Goal: Task Accomplishment & Management: Manage account settings

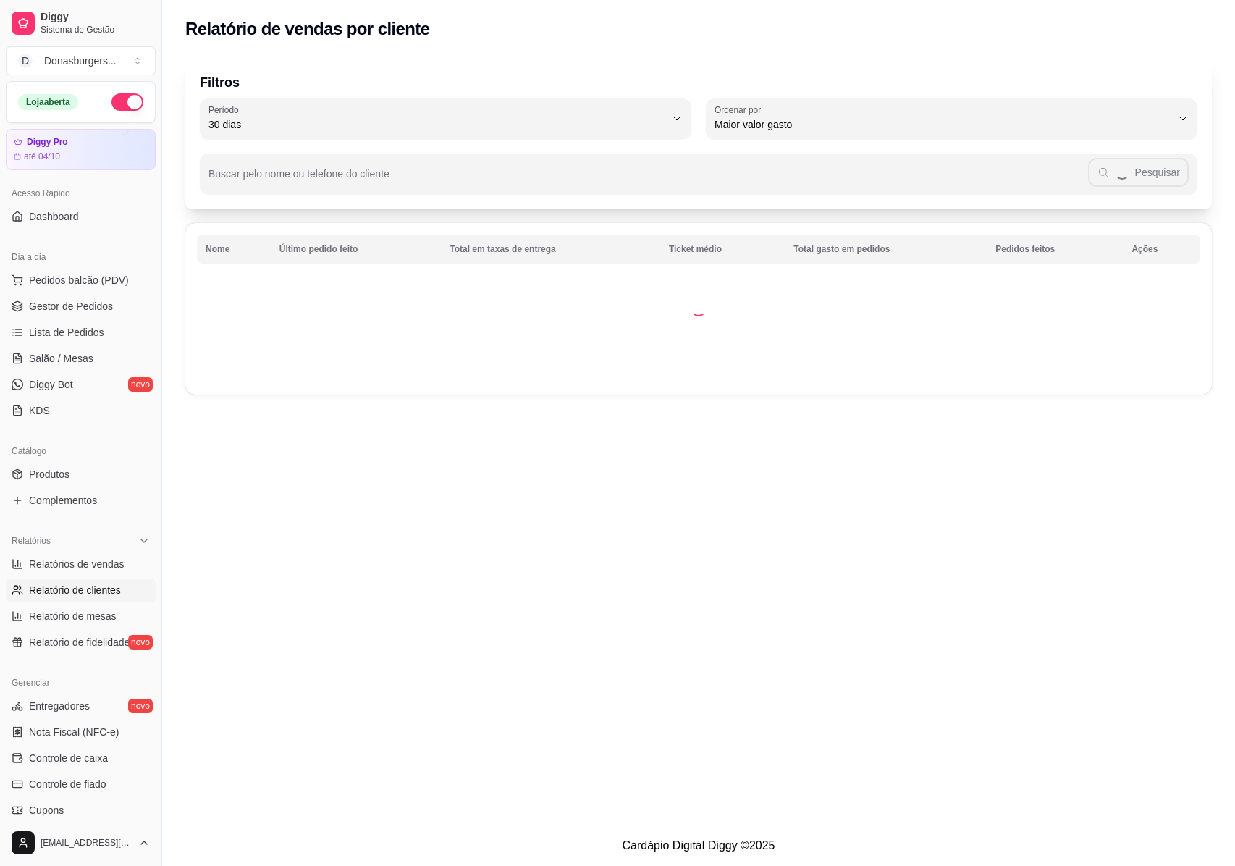
select select "30"
select select "HIGHEST_TOTAL_SPENT_WITH_ORDERS"
click at [56, 557] on span "Relatórios de vendas" at bounding box center [77, 564] width 96 height 14
select select "ALL"
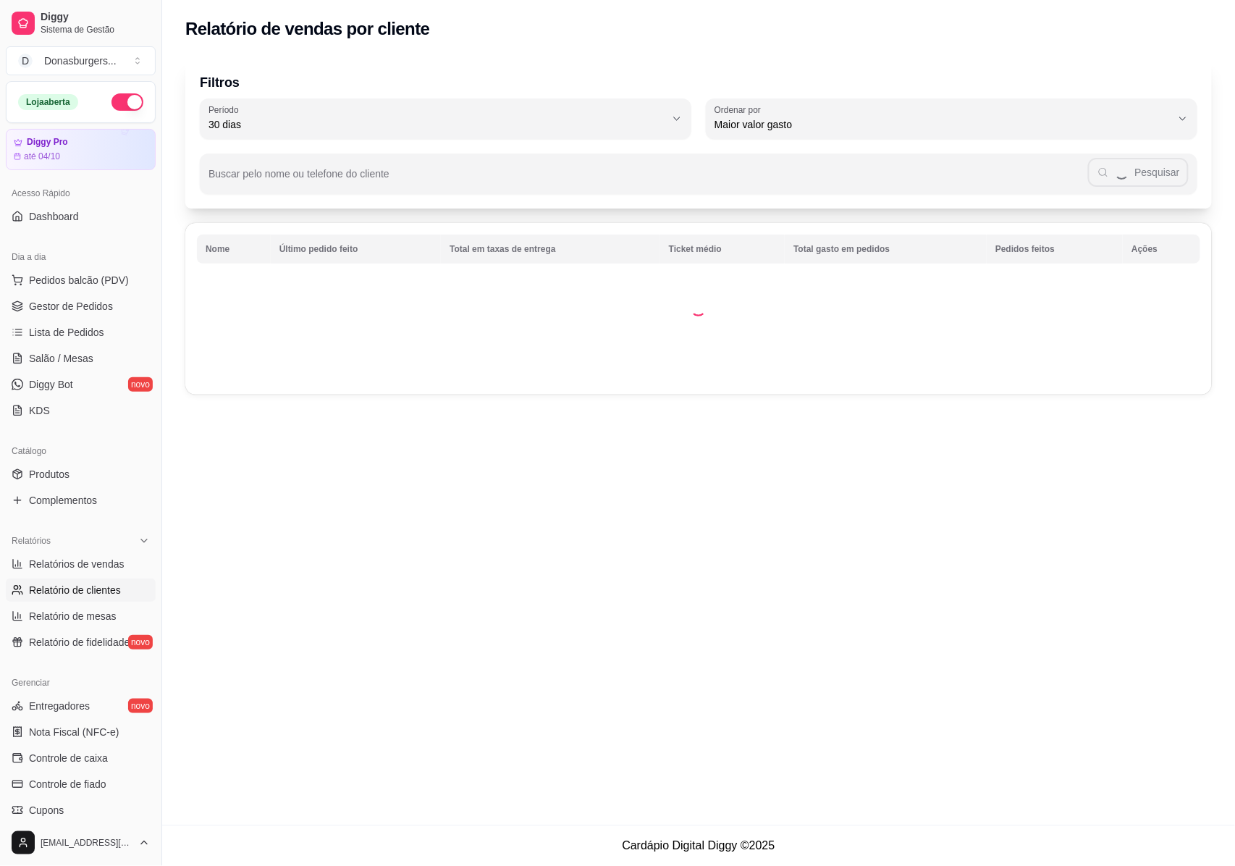
select select "0"
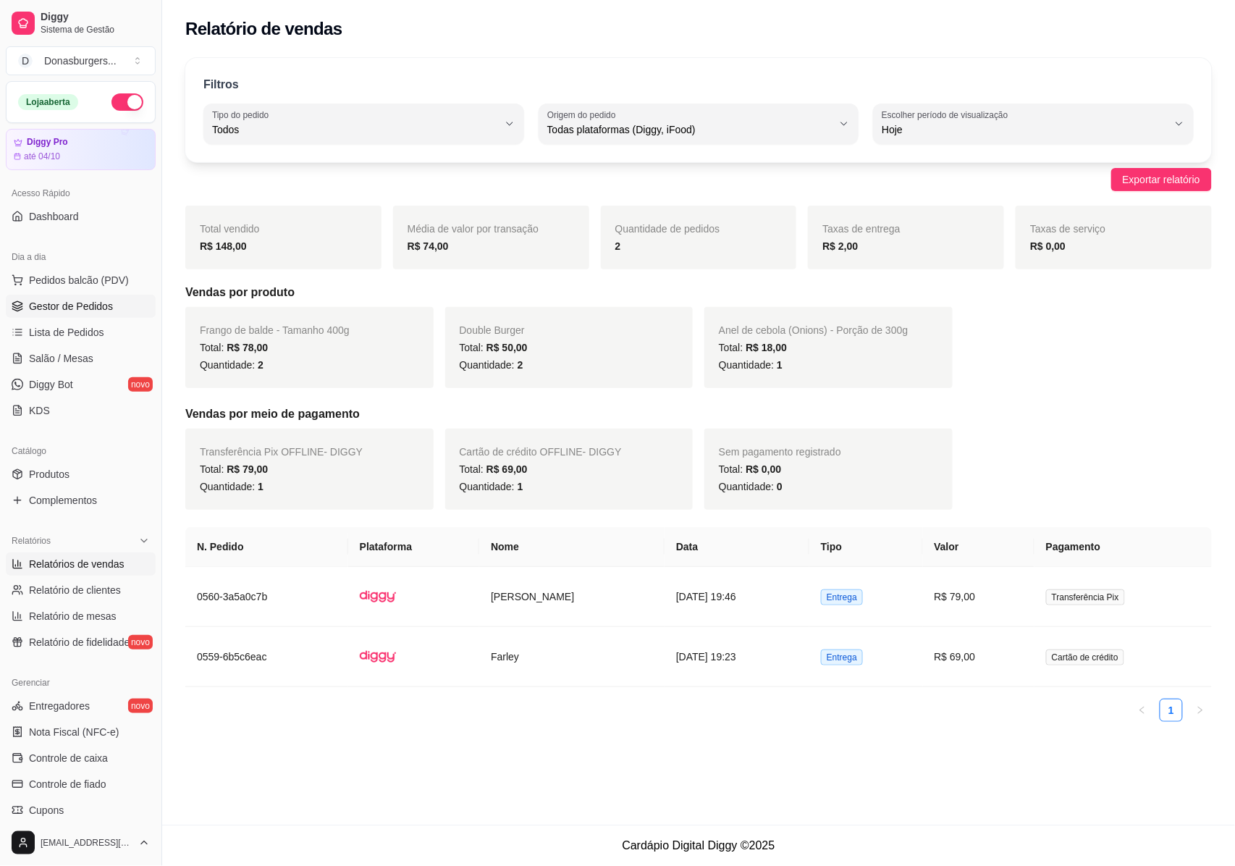
click at [81, 302] on span "Gestor de Pedidos" at bounding box center [71, 306] width 84 height 14
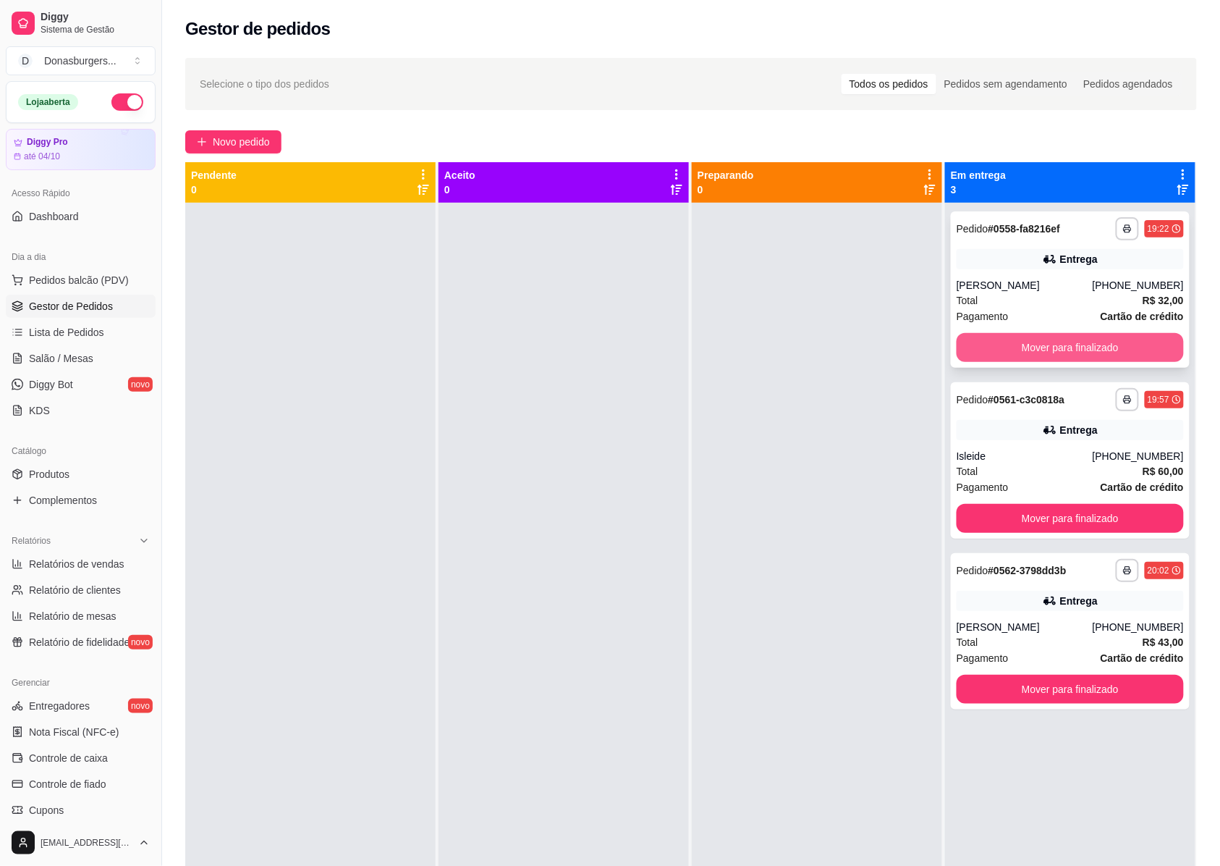
click at [1032, 354] on button "Mover para finalizado" at bounding box center [1070, 347] width 227 height 29
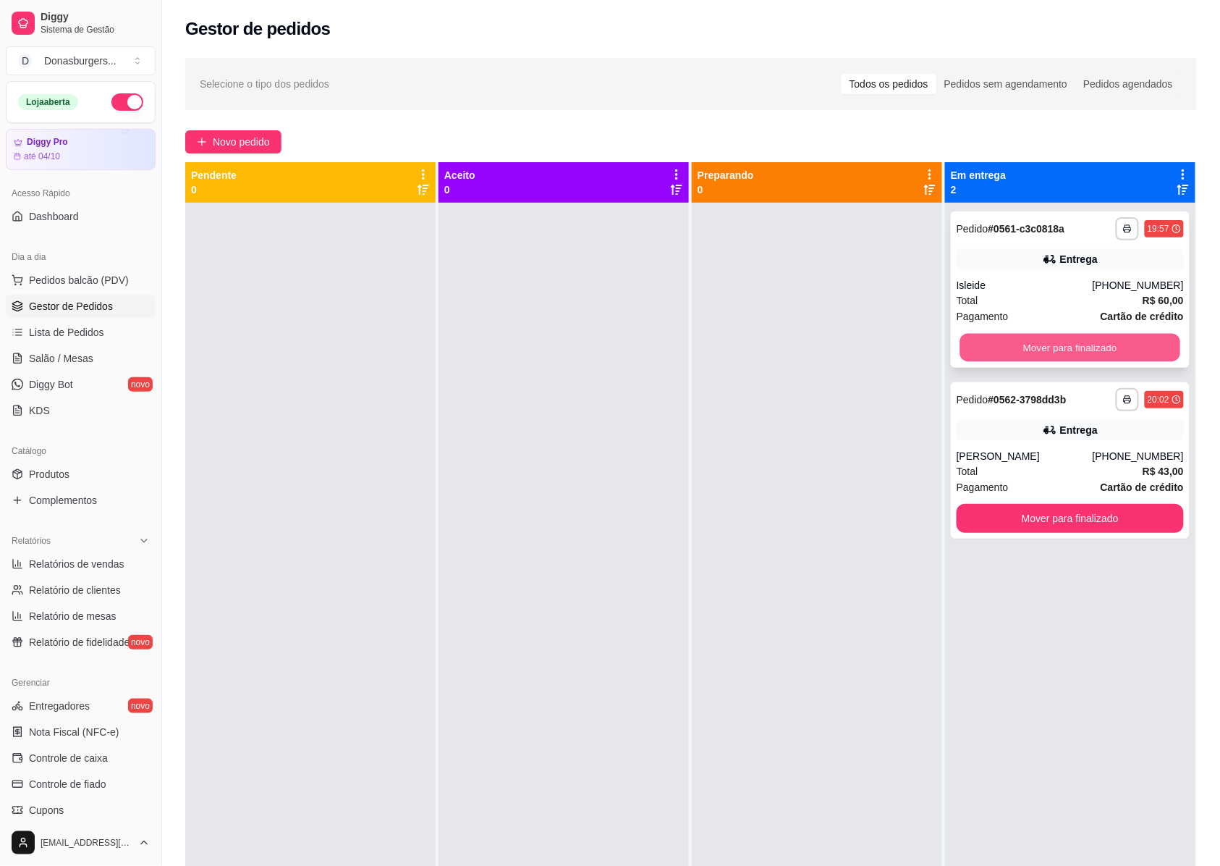
click at [1031, 342] on button "Mover para finalizado" at bounding box center [1070, 348] width 221 height 28
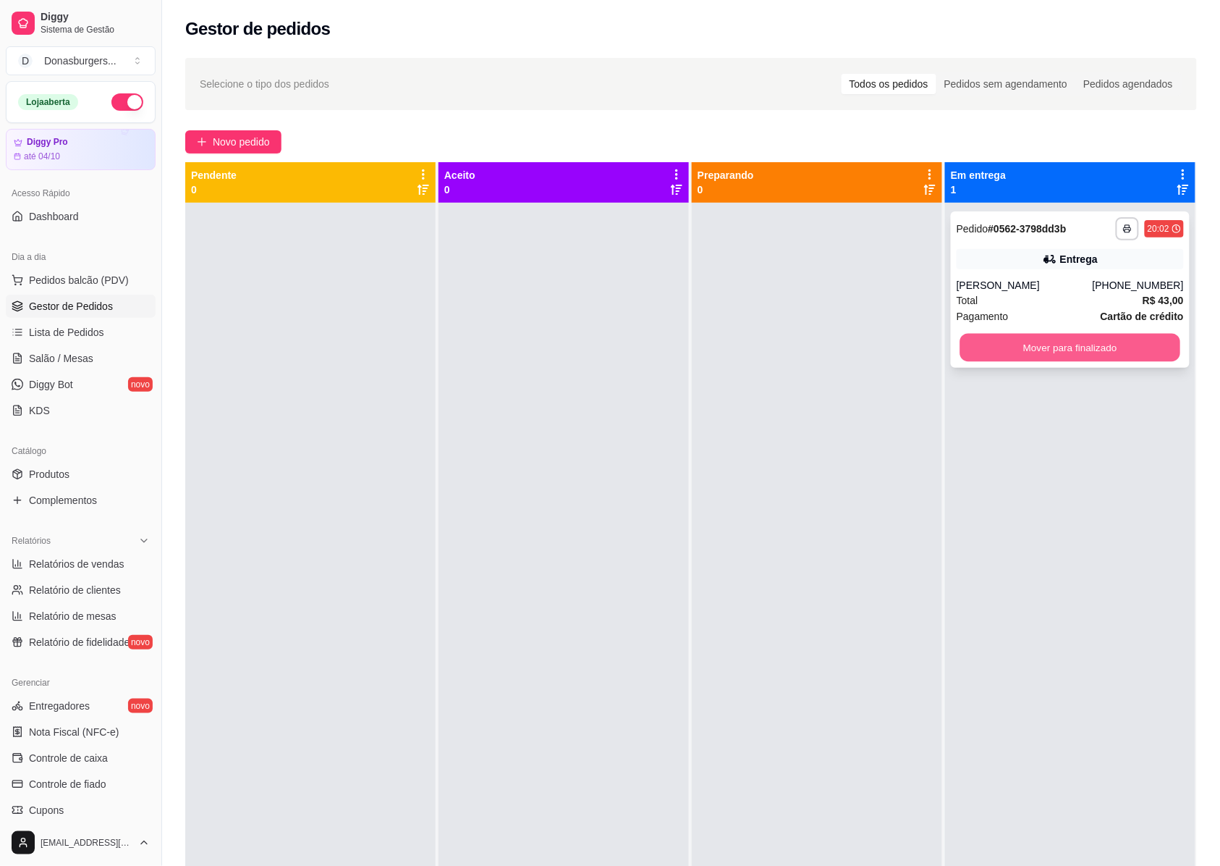
click at [1035, 345] on button "Mover para finalizado" at bounding box center [1070, 348] width 221 height 28
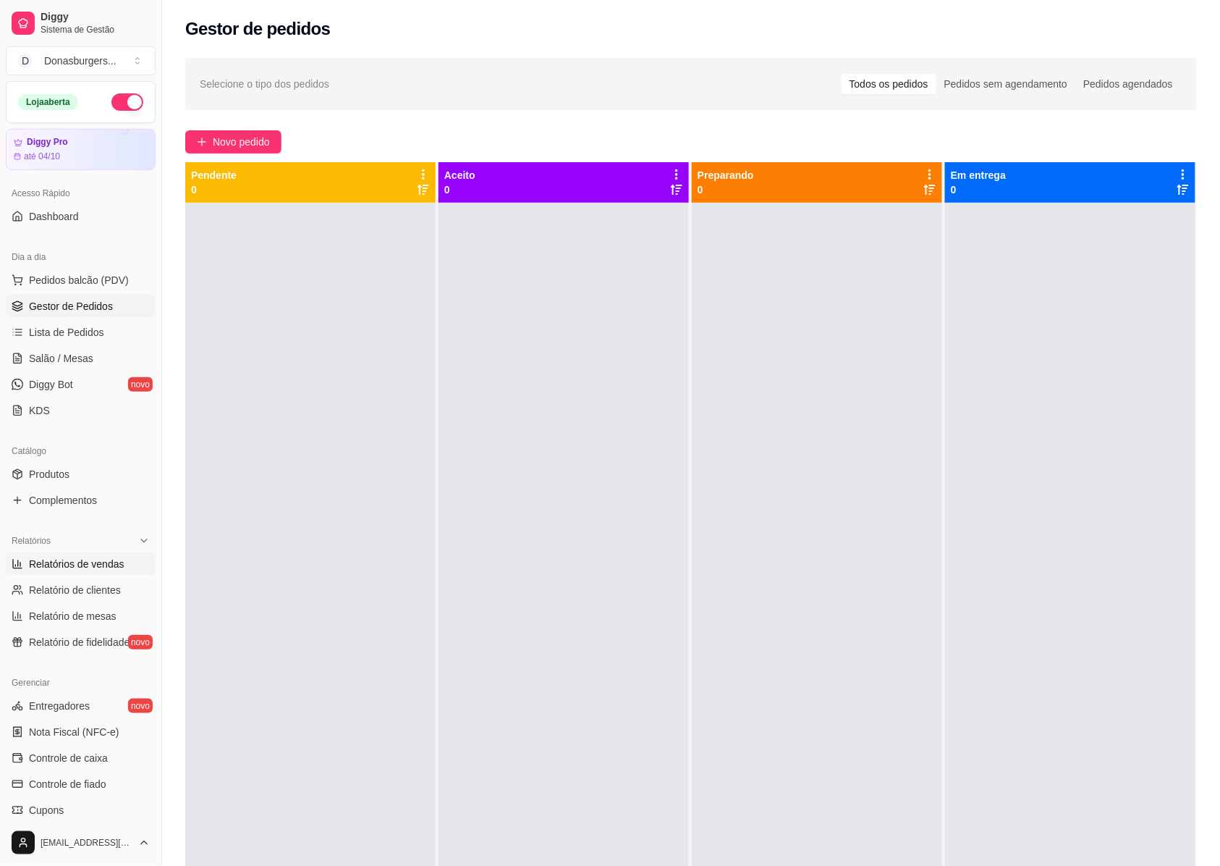
click at [99, 562] on span "Relatórios de vendas" at bounding box center [77, 564] width 96 height 14
select select "ALL"
select select "0"
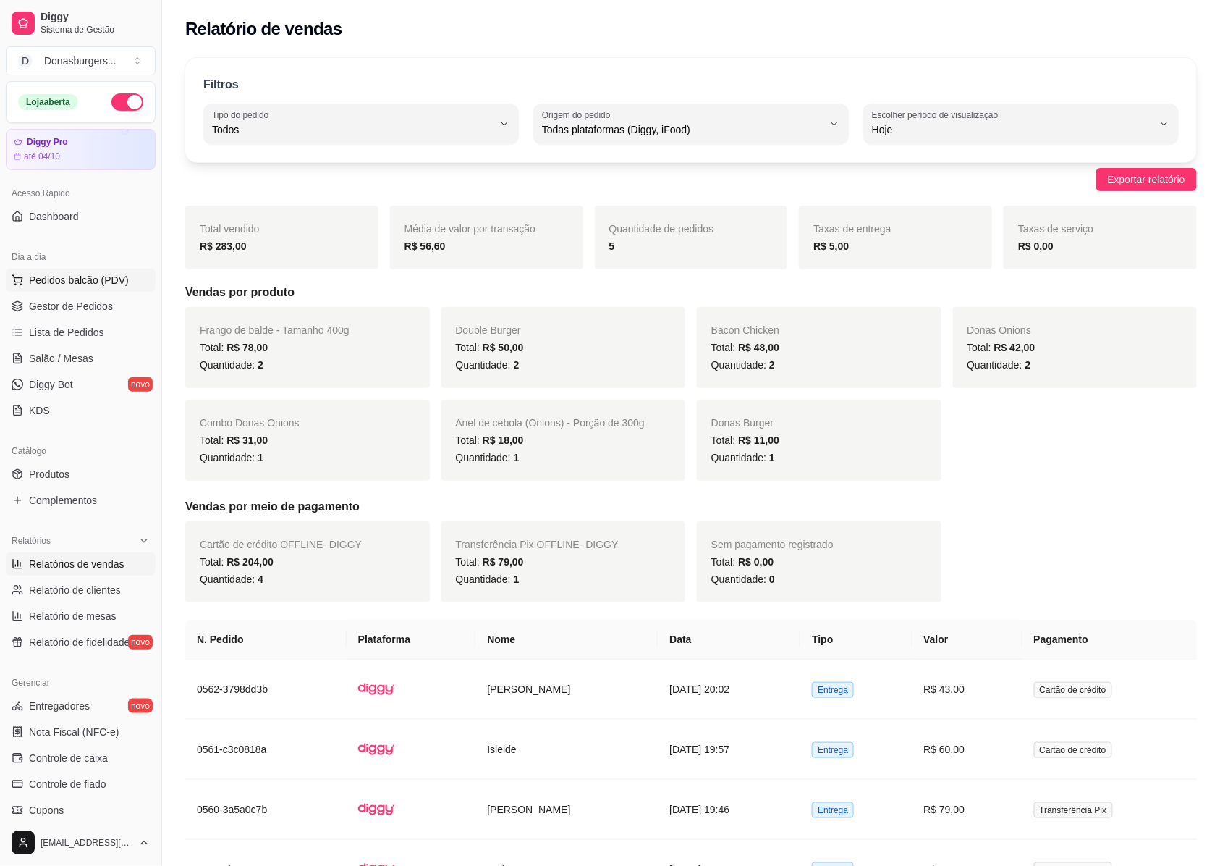
click at [56, 284] on span "Pedidos balcão (PDV)" at bounding box center [79, 280] width 100 height 14
click at [62, 303] on span "Gestor de Pedidos" at bounding box center [71, 306] width 84 height 14
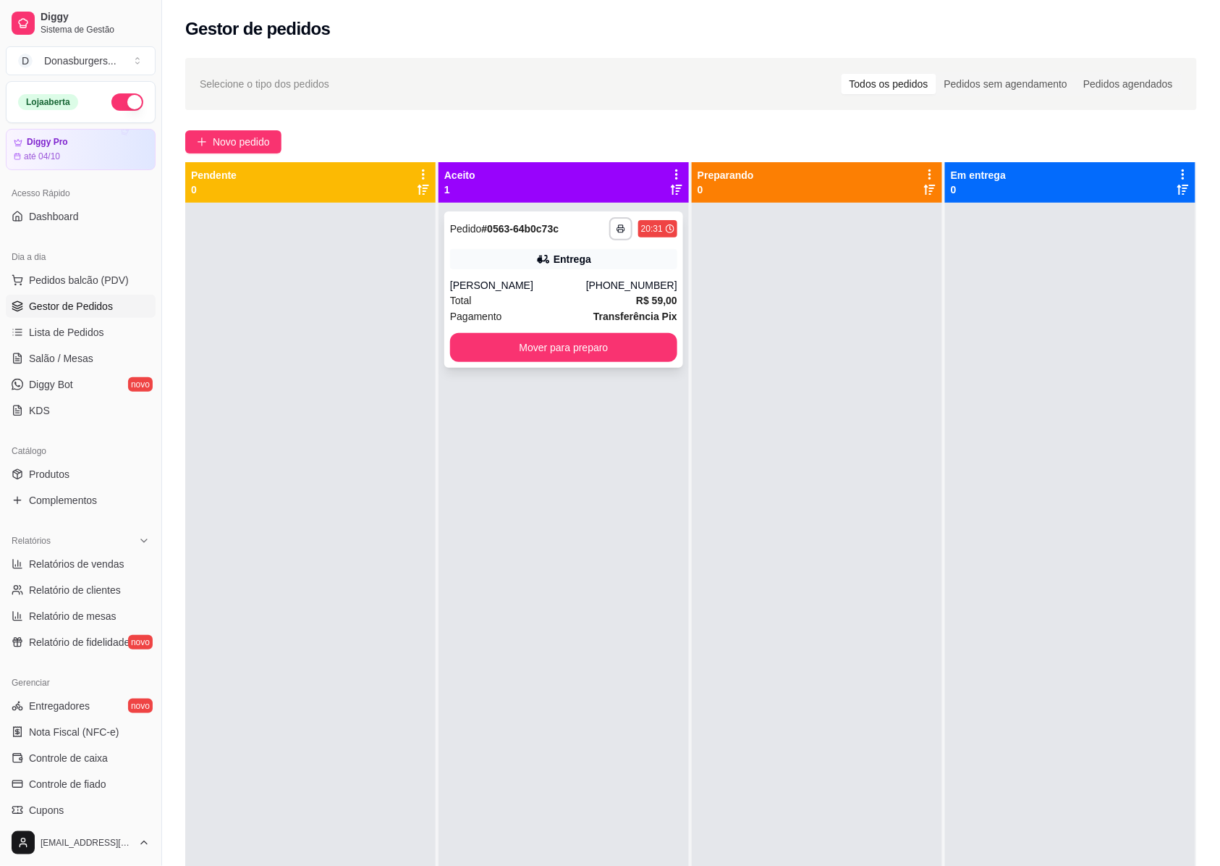
click at [559, 284] on div "[PERSON_NAME]" at bounding box center [518, 285] width 136 height 14
click at [591, 348] on button "Mover para preparo" at bounding box center [564, 348] width 221 height 28
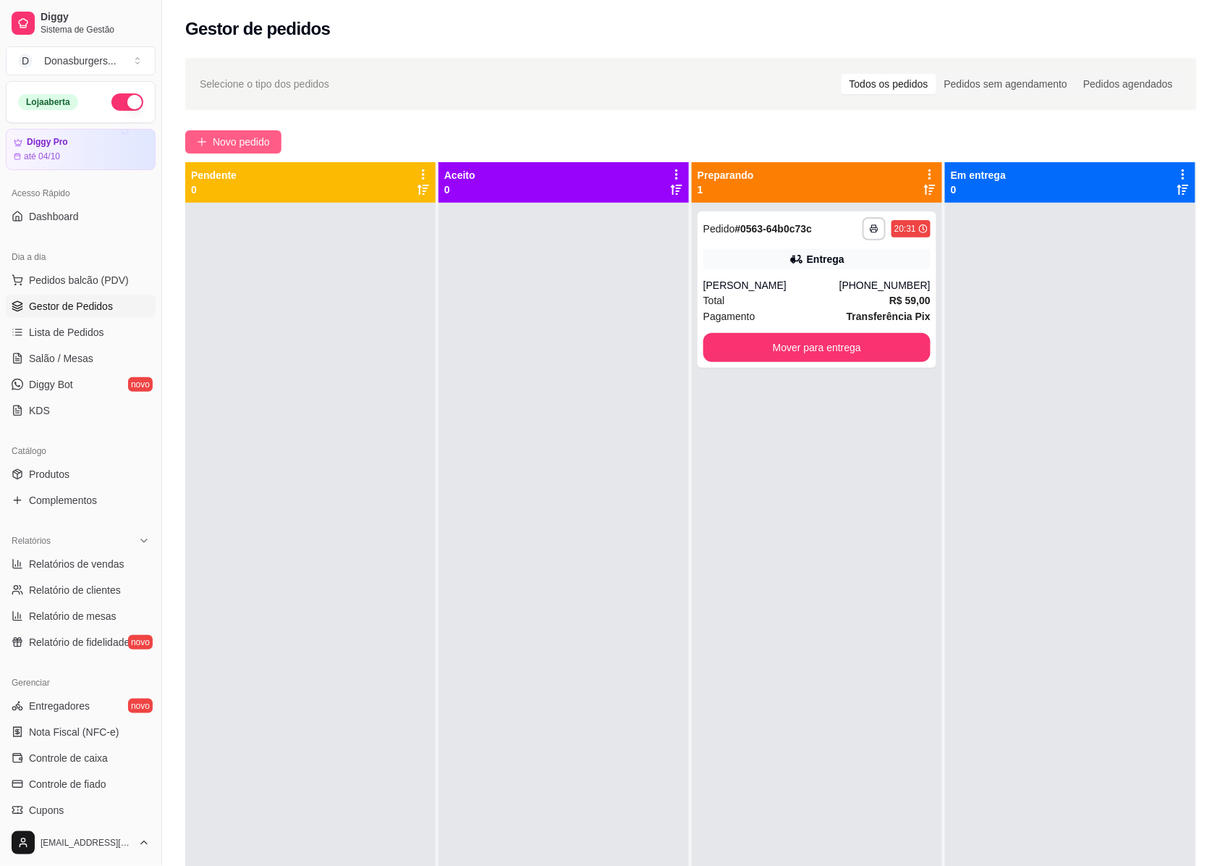
click at [227, 139] on span "Novo pedido" at bounding box center [241, 142] width 57 height 16
click at [244, 142] on span "Novo pedido" at bounding box center [241, 142] width 57 height 16
click at [799, 284] on div "[PERSON_NAME]" at bounding box center [772, 285] width 136 height 14
click at [227, 142] on span "Novo pedido" at bounding box center [241, 142] width 57 height 16
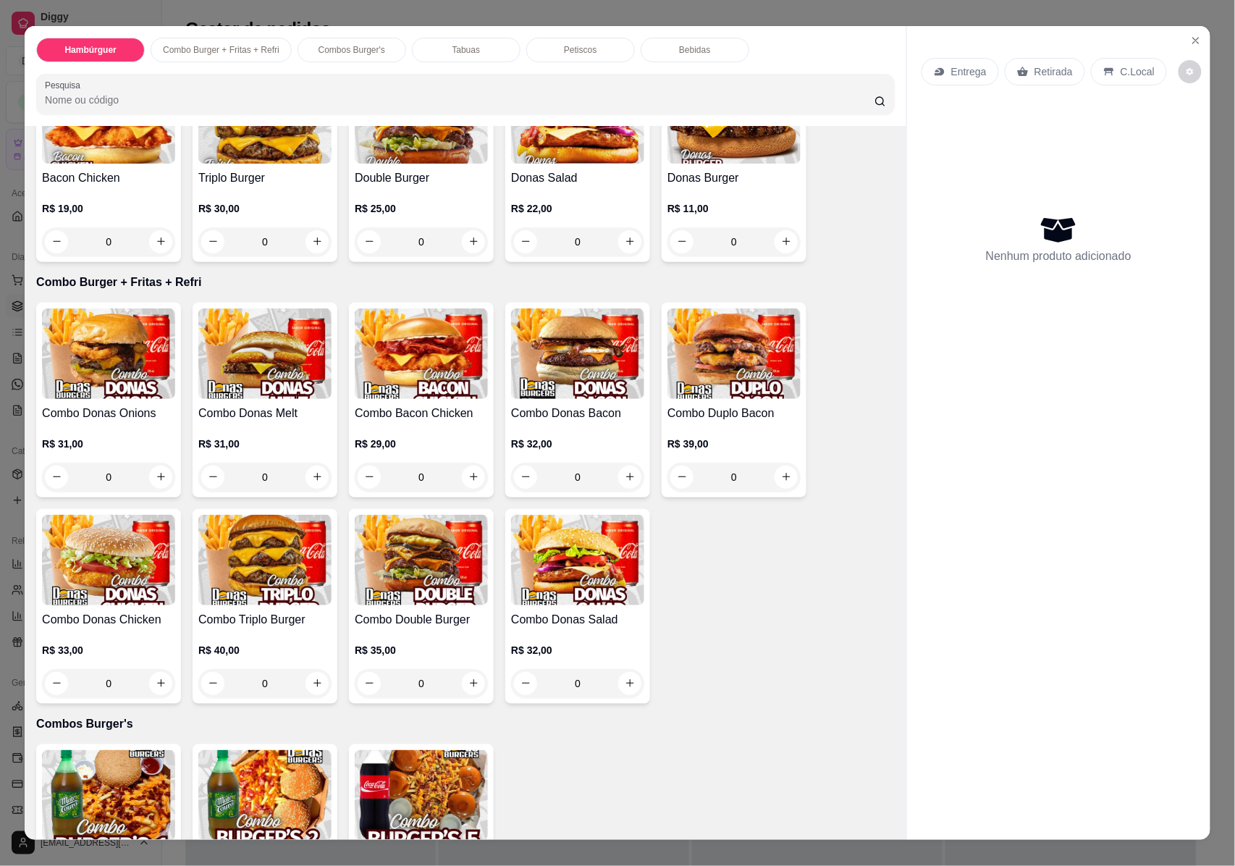
scroll to position [386, 0]
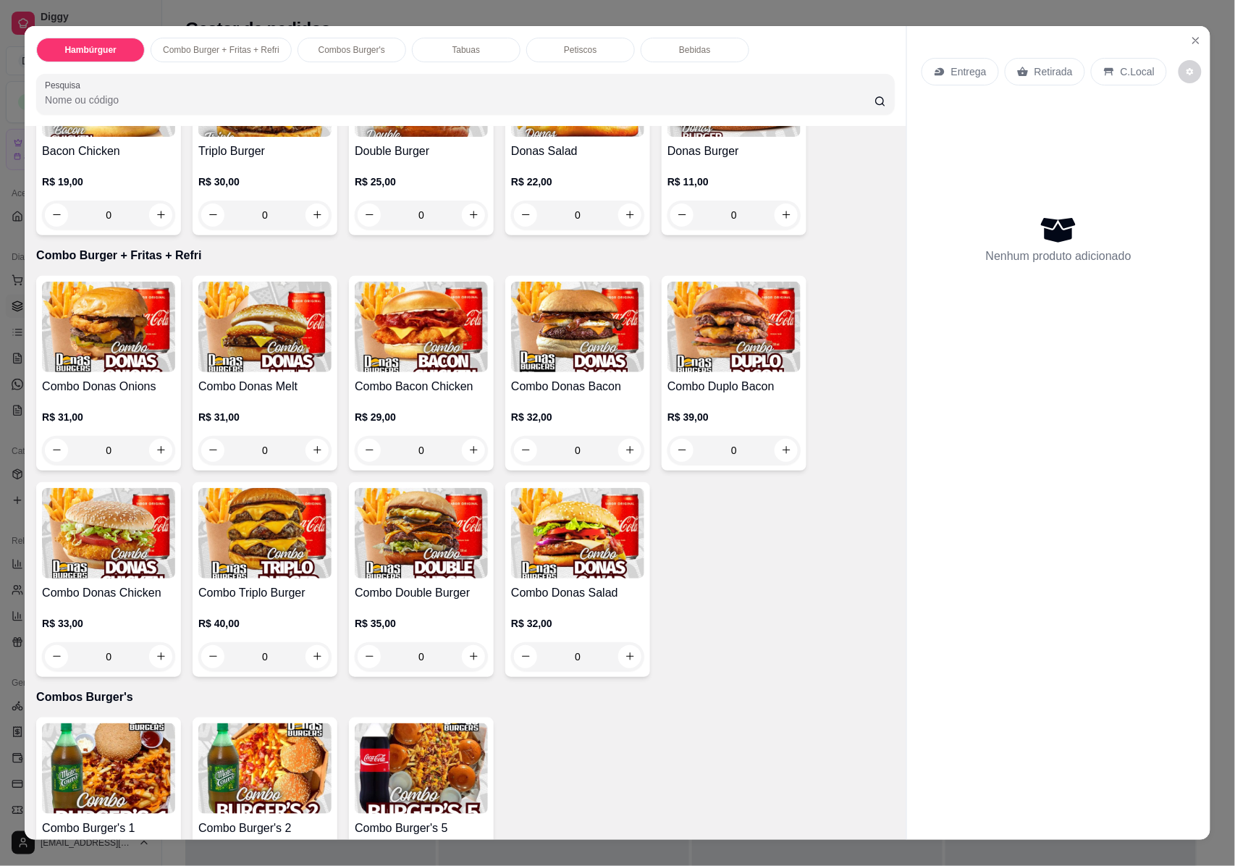
click at [968, 67] on p "Entrega" at bounding box center [968, 71] width 35 height 14
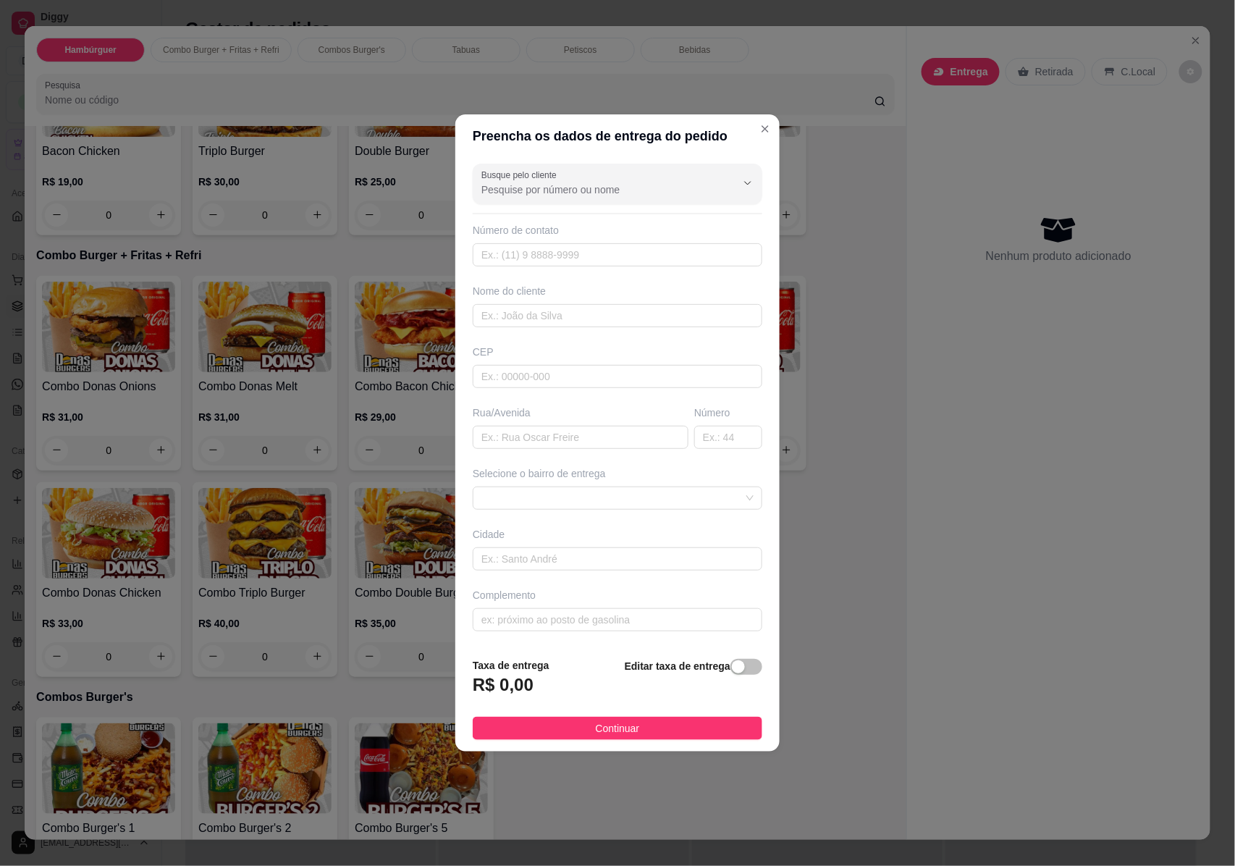
click at [567, 186] on input "Busque pelo cliente" at bounding box center [597, 189] width 232 height 14
click at [556, 266] on span "[PERSON_NAME]" at bounding box center [602, 272] width 237 height 14
type input "[PERSON_NAME]"
type input "31992215017"
type input "[PERSON_NAME]"
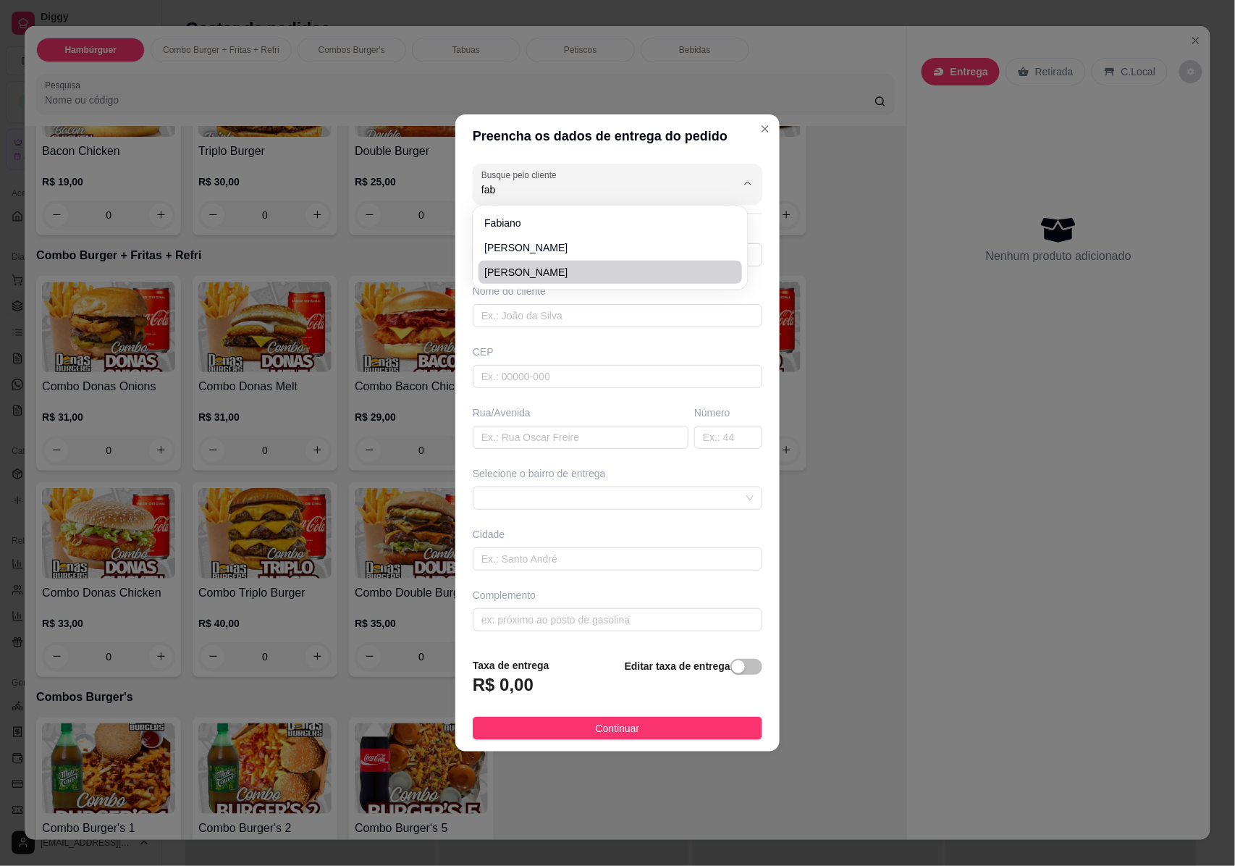
type input "31998668"
type input "Rua Quinhentos e Vinte e Nove"
type input "690"
type input "[GEOGRAPHIC_DATA]"
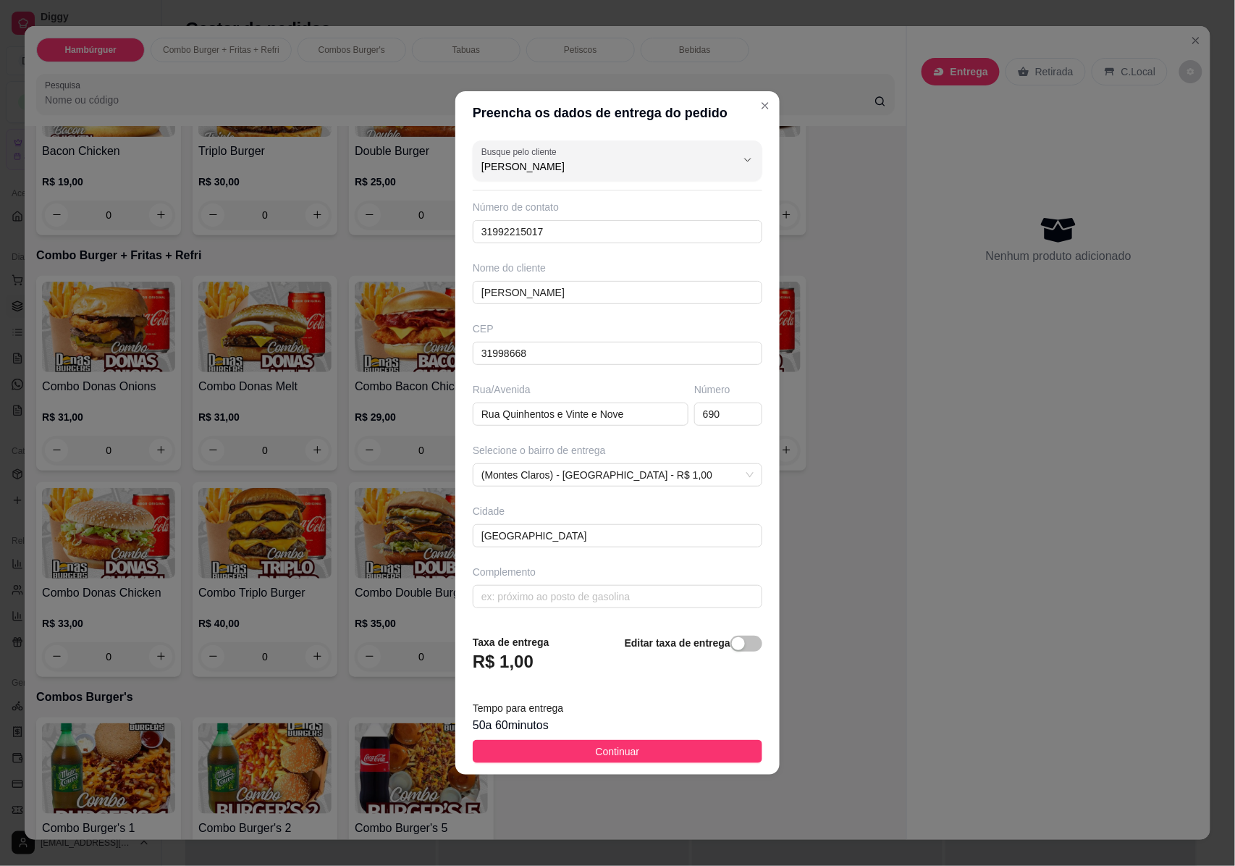
type input "[PERSON_NAME]"
click at [607, 748] on span "Continuar" at bounding box center [618, 751] width 44 height 16
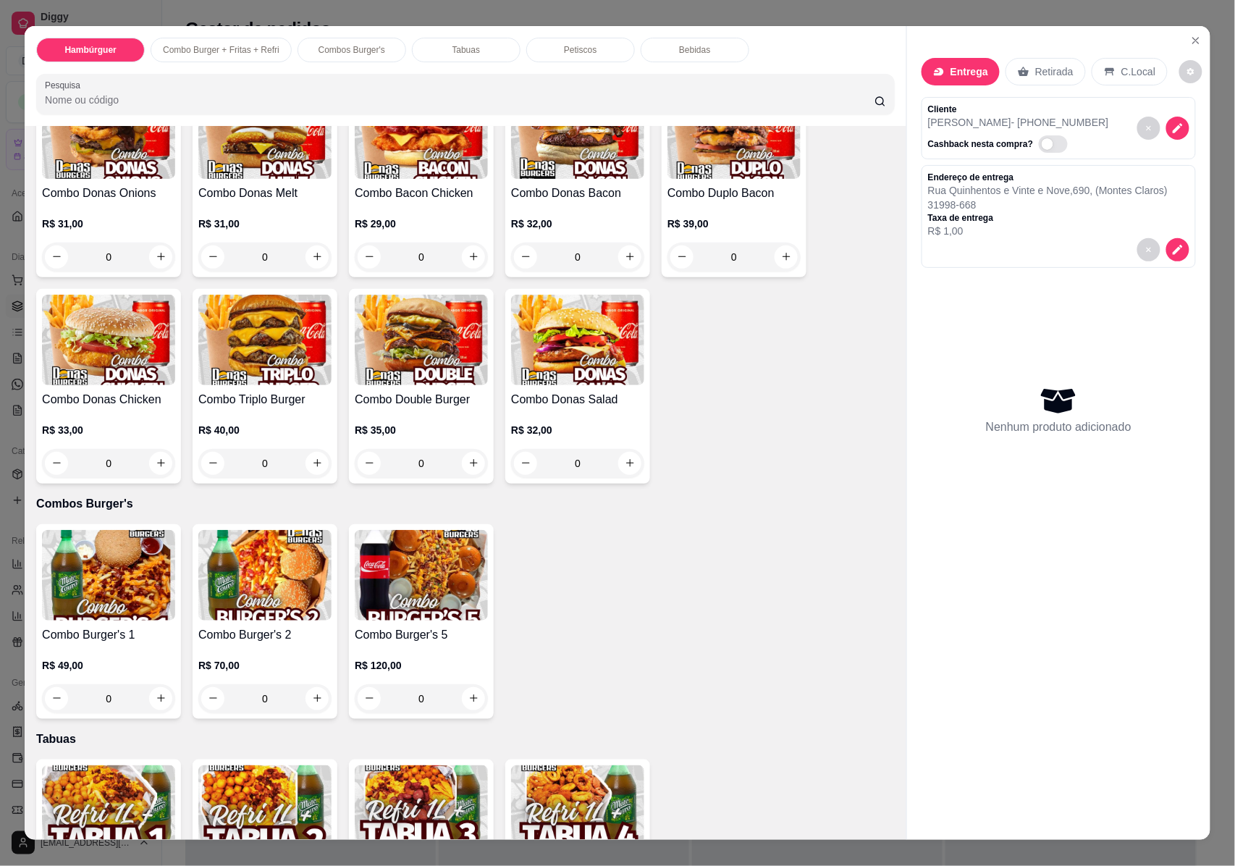
scroll to position [1061, 0]
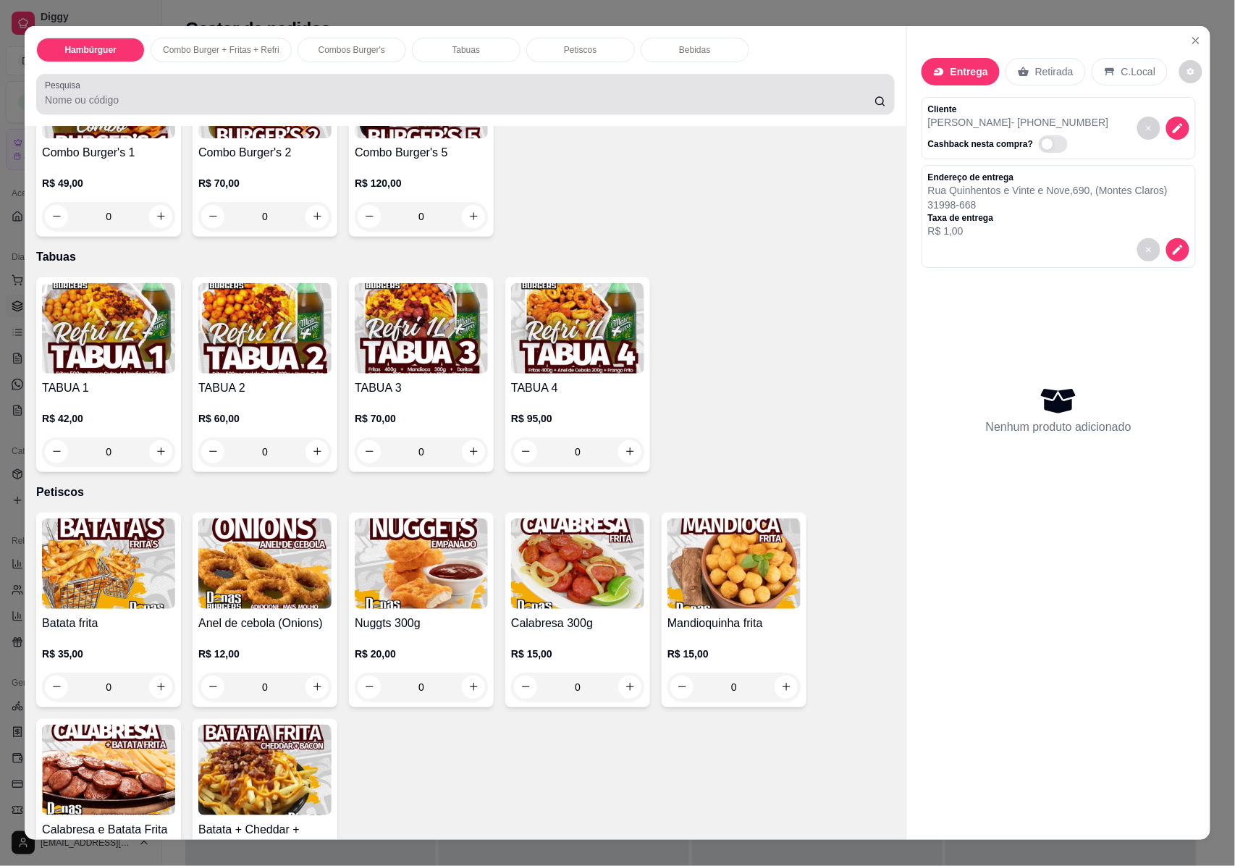
click at [122, 88] on div at bounding box center [465, 94] width 841 height 29
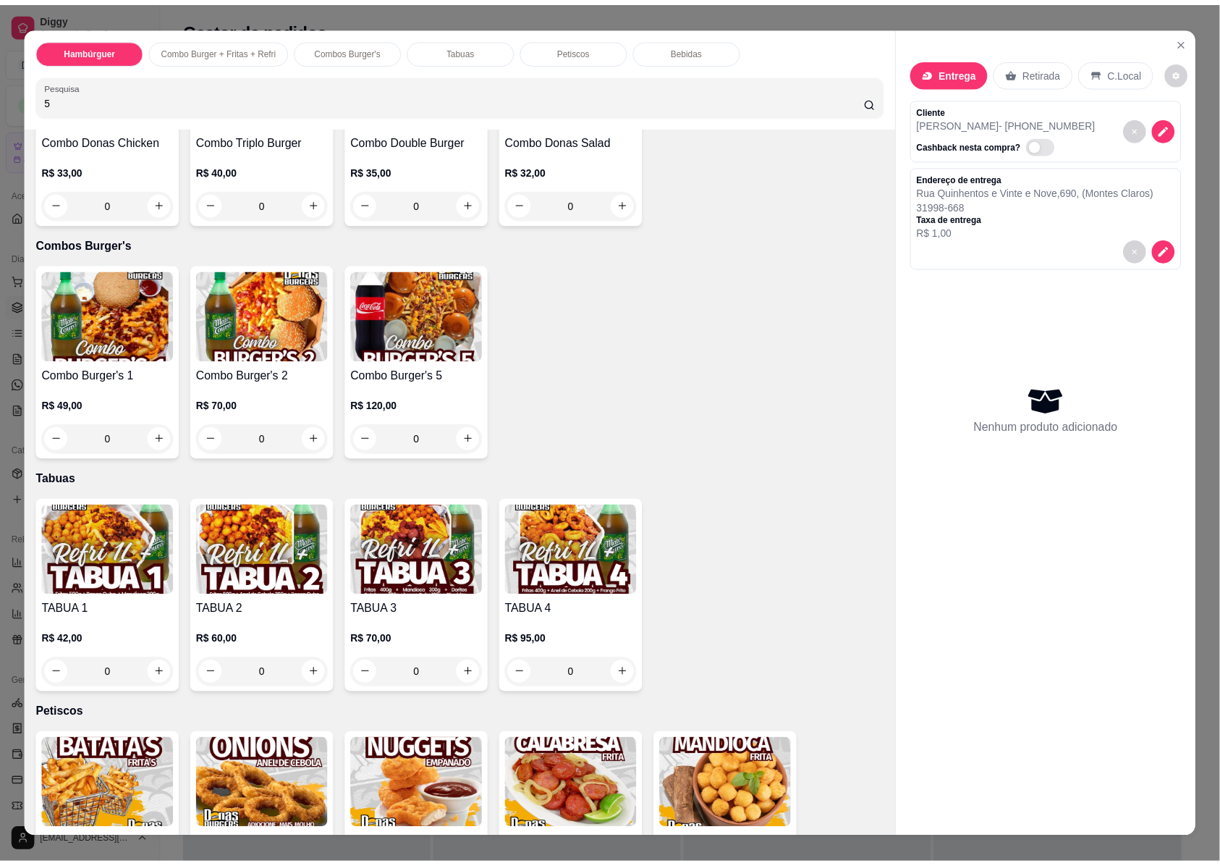
scroll to position [1025, 0]
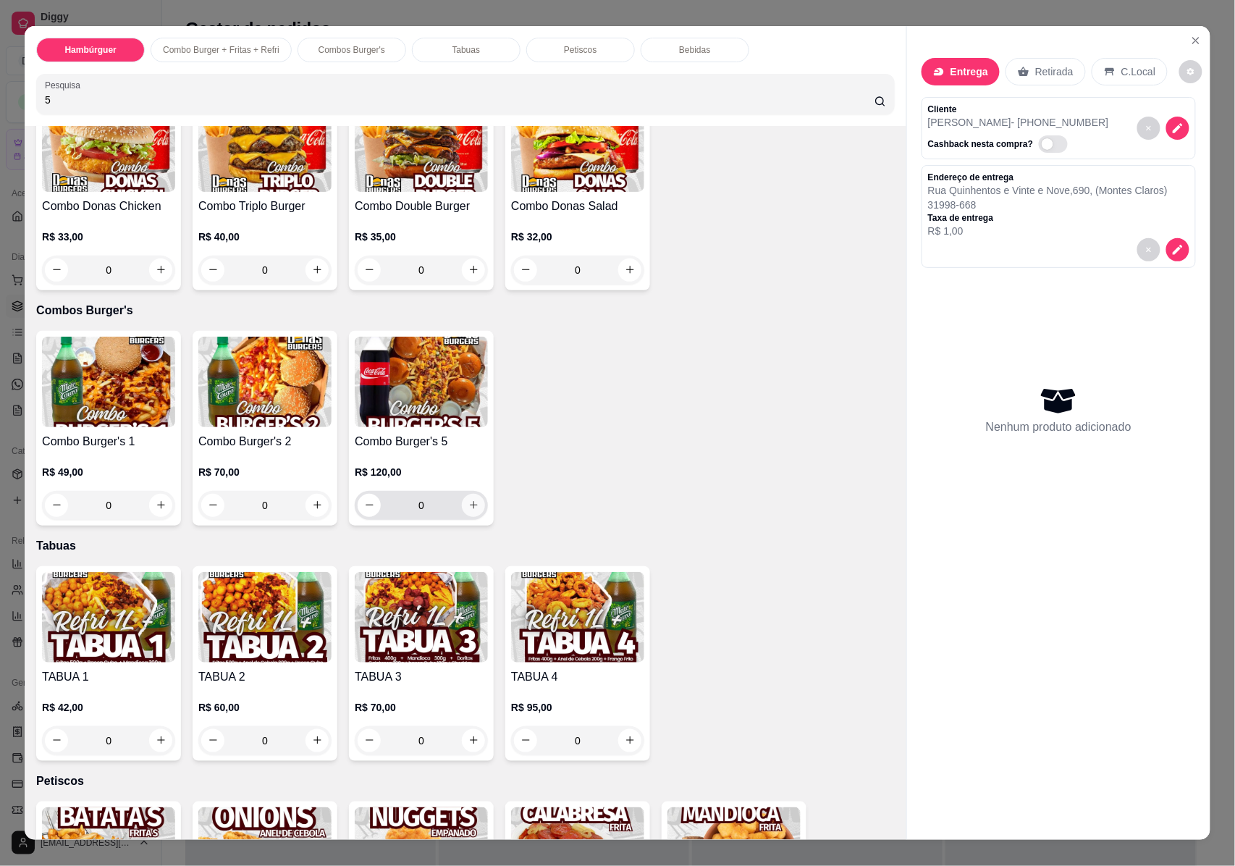
type input "5"
click at [468, 504] on icon "increase-product-quantity" at bounding box center [473, 504] width 11 height 11
type input "1"
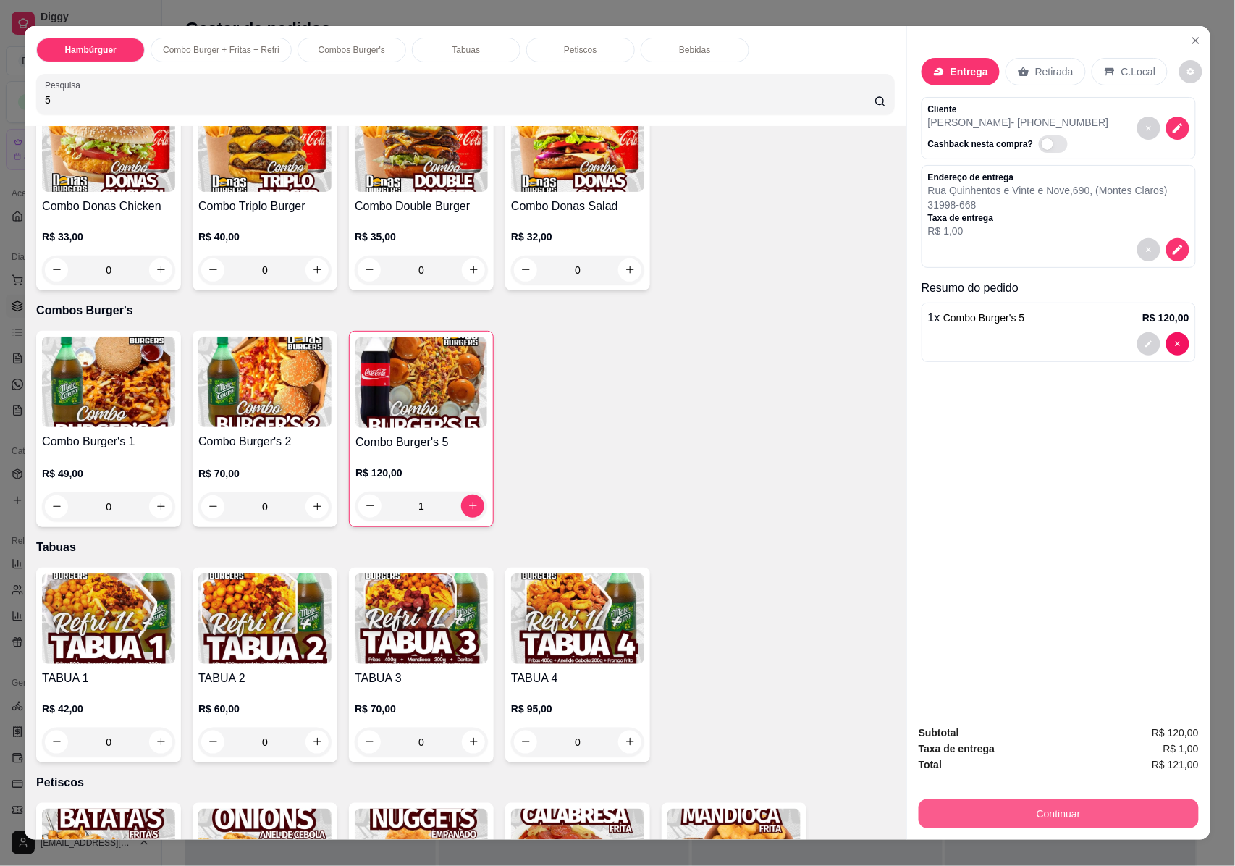
click at [1070, 814] on button "Continuar" at bounding box center [1058, 813] width 280 height 29
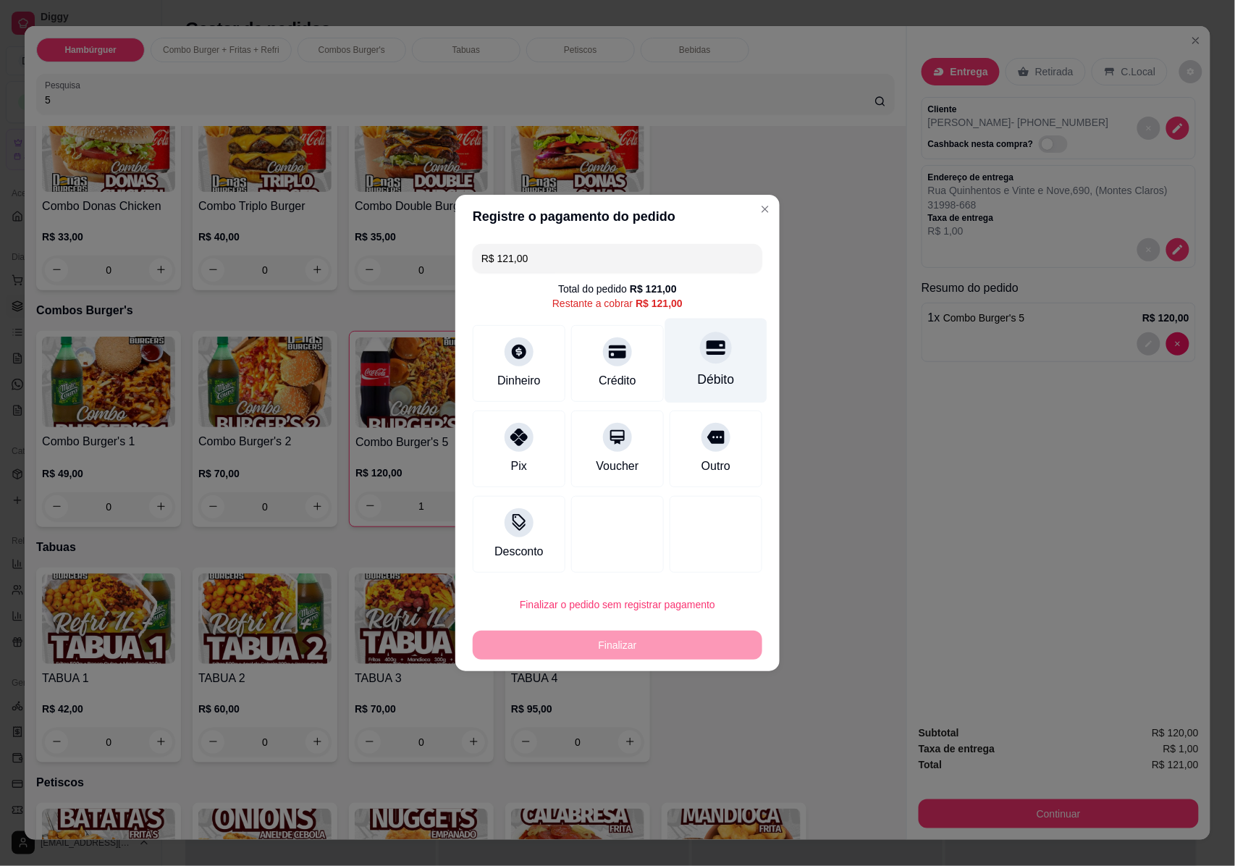
click at [706, 342] on icon at bounding box center [715, 348] width 19 height 14
type input "R$ 0,00"
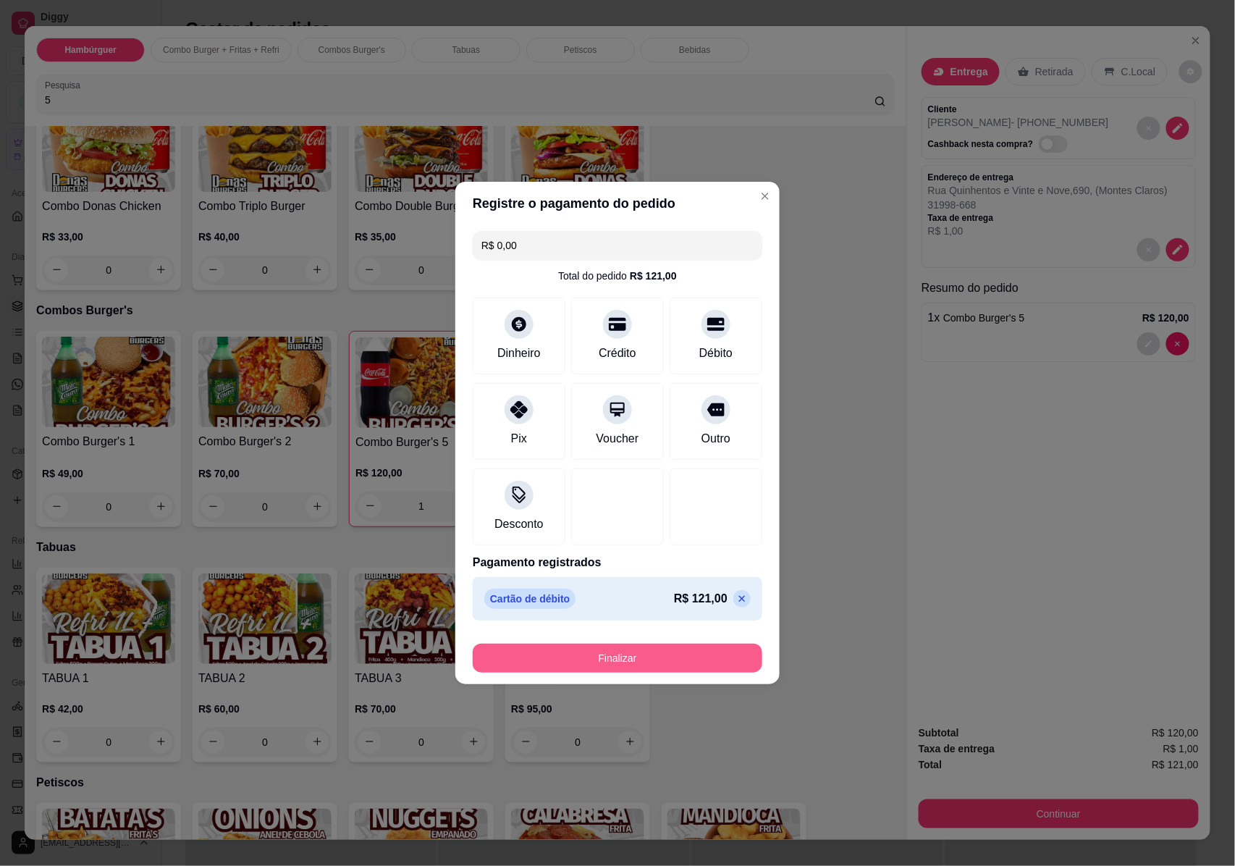
click at [621, 651] on button "Finalizar" at bounding box center [618, 657] width 290 height 29
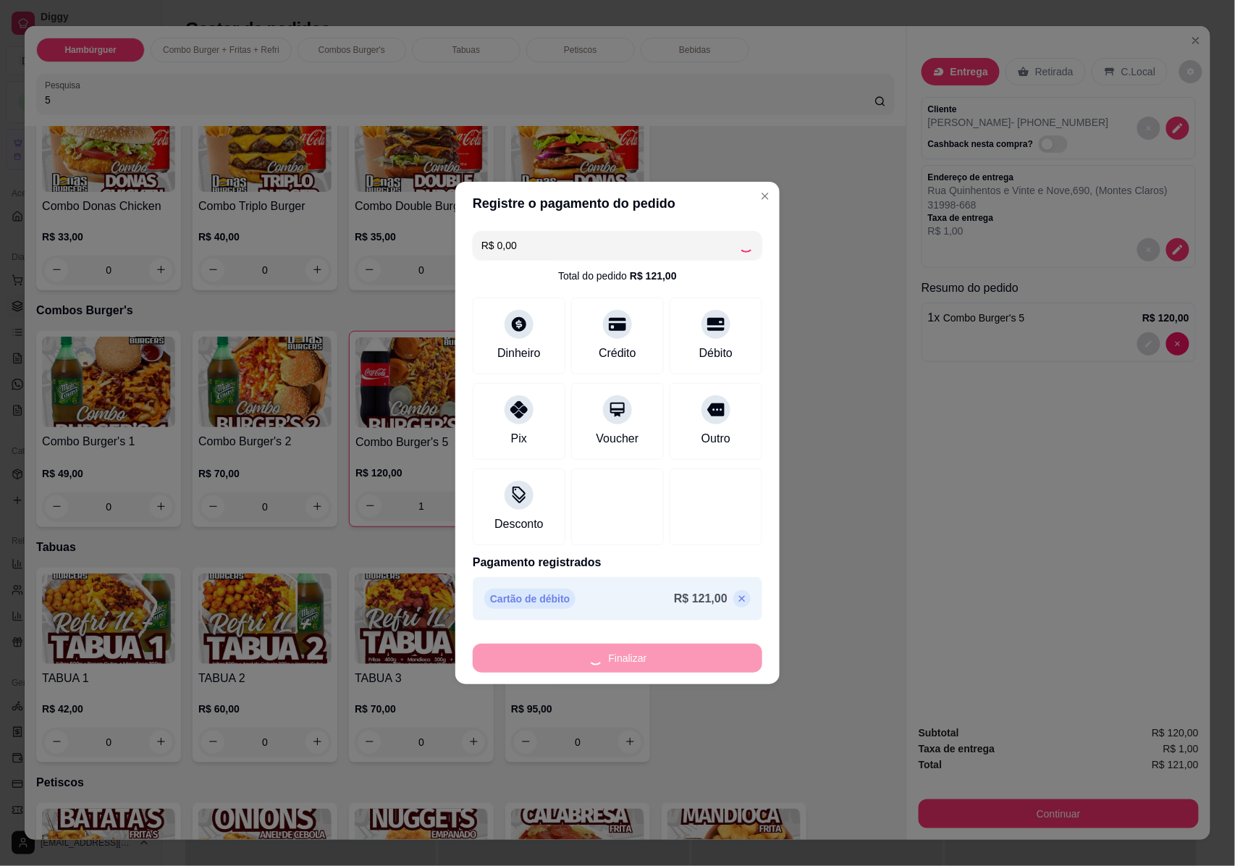
type input "0"
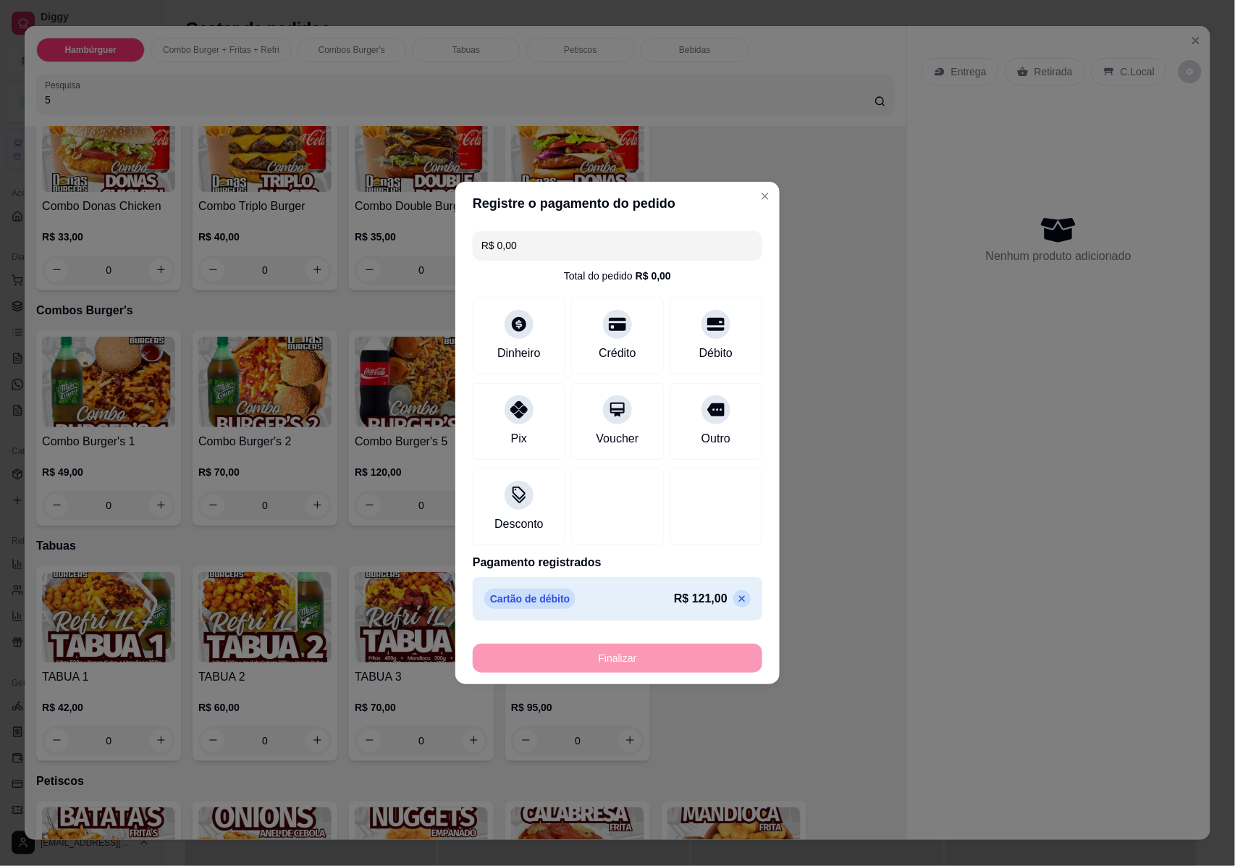
type input "-R$ 121,00"
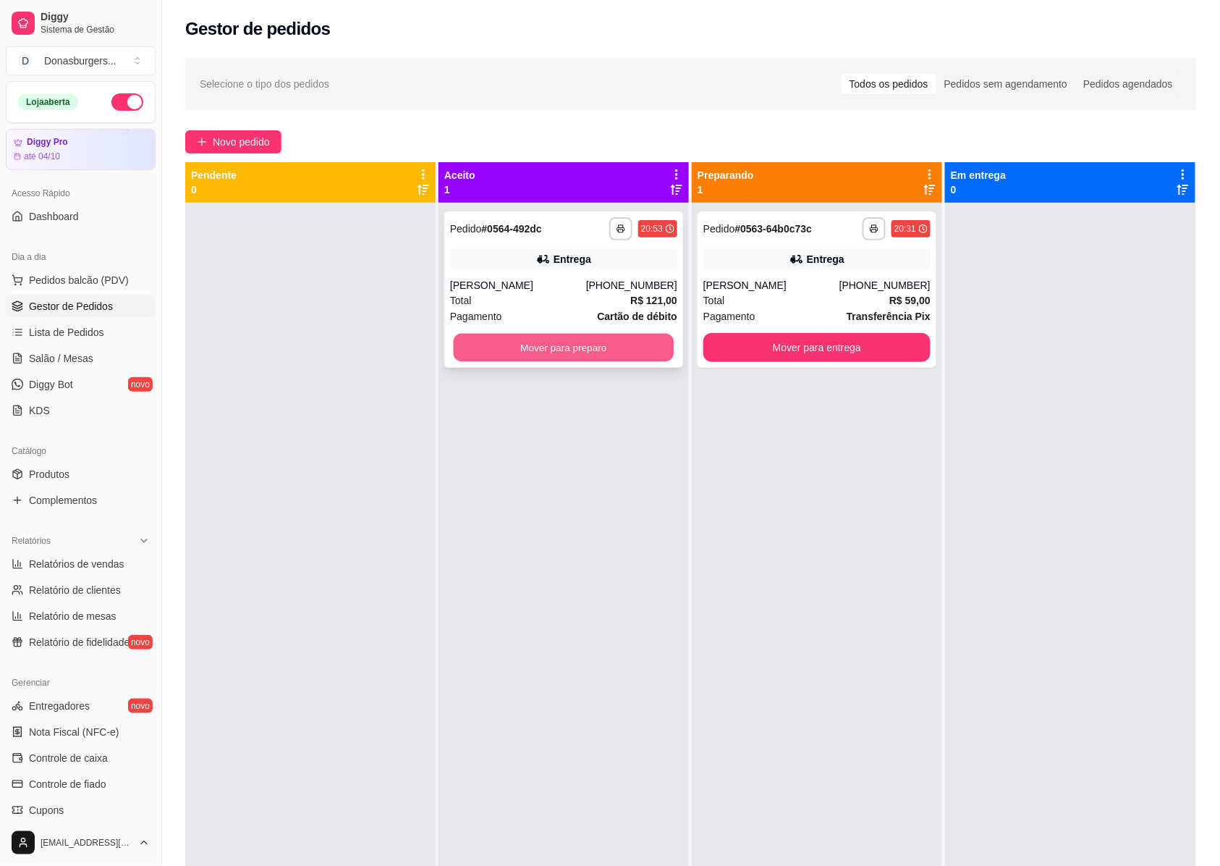
click at [591, 339] on button "Mover para preparo" at bounding box center [564, 348] width 221 height 28
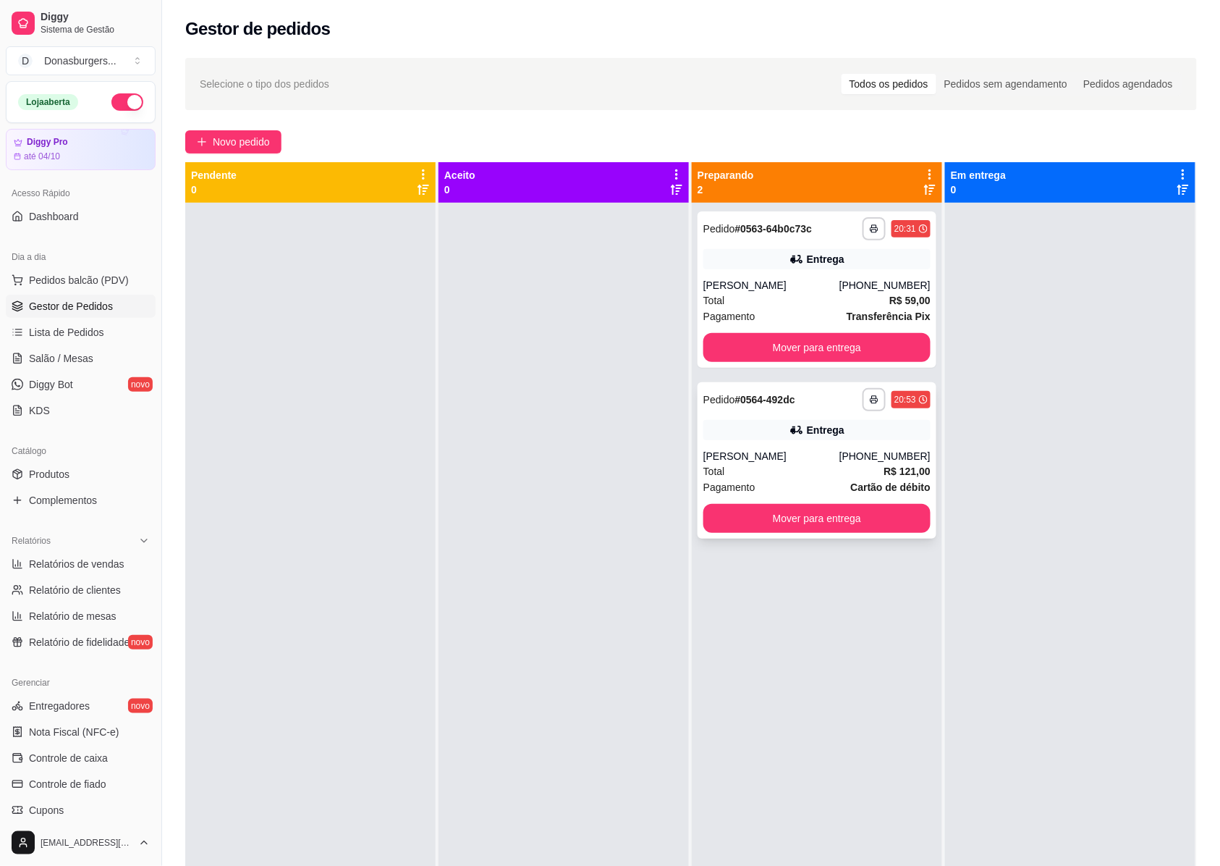
click at [820, 469] on div "Total R$ 121,00" at bounding box center [817, 471] width 227 height 16
click at [769, 293] on div "Total R$ 59,00" at bounding box center [817, 300] width 227 height 16
click at [59, 463] on link "Produtos" at bounding box center [81, 473] width 150 height 23
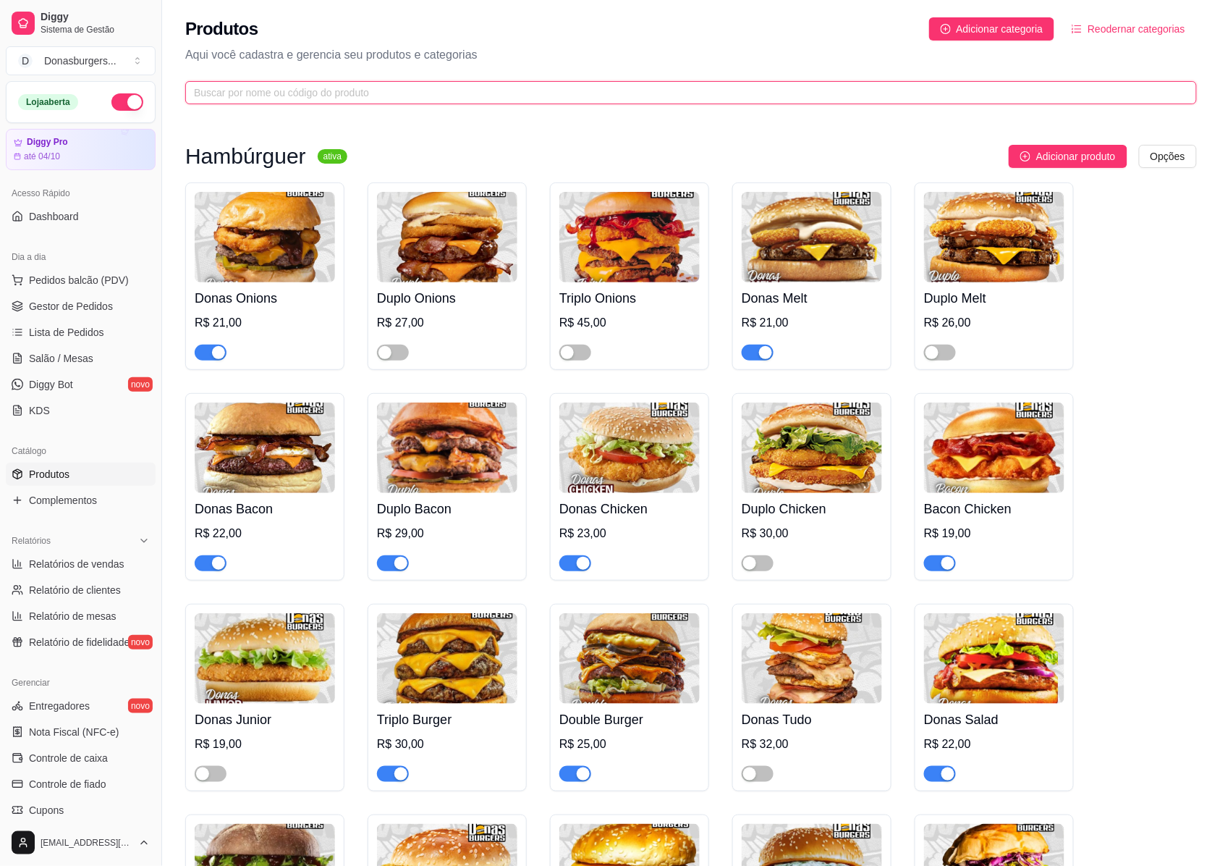
click at [381, 97] on input "text" at bounding box center [685, 93] width 983 height 16
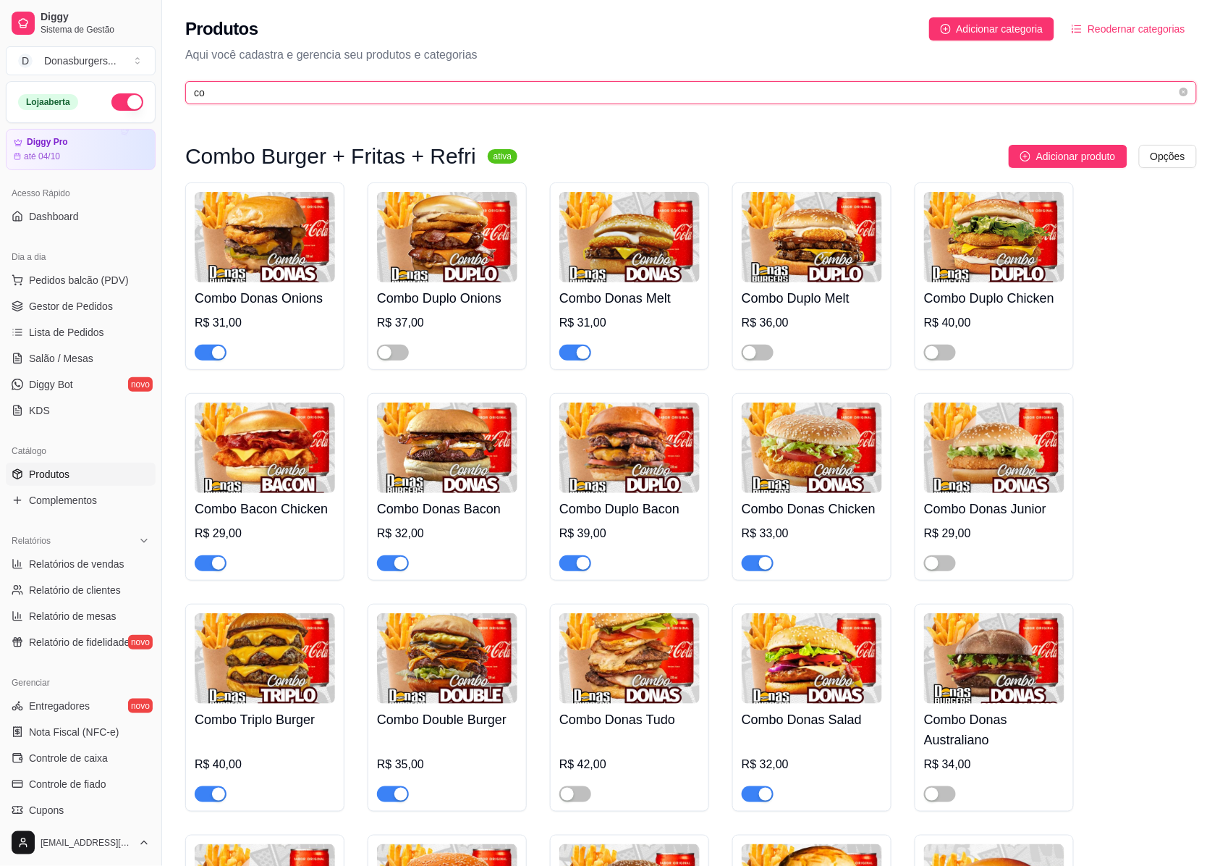
type input "c"
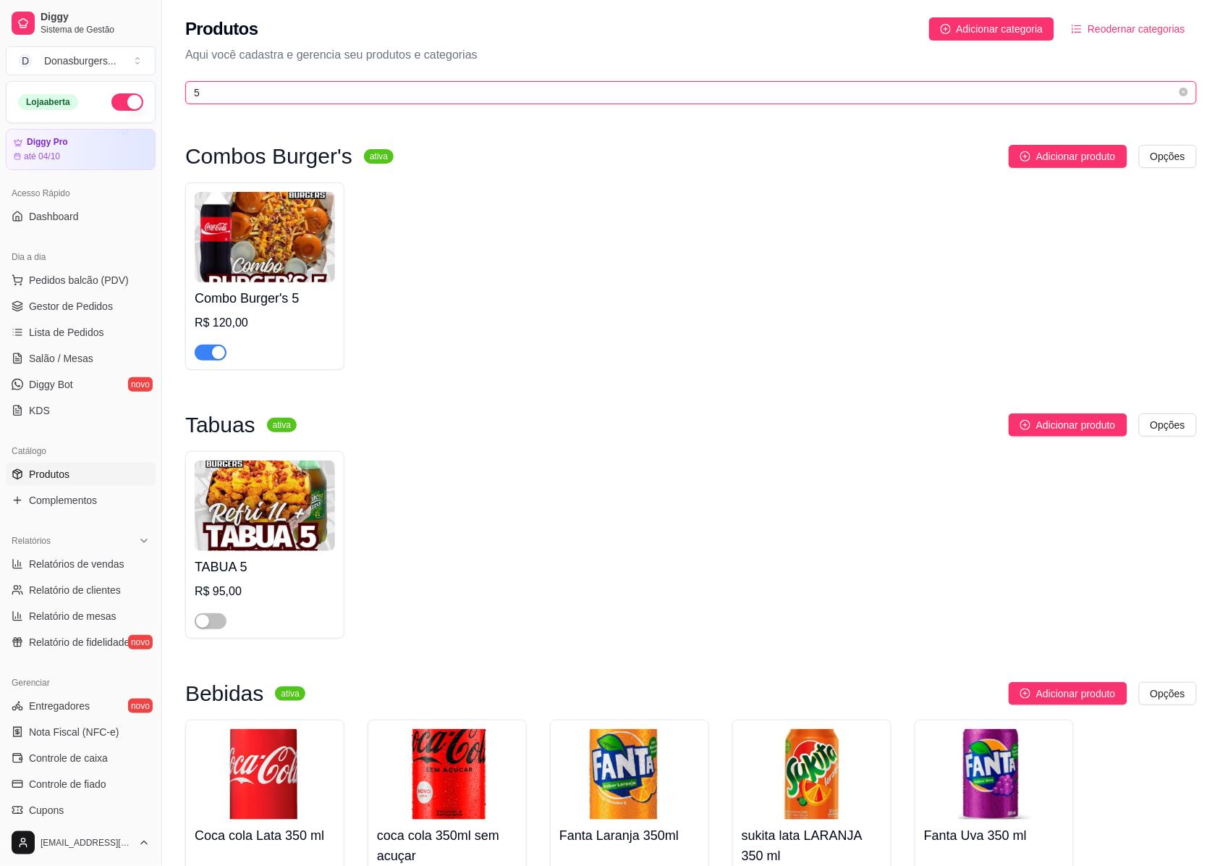
type input "5"
click at [267, 262] on img at bounding box center [265, 237] width 140 height 90
click at [100, 308] on span "Gestor de Pedidos" at bounding box center [71, 306] width 84 height 14
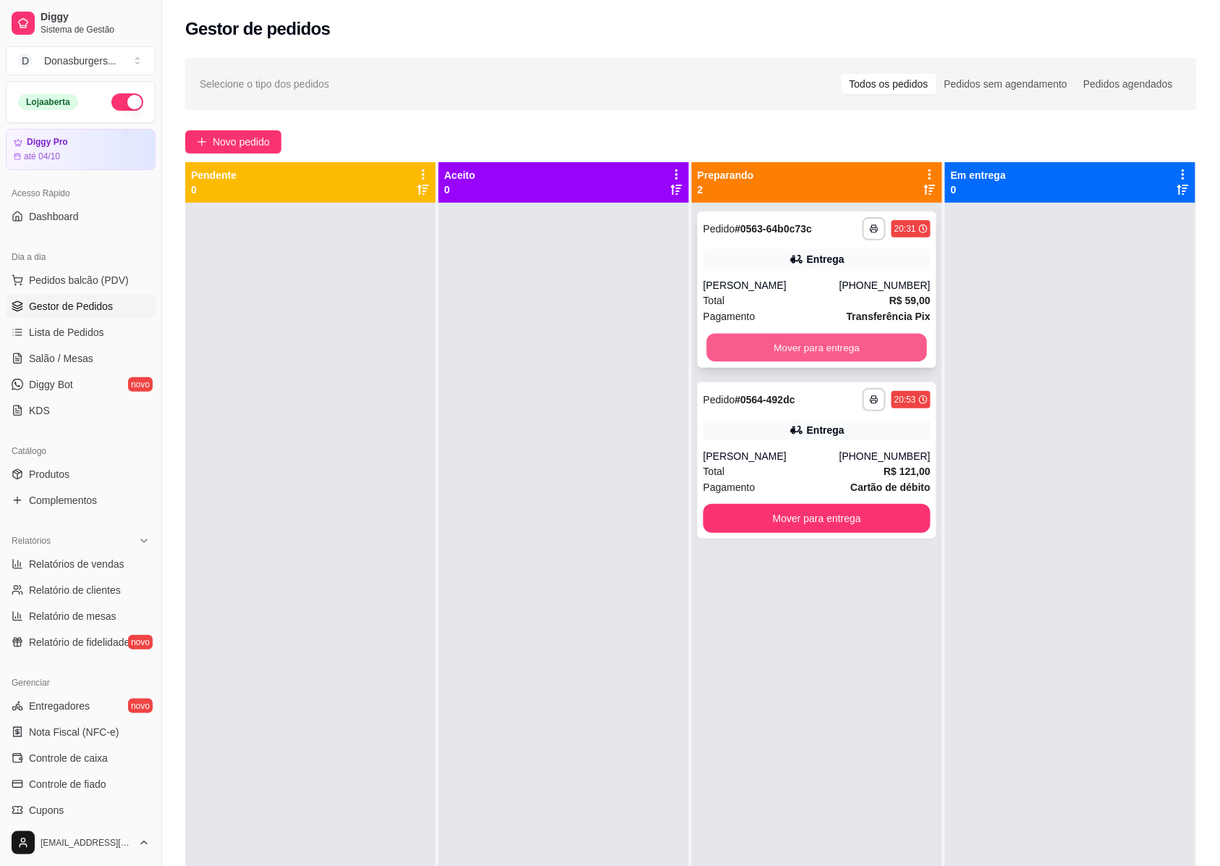
click at [817, 334] on button "Mover para entrega" at bounding box center [817, 348] width 221 height 28
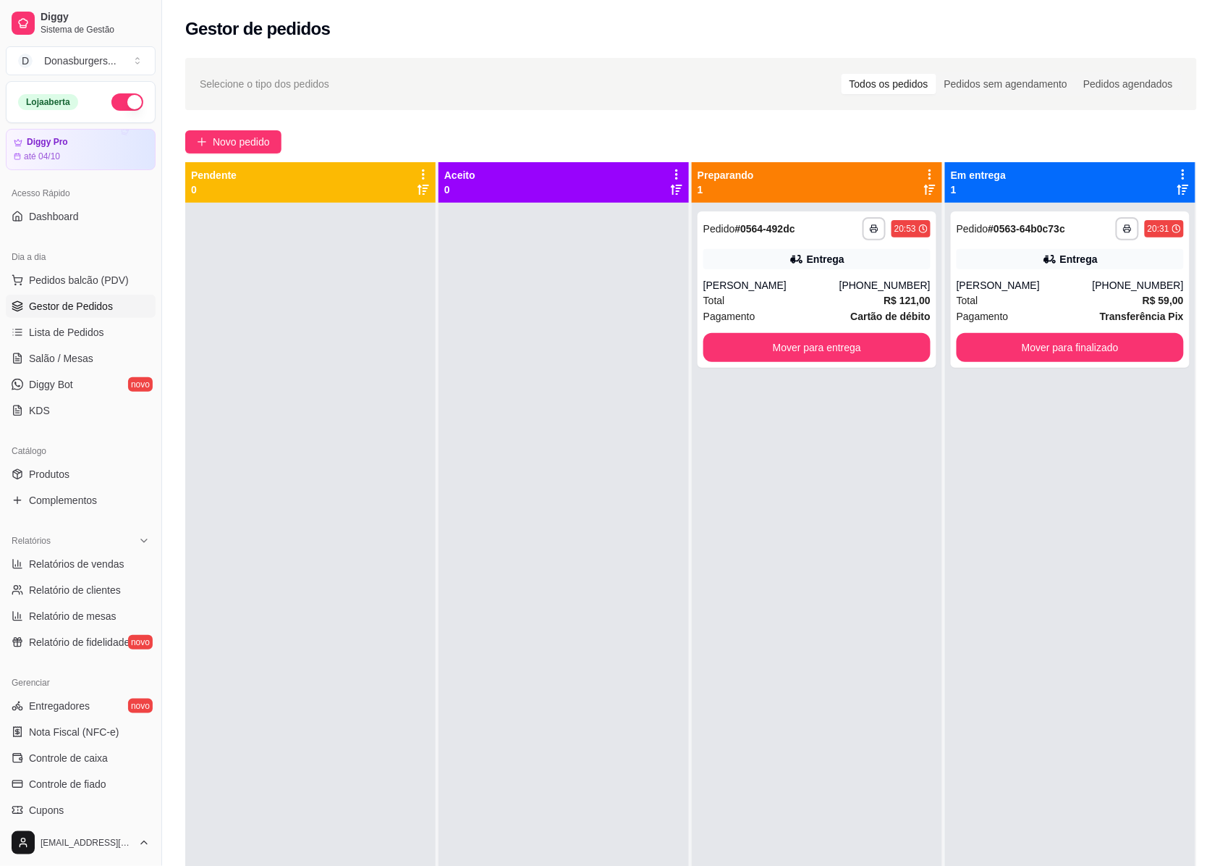
click at [790, 371] on div "**********" at bounding box center [817, 636] width 250 height 866
click at [792, 360] on button "Mover para entrega" at bounding box center [817, 347] width 227 height 29
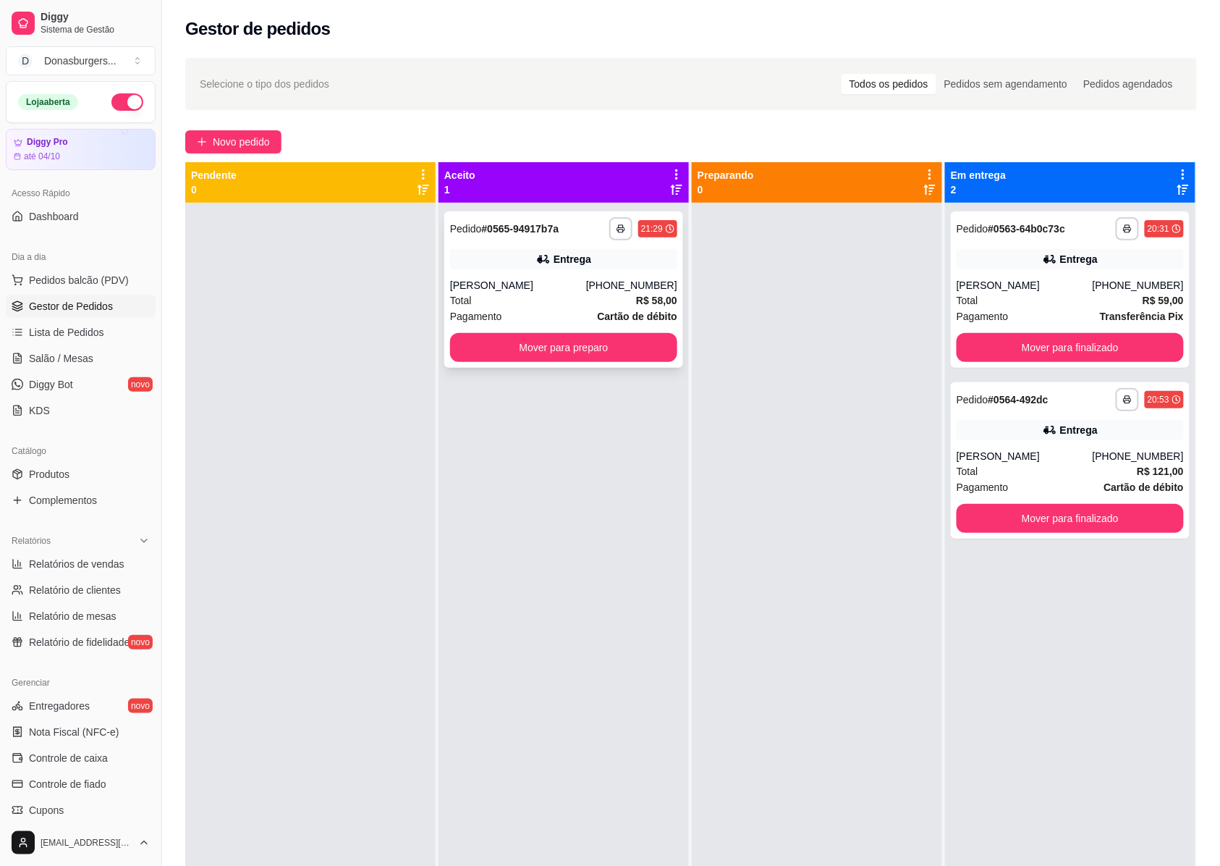
click at [538, 285] on div "[PERSON_NAME]" at bounding box center [518, 285] width 136 height 14
click at [609, 337] on button "Mover para preparo" at bounding box center [563, 347] width 227 height 29
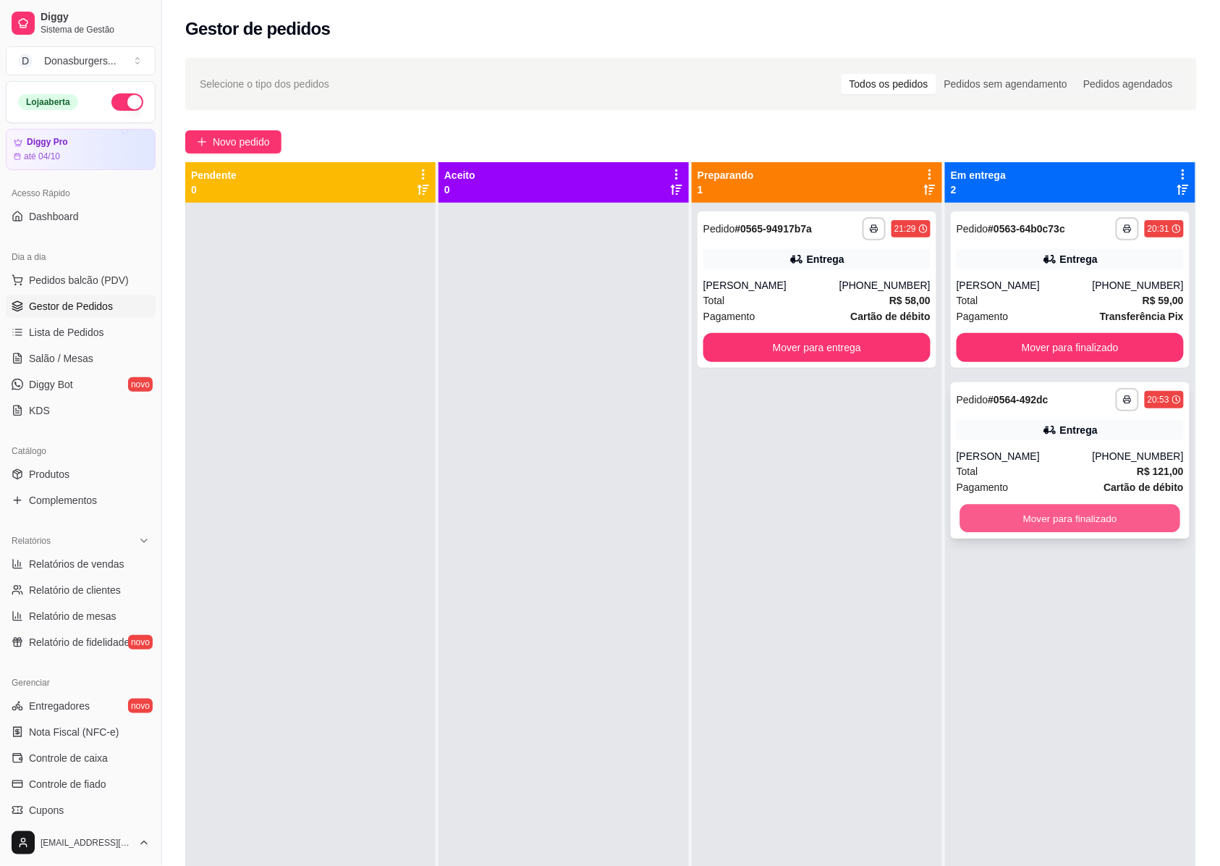
click at [968, 510] on button "Mover para finalizado" at bounding box center [1070, 518] width 221 height 28
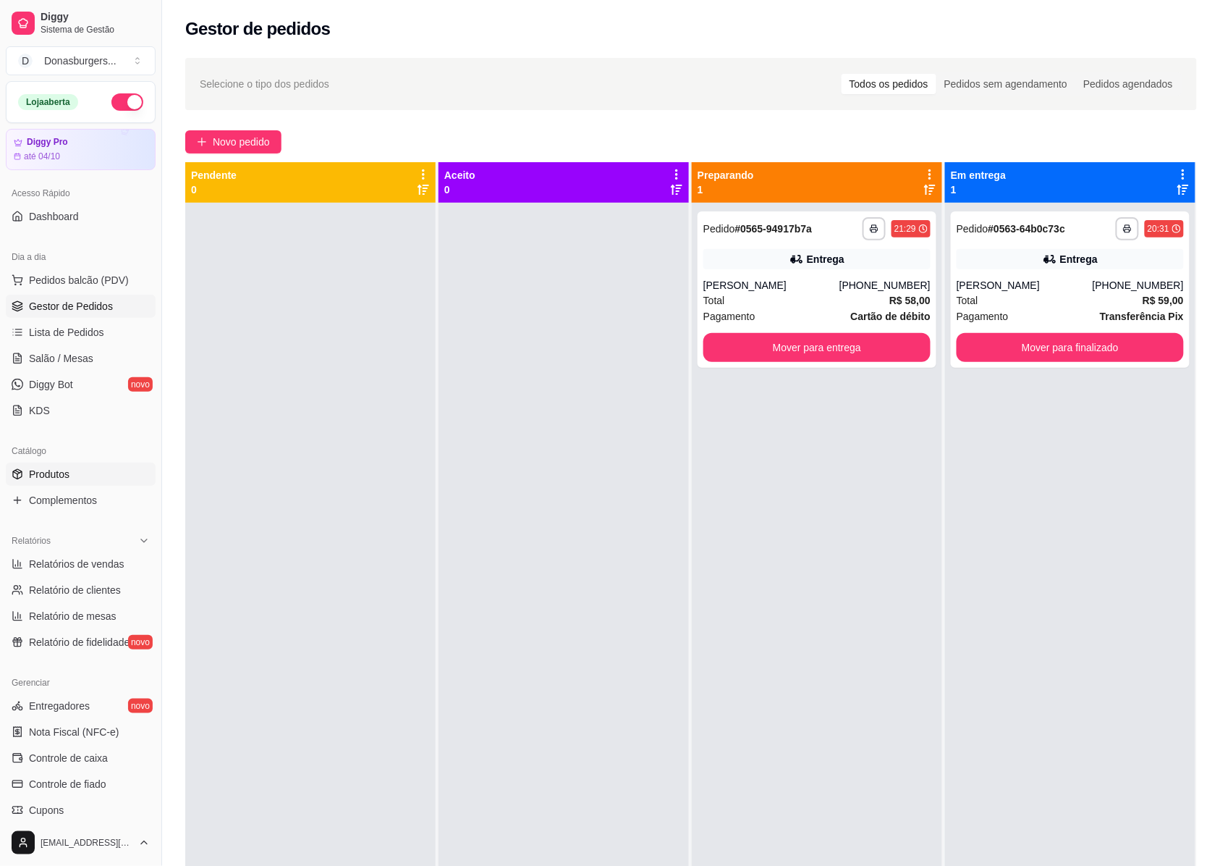
click at [58, 470] on span "Produtos" at bounding box center [49, 474] width 41 height 14
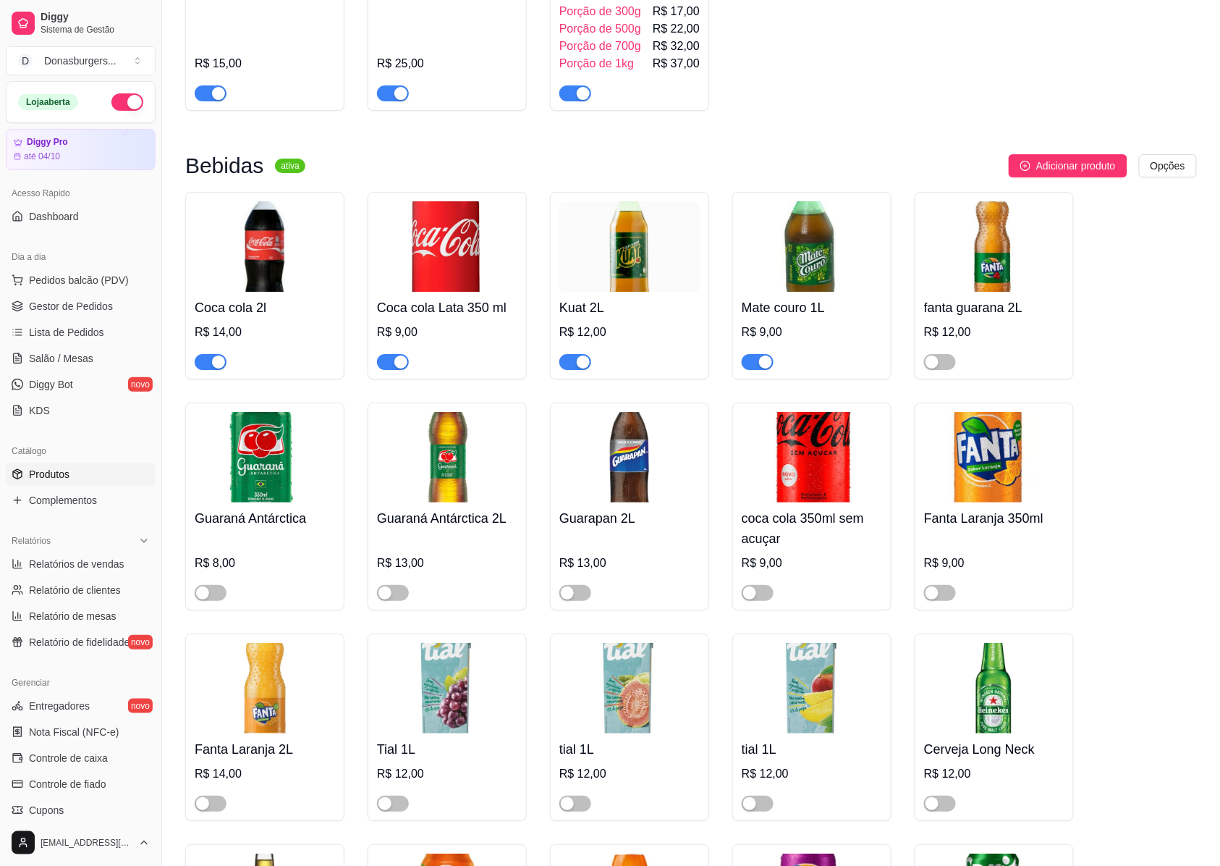
scroll to position [3377, 0]
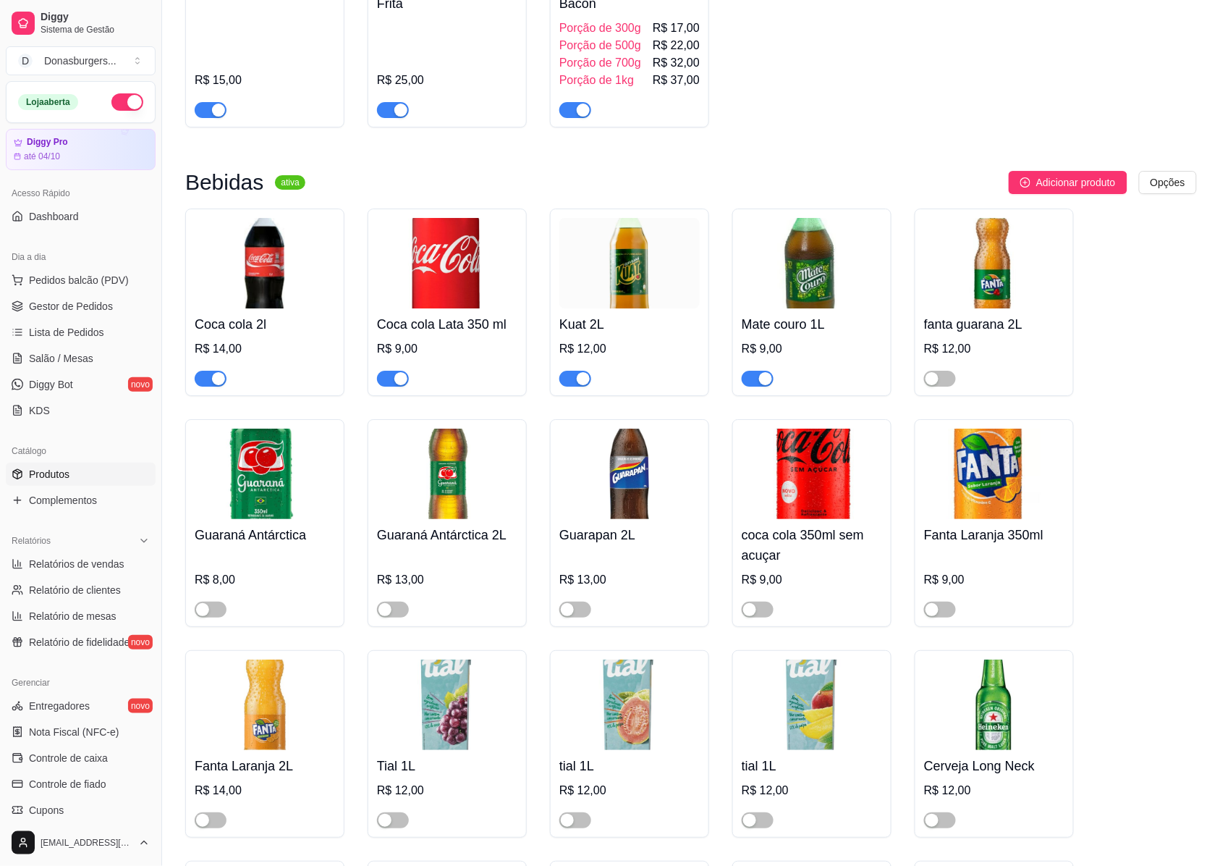
click at [579, 385] on div "button" at bounding box center [583, 378] width 13 height 13
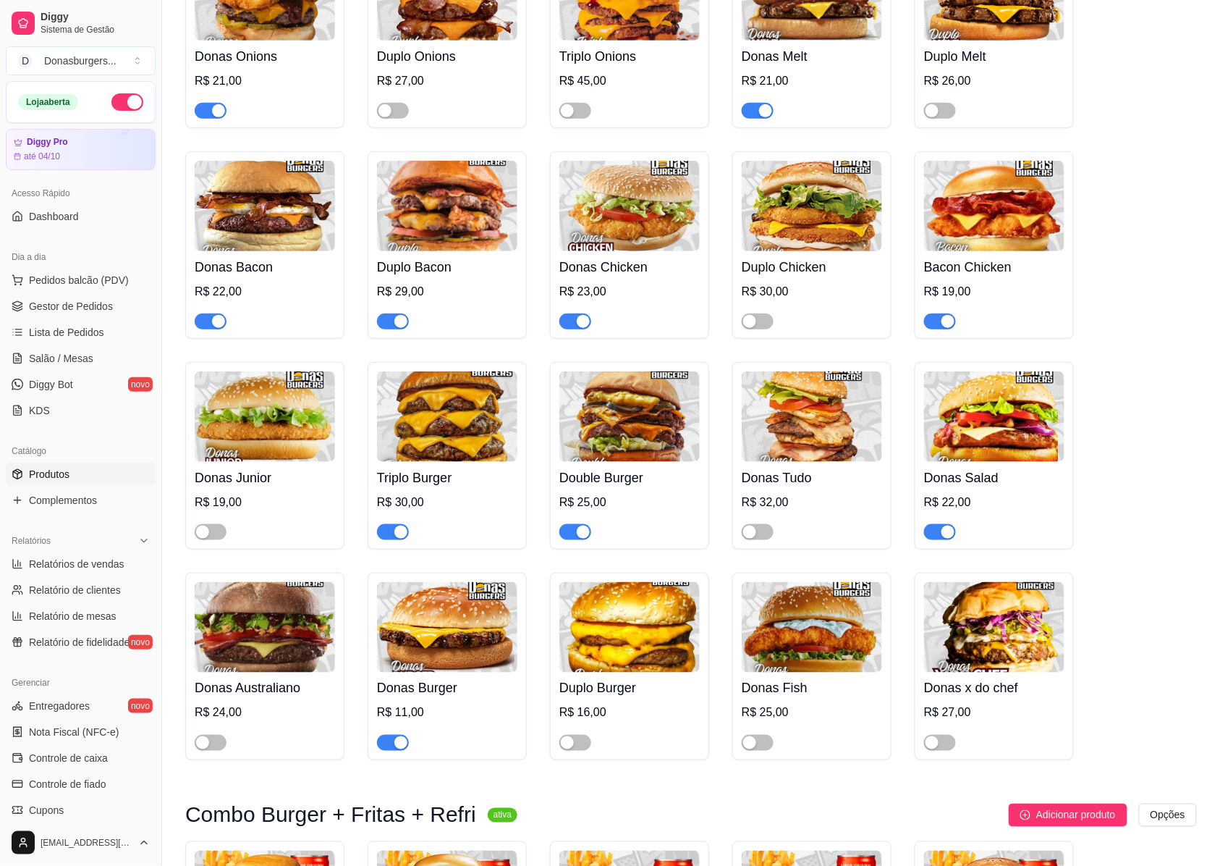
scroll to position [0, 0]
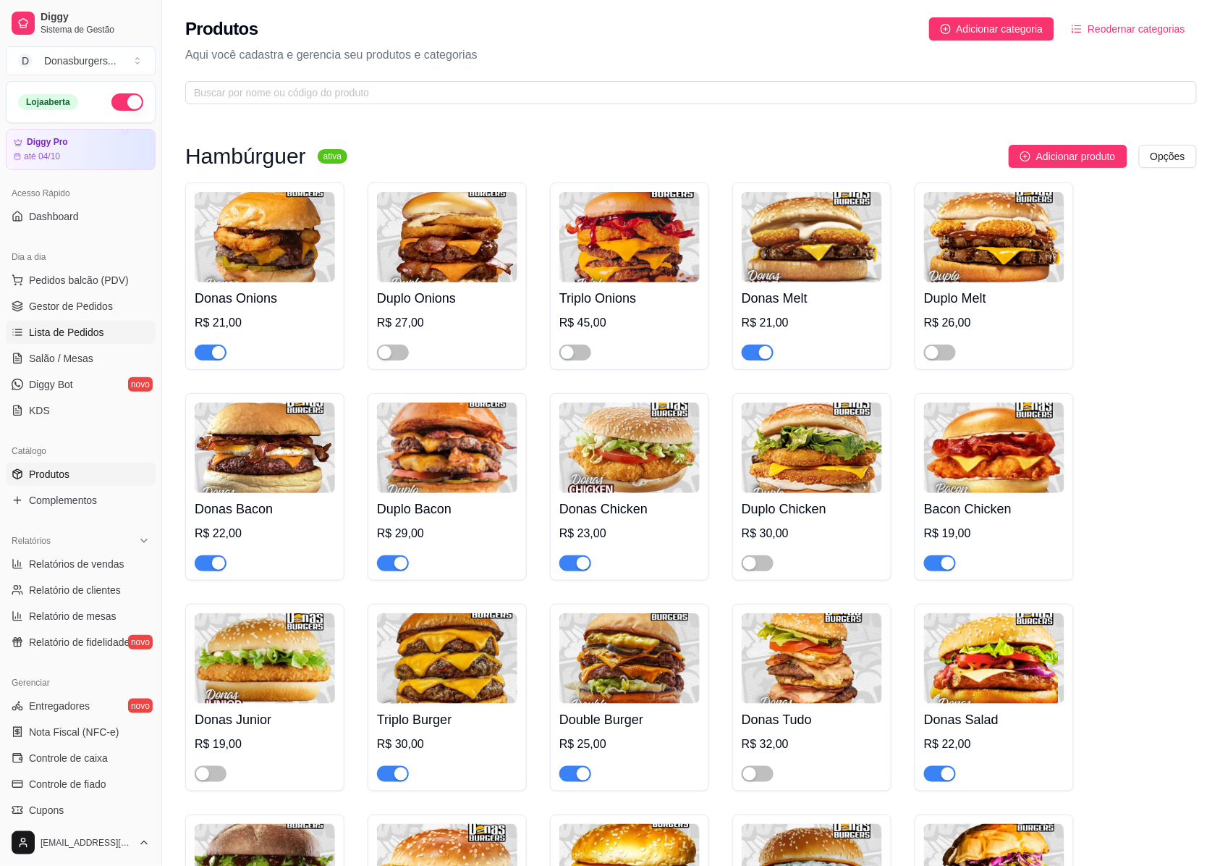
click at [93, 334] on span "Lista de Pedidos" at bounding box center [66, 332] width 75 height 14
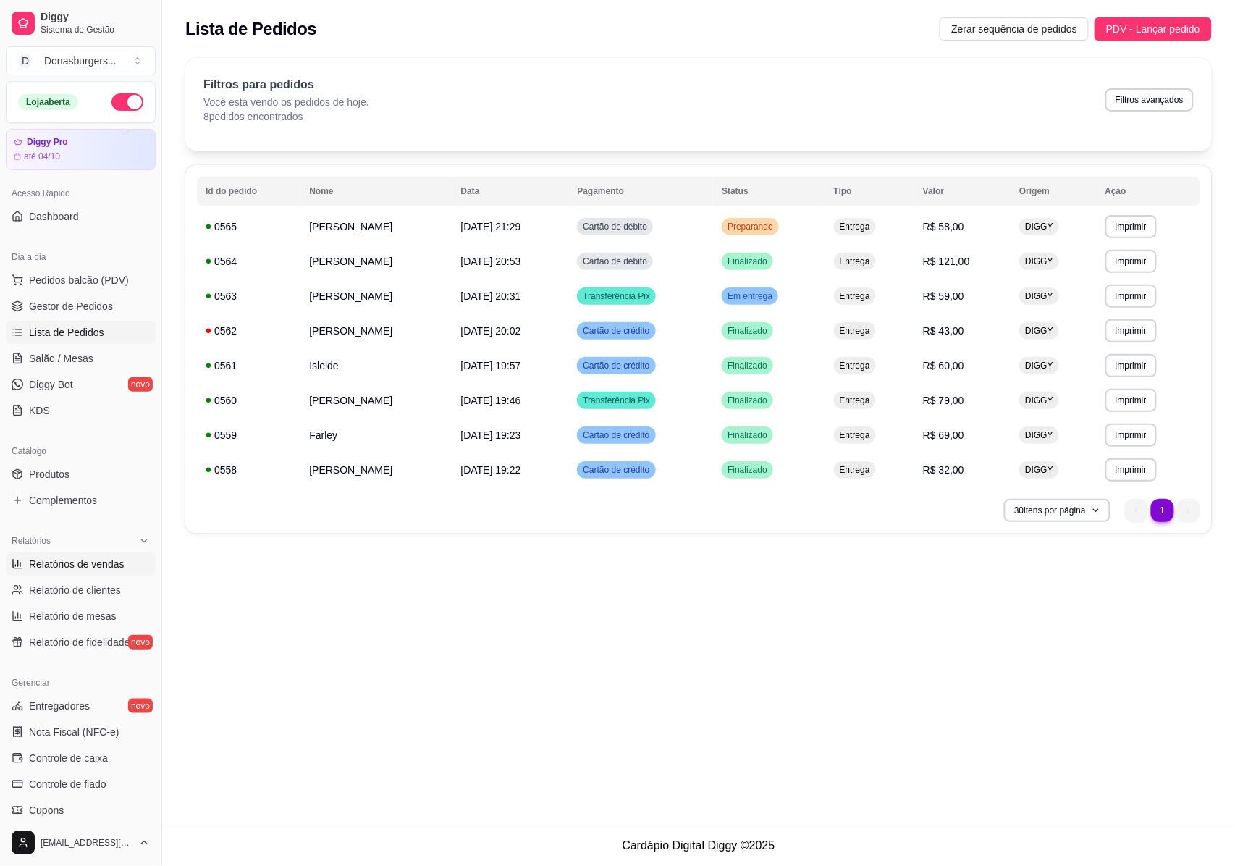
click at [94, 557] on span "Relatórios de vendas" at bounding box center [77, 564] width 96 height 14
select select "ALL"
select select "0"
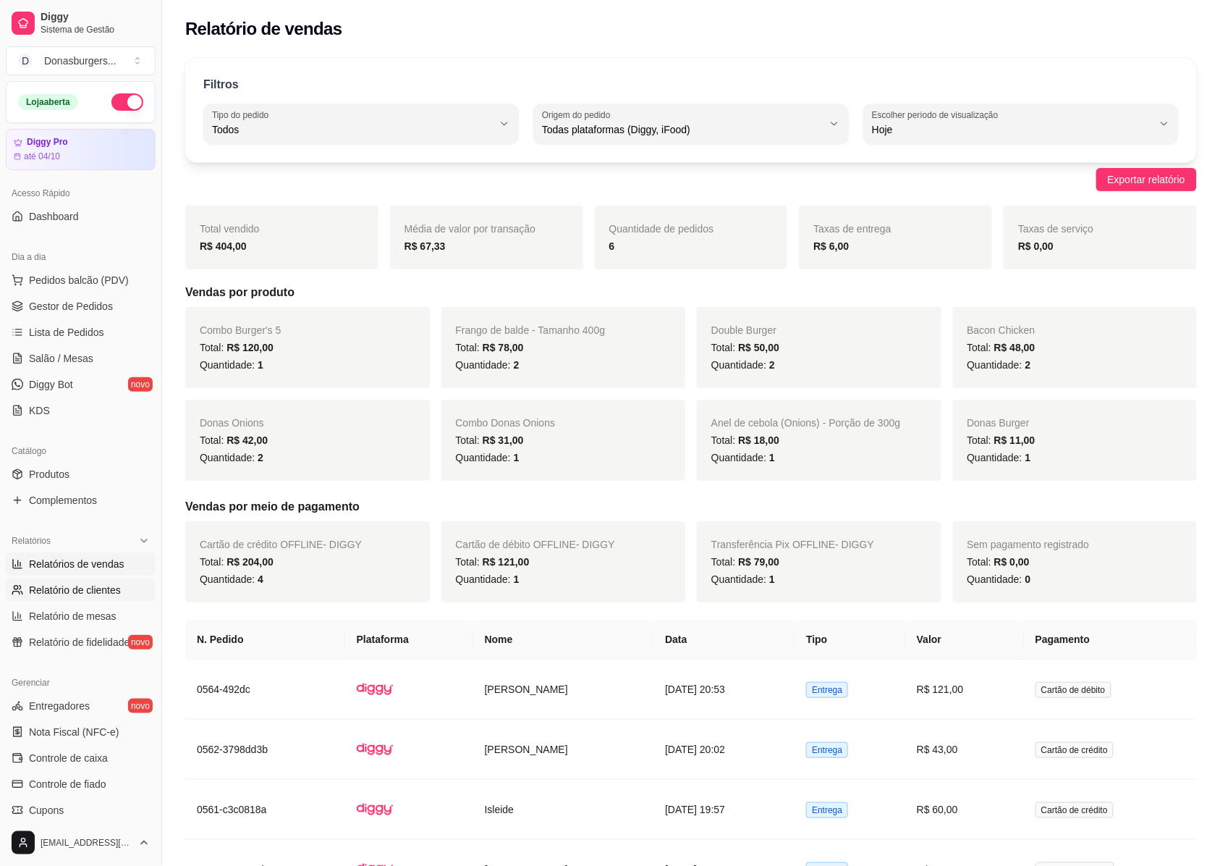
click at [93, 591] on span "Relatório de clientes" at bounding box center [75, 590] width 92 height 14
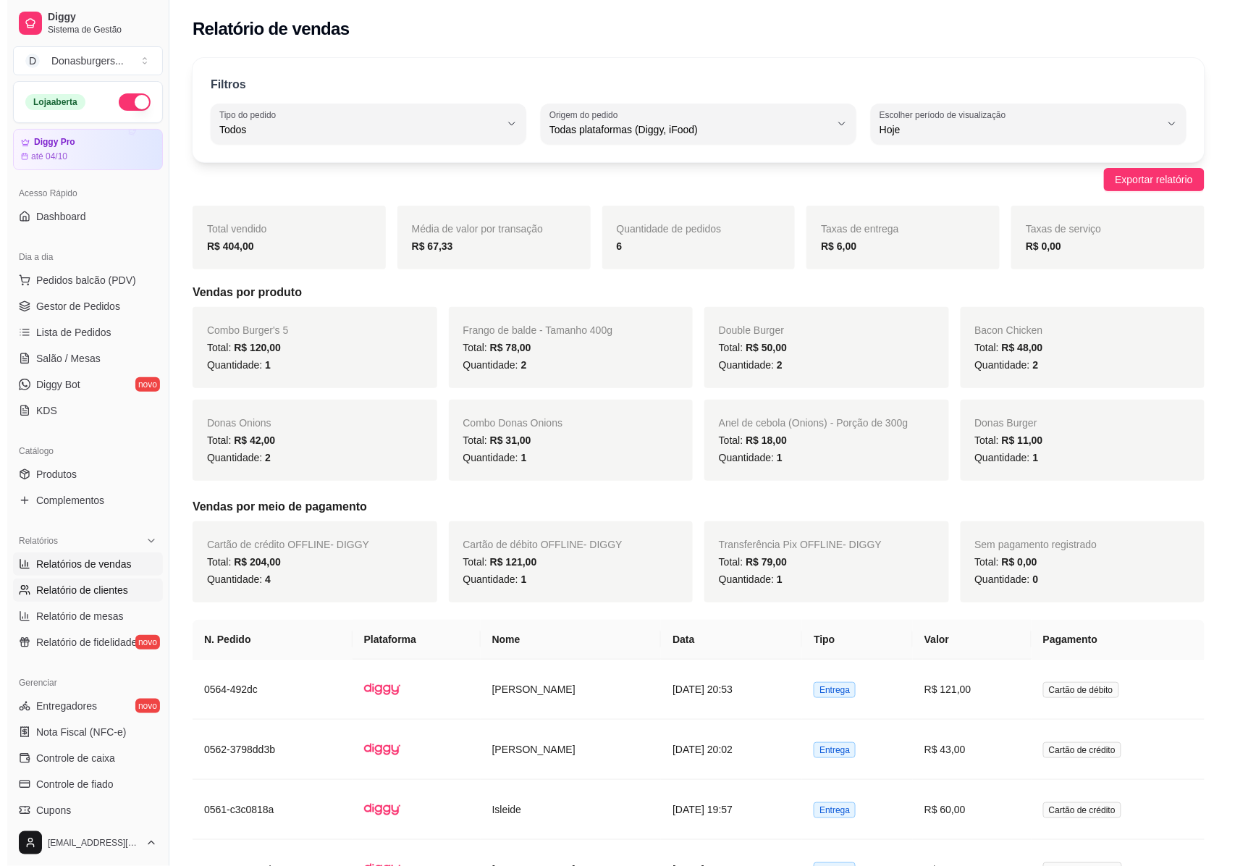
select select "30"
select select "HIGHEST_TOTAL_SPENT_WITH_ORDERS"
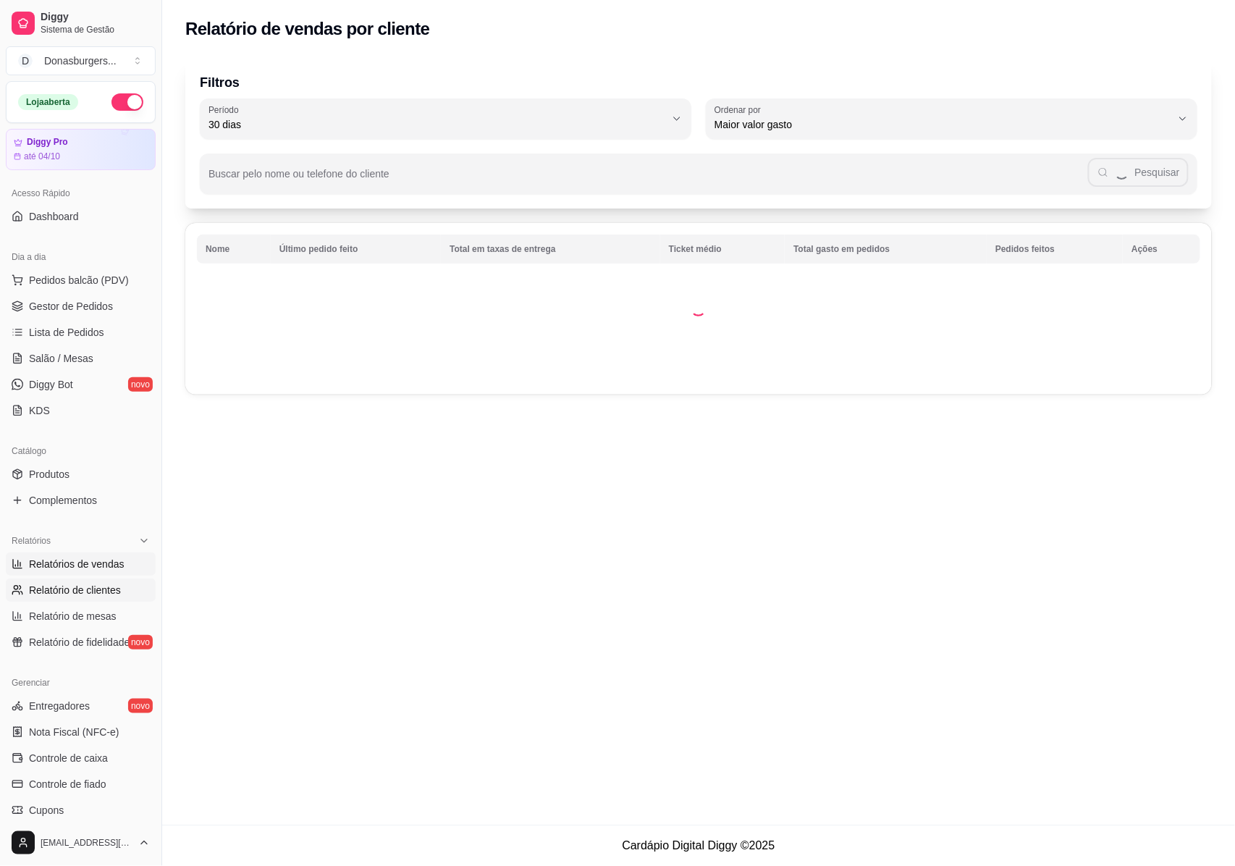
click at [110, 556] on link "Relatórios de vendas" at bounding box center [81, 563] width 150 height 23
select select "ALL"
select select "0"
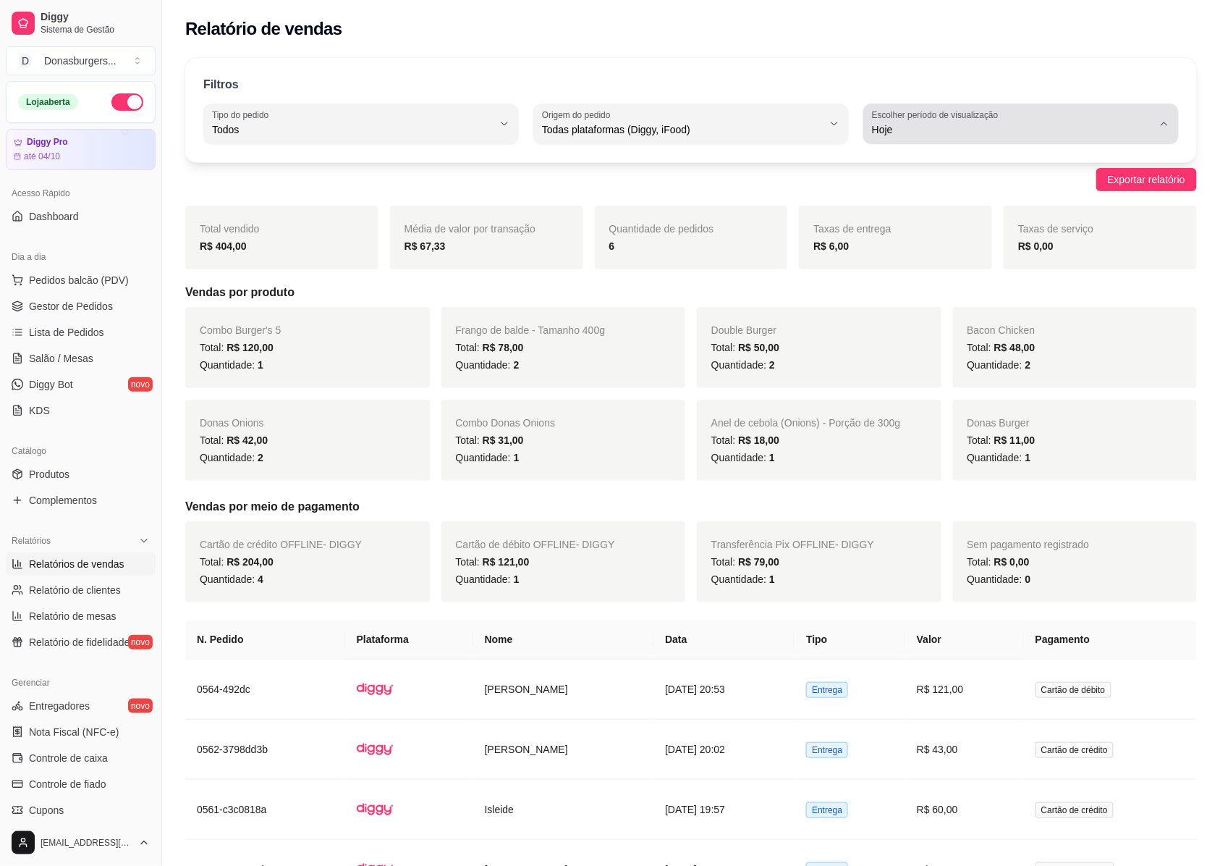
click at [925, 126] on span "Hoje" at bounding box center [1012, 129] width 281 height 14
click at [910, 210] on span "7 dias" at bounding box center [1014, 212] width 267 height 14
type input "7"
select select "7"
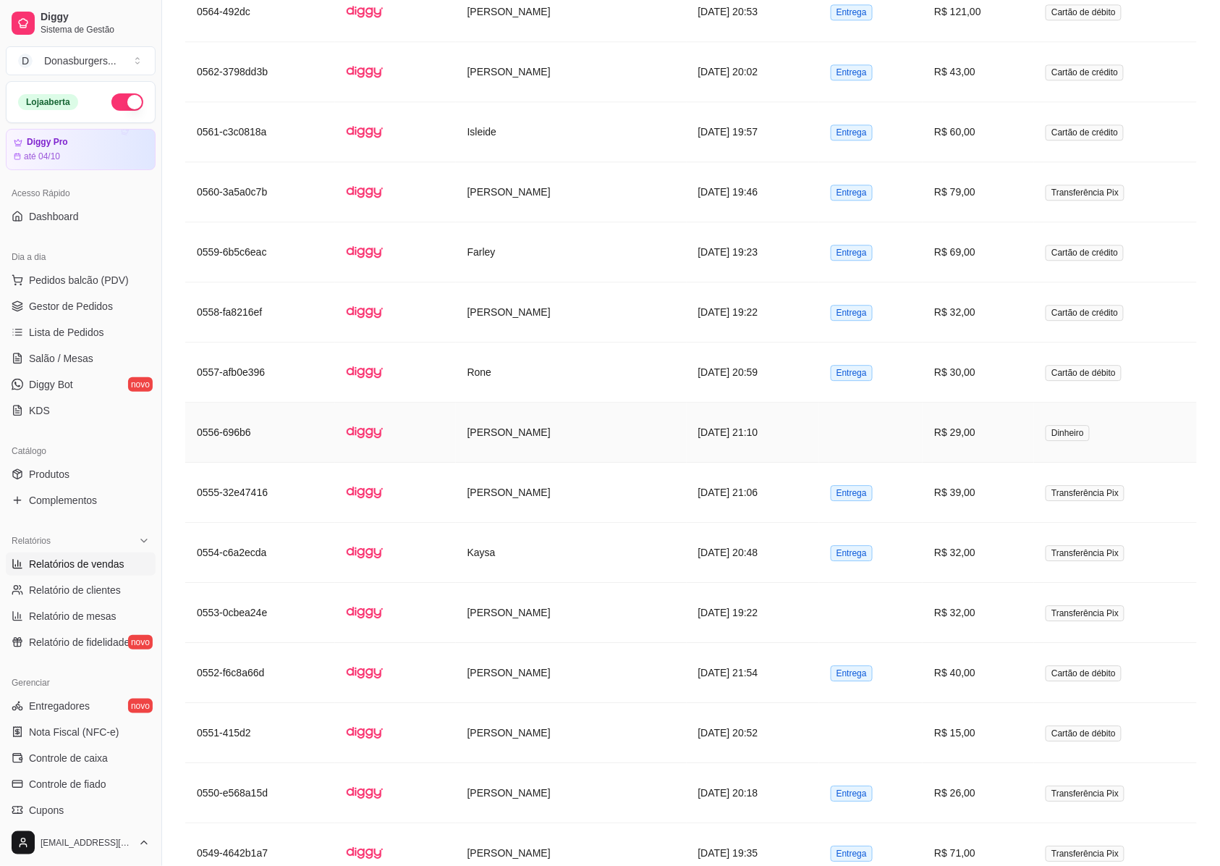
scroll to position [1158, 0]
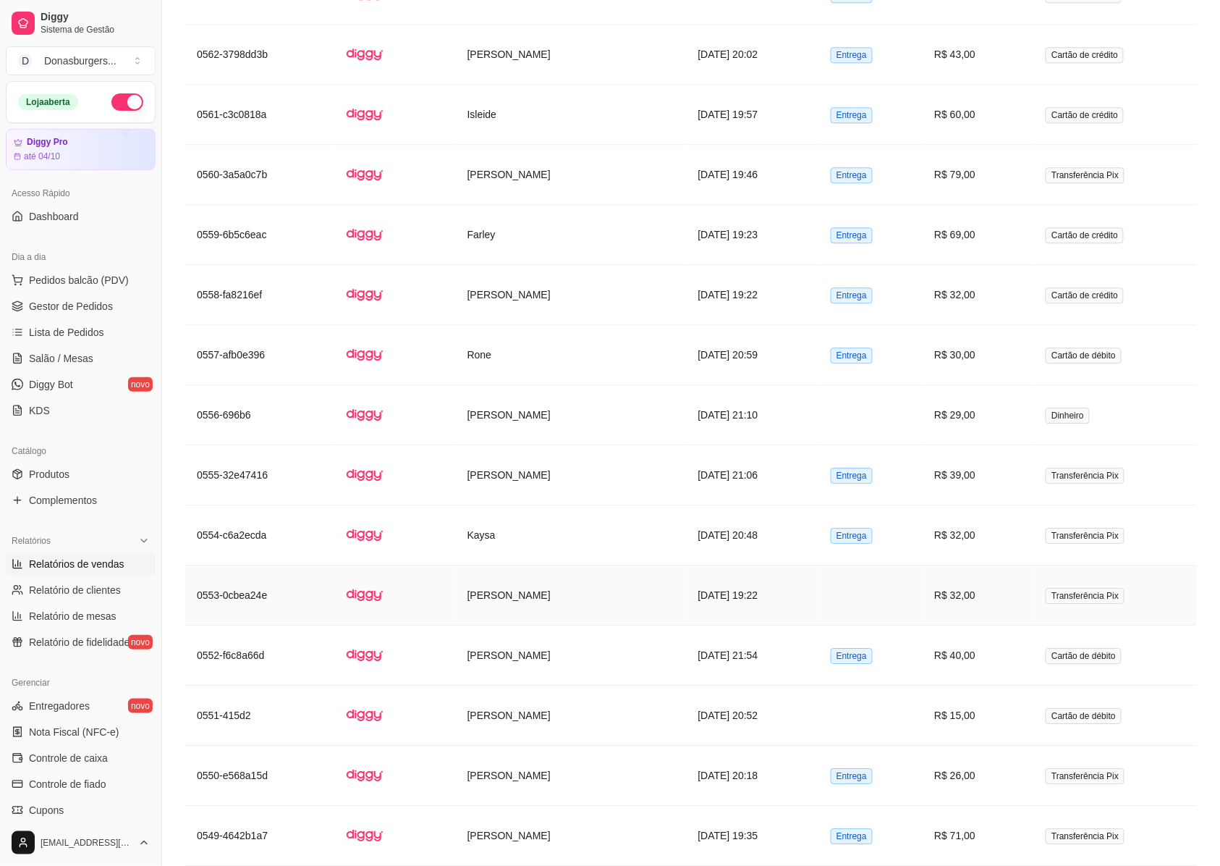
click at [728, 625] on td "[DATE] 19:22" at bounding box center [753, 595] width 132 height 60
click at [62, 305] on span "Gestor de Pedidos" at bounding box center [71, 306] width 84 height 14
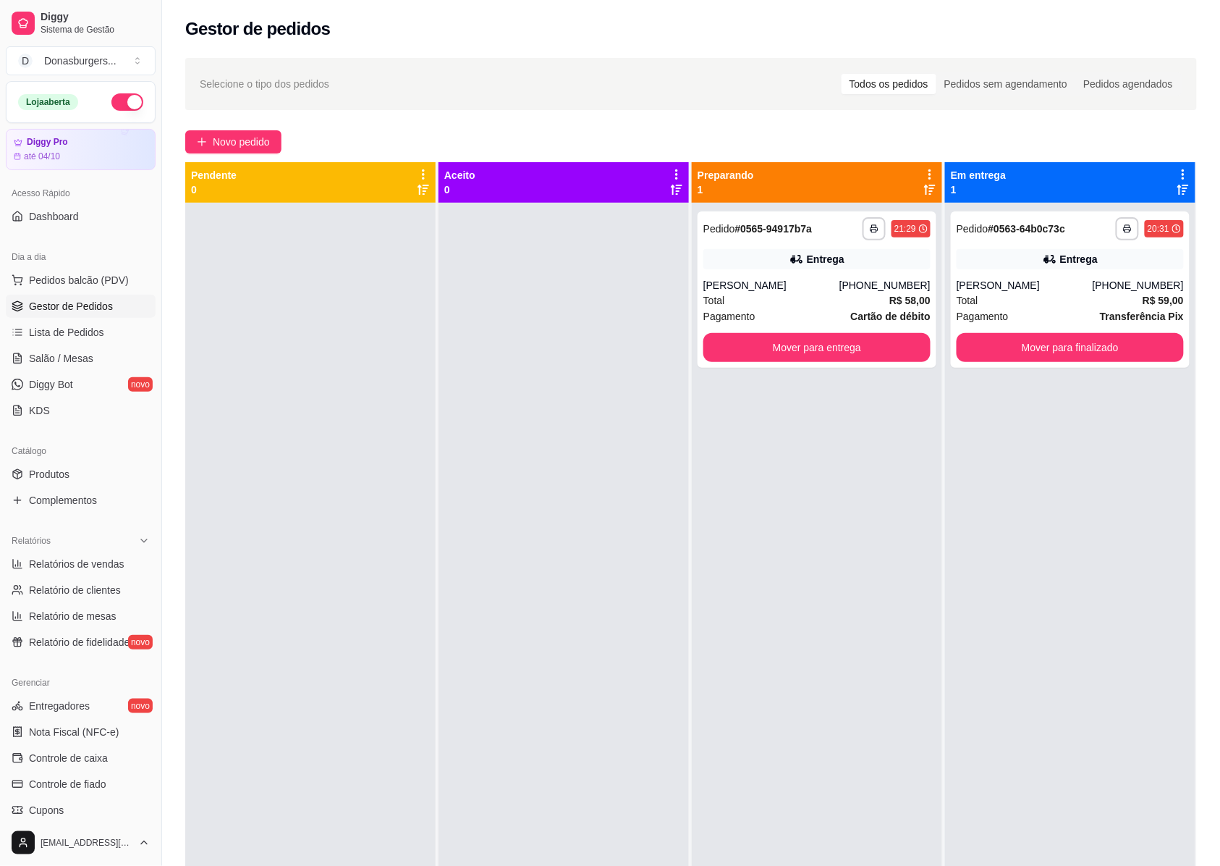
click at [261, 127] on div "**********" at bounding box center [691, 547] width 1058 height 996
click at [255, 139] on span "Novo pedido" at bounding box center [241, 142] width 57 height 16
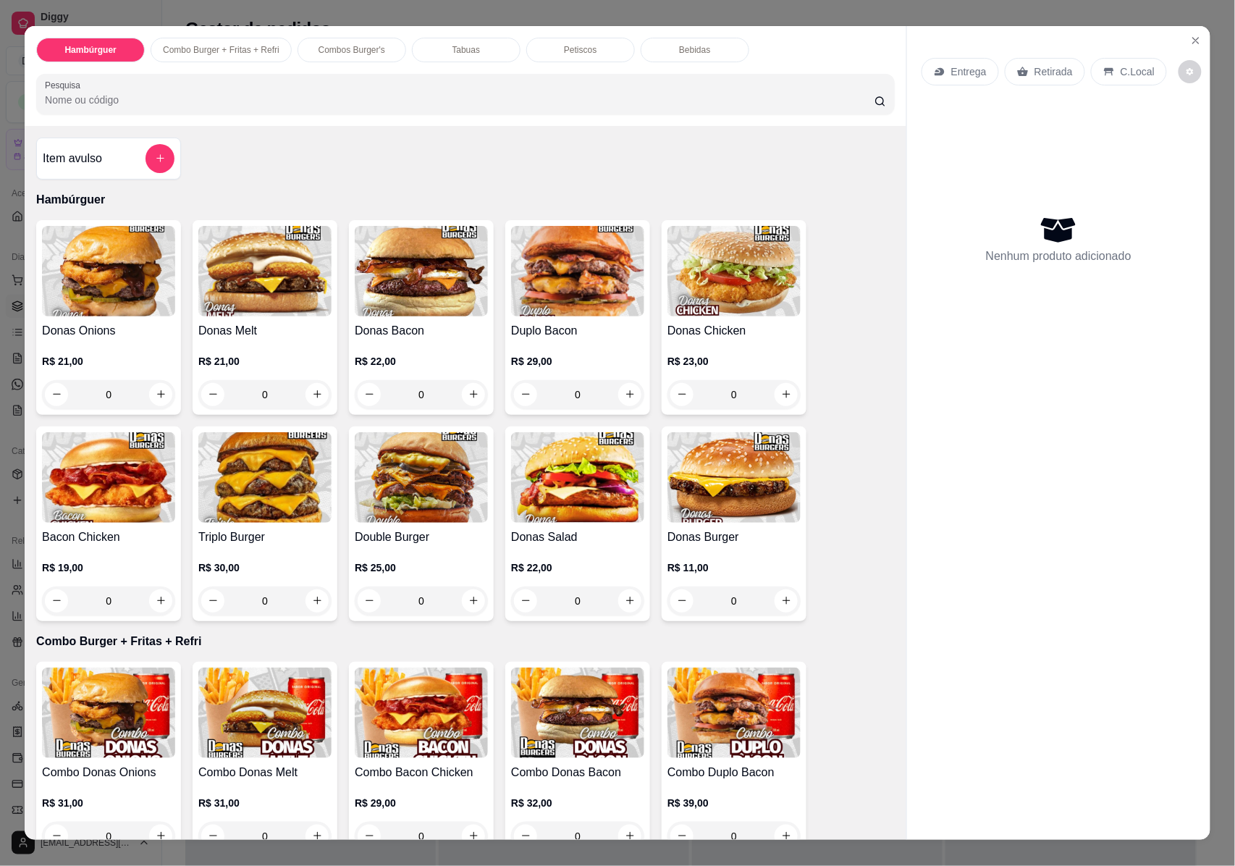
click at [462, 395] on div "0" at bounding box center [421, 394] width 133 height 29
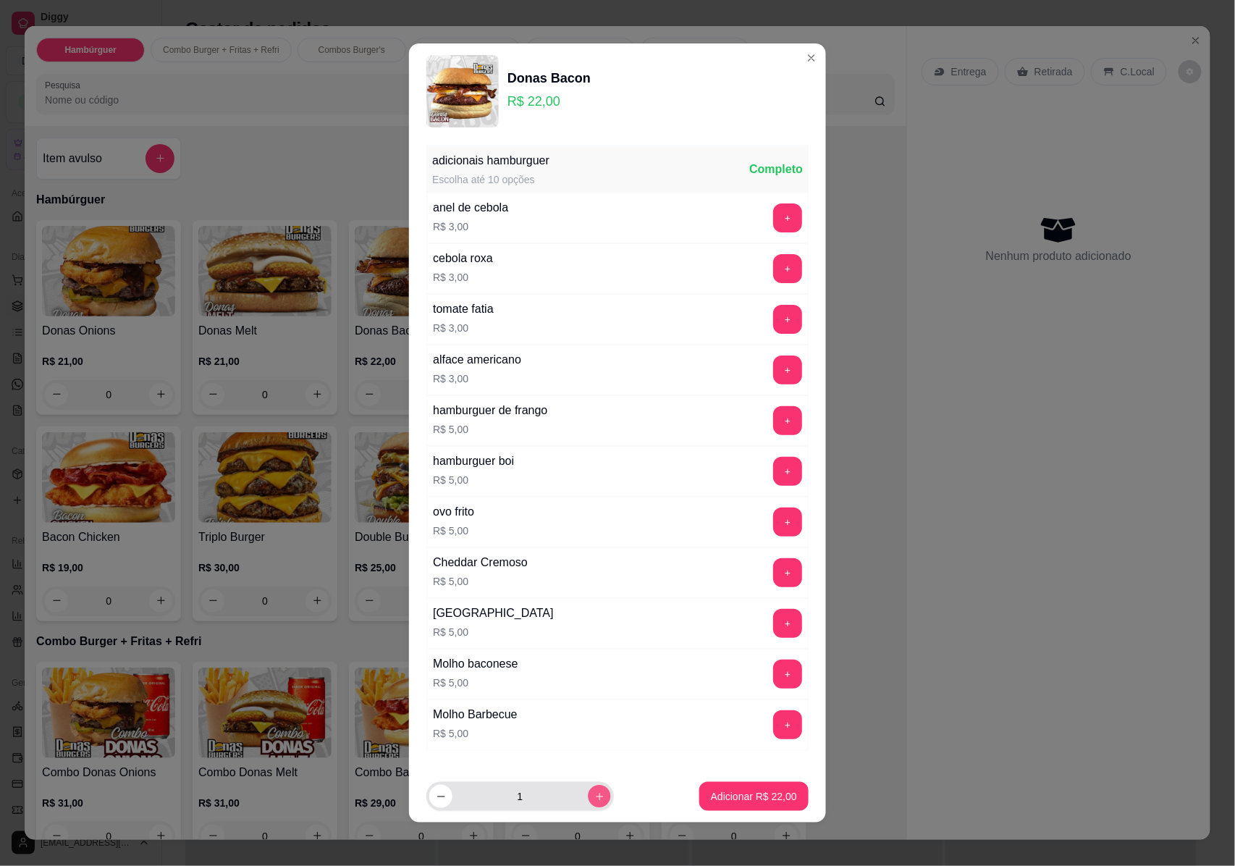
click at [594, 793] on icon "increase-product-quantity" at bounding box center [599, 796] width 11 height 11
type input "2"
click at [751, 777] on footer "2 Adicionar R$ 44,00" at bounding box center [617, 796] width 417 height 52
click at [751, 790] on p "Adicionar R$ 44,00" at bounding box center [754, 797] width 84 height 14
type input "2"
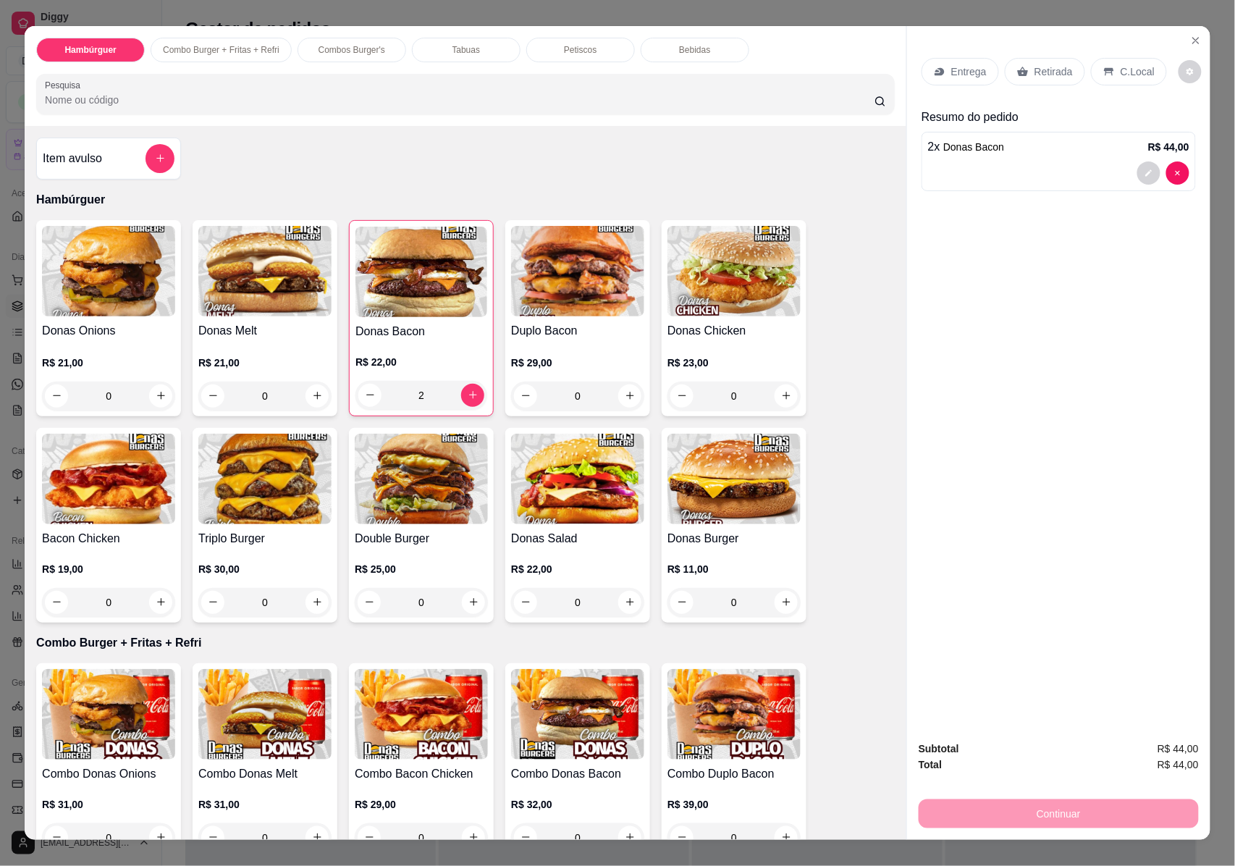
click at [1042, 76] on p "Retirada" at bounding box center [1053, 71] width 38 height 14
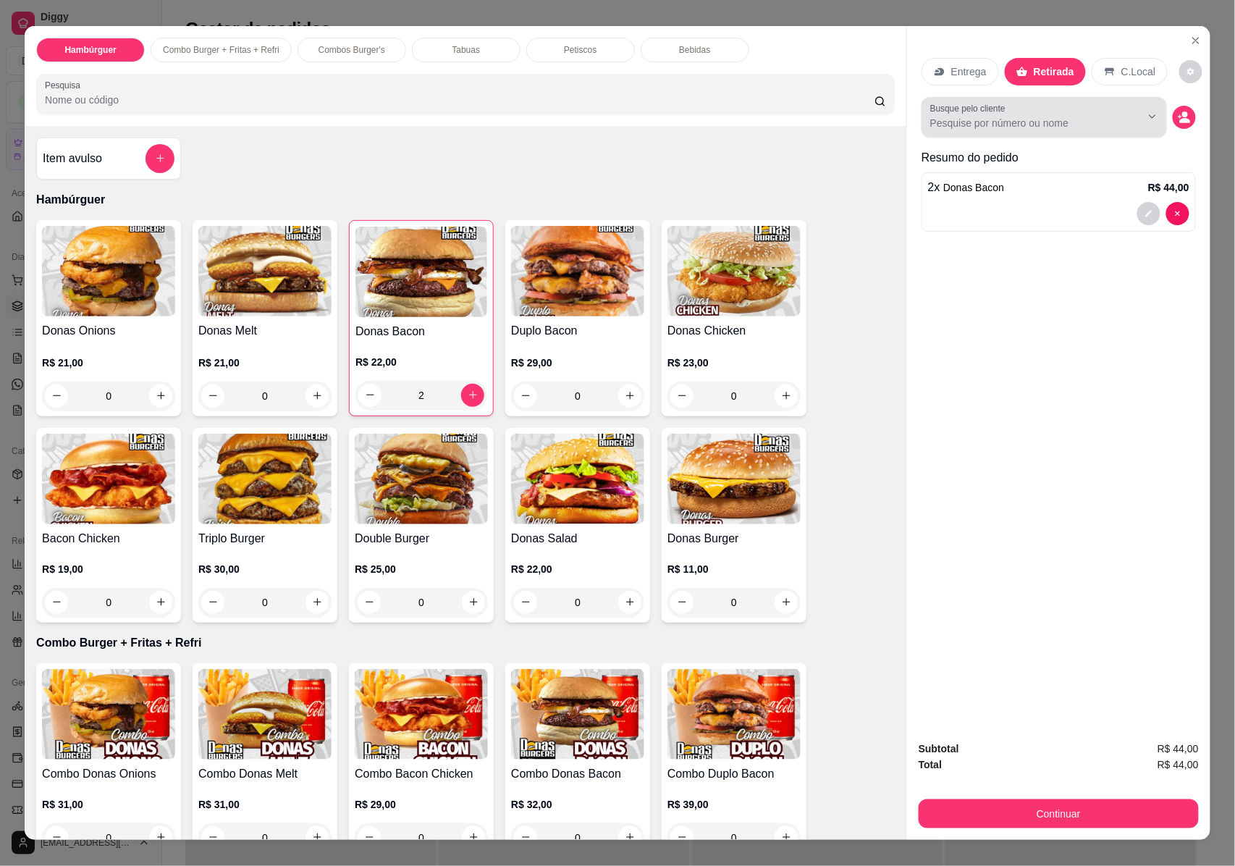
click at [979, 122] on input "Busque pelo cliente" at bounding box center [1023, 123] width 187 height 14
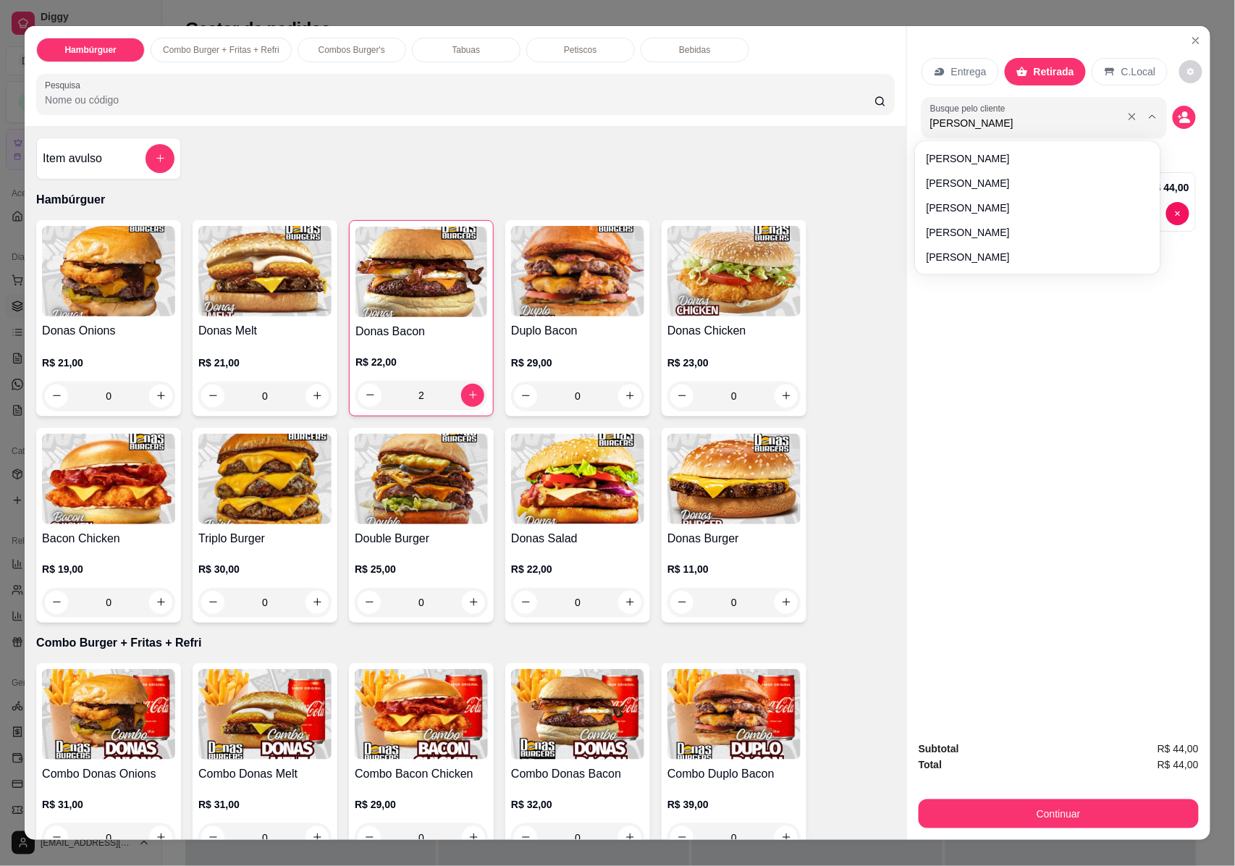
type input "[PERSON_NAME]"
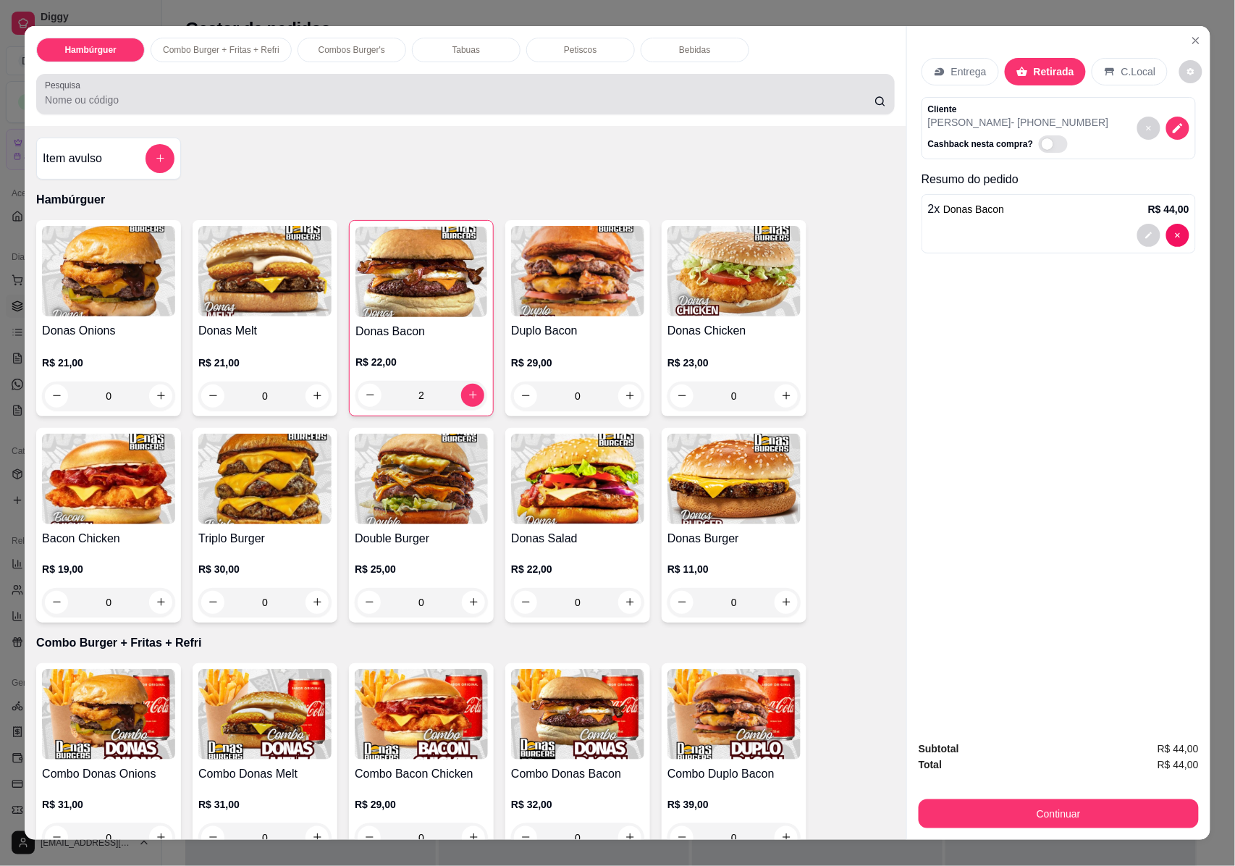
click at [149, 90] on div at bounding box center [465, 94] width 841 height 29
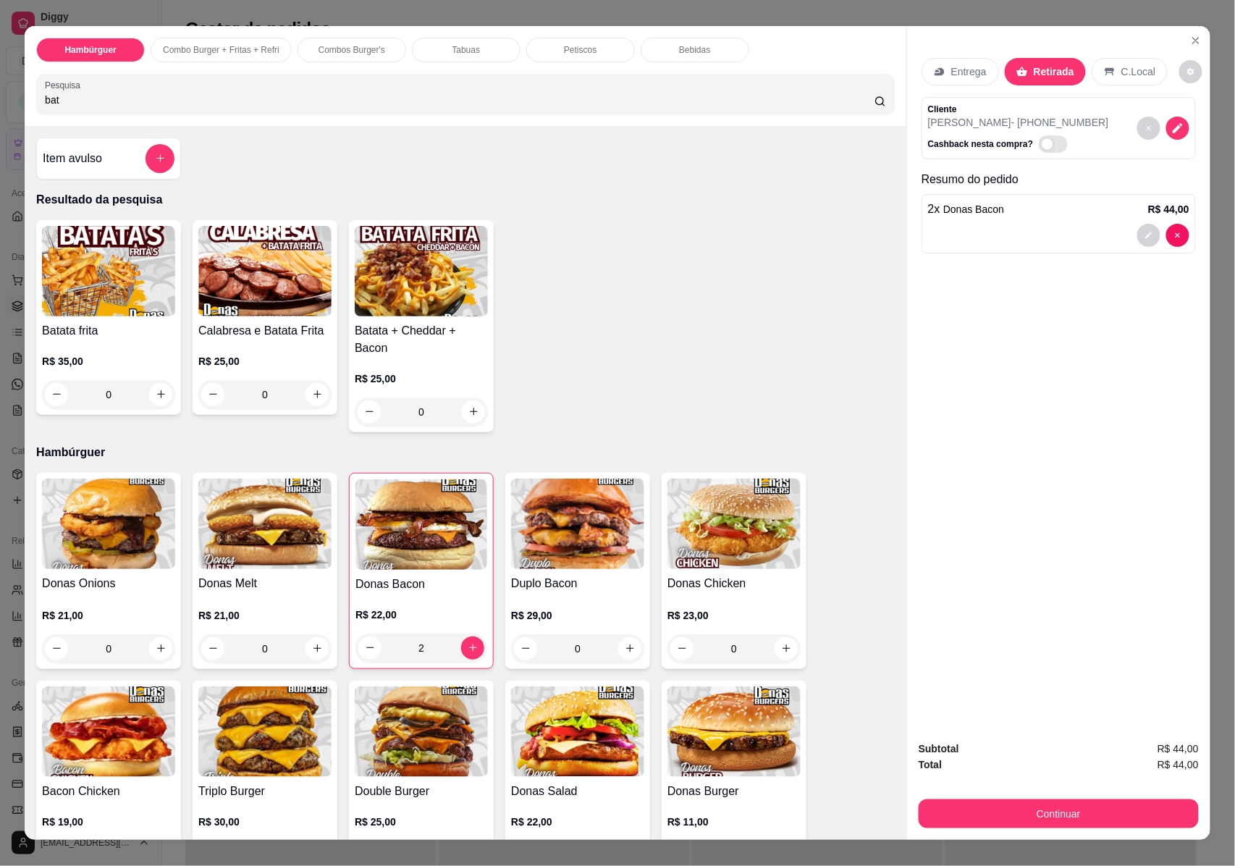
type input "bat"
click at [116, 290] on img at bounding box center [108, 271] width 133 height 90
click at [411, 308] on img at bounding box center [421, 271] width 133 height 90
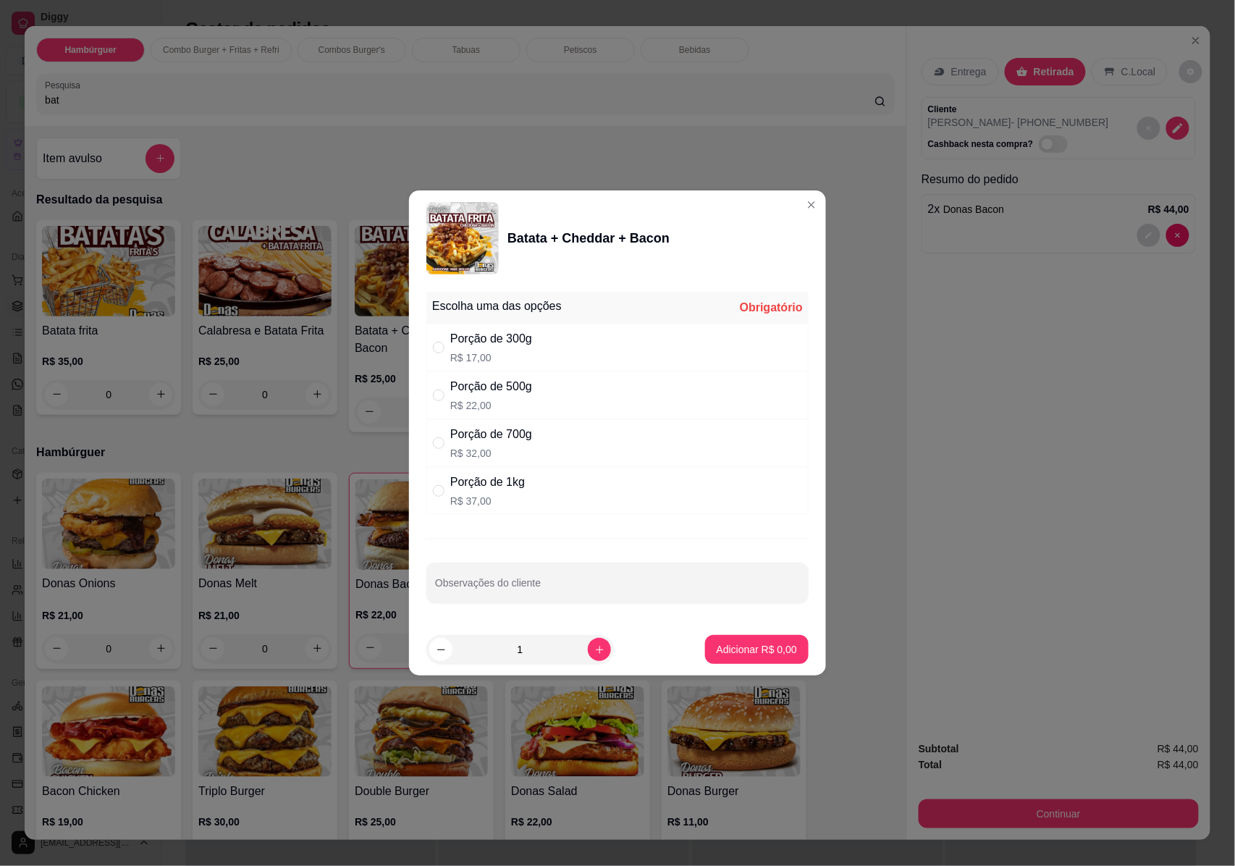
click at [498, 435] on div "Porção de 700g" at bounding box center [491, 434] width 82 height 17
radio input "true"
click at [740, 648] on p "Adicionar R$ 32,00" at bounding box center [754, 649] width 86 height 14
type input "1"
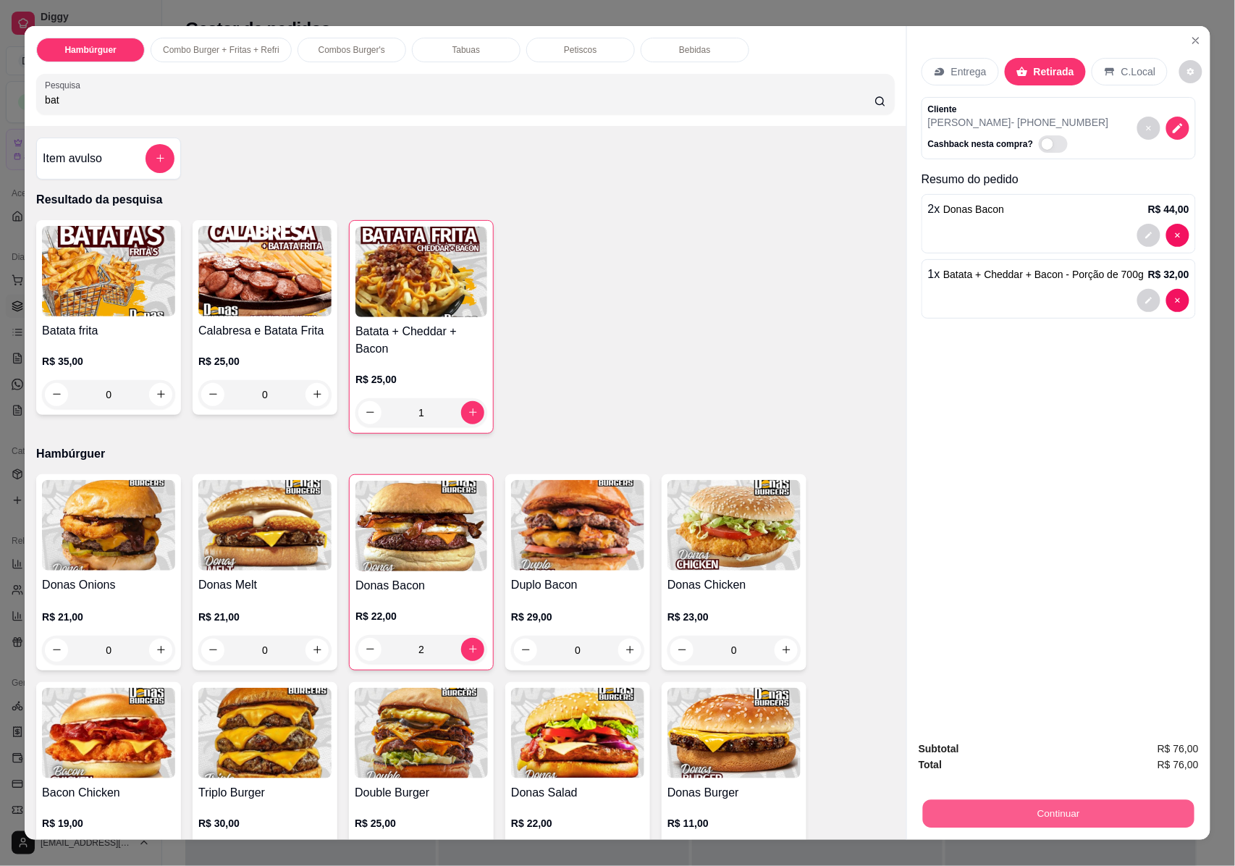
click at [1051, 806] on button "Continuar" at bounding box center [1058, 814] width 271 height 28
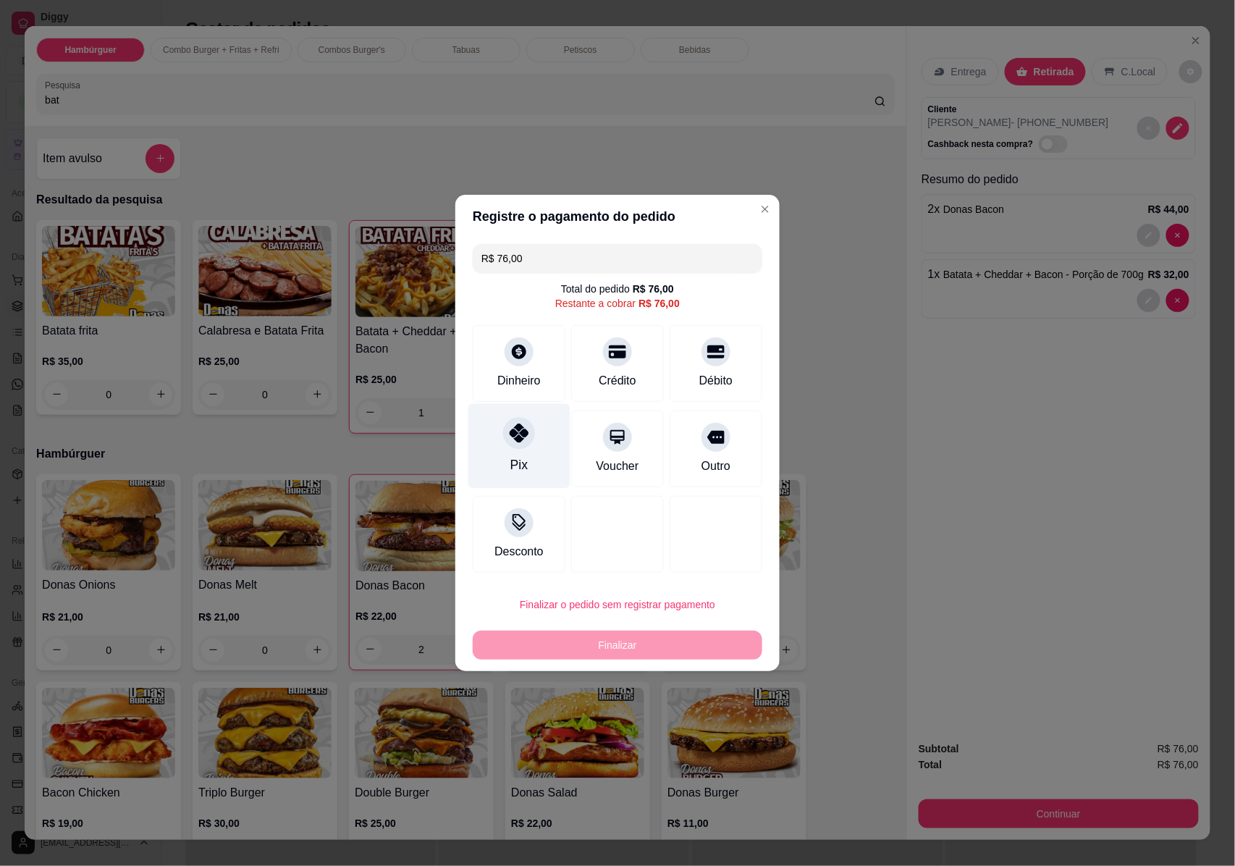
click at [510, 455] on div "Pix" at bounding box center [518, 464] width 17 height 19
type input "R$ 0,00"
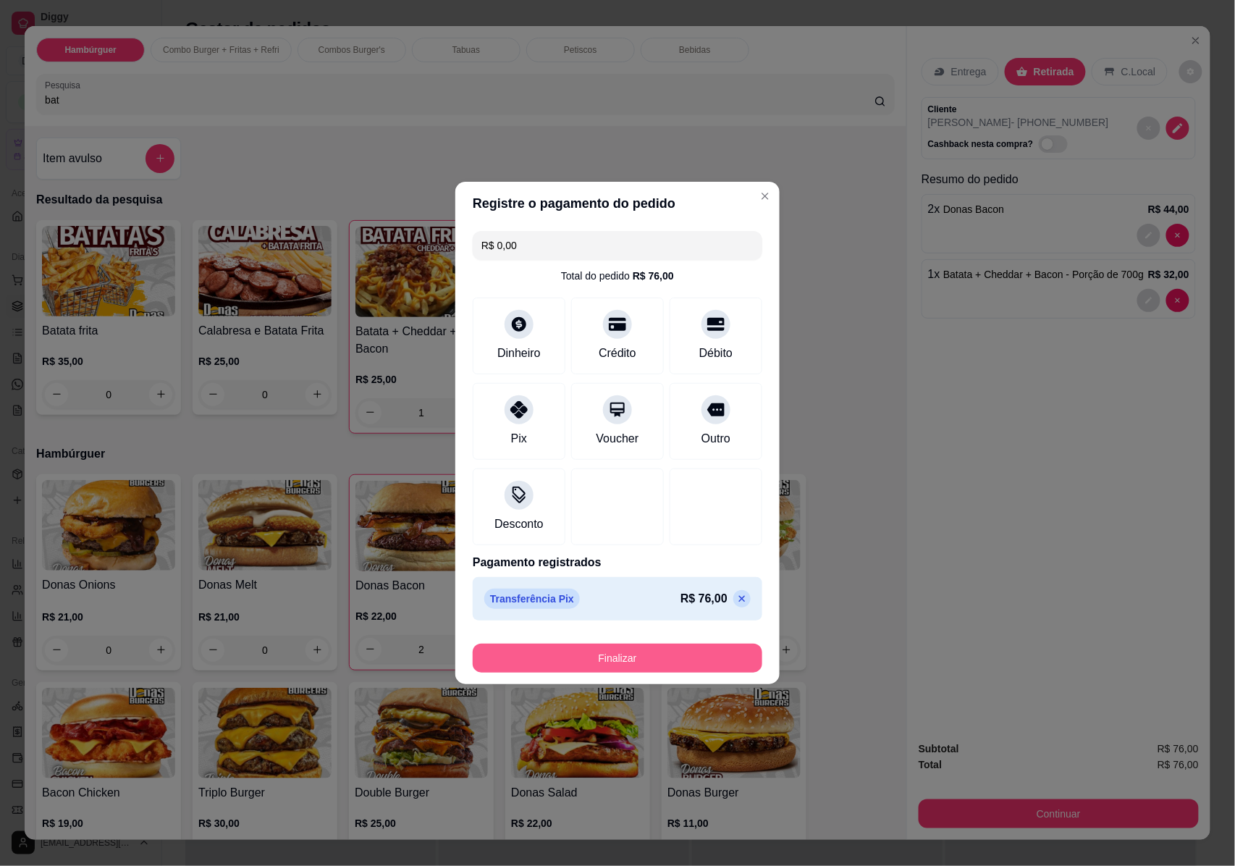
click at [652, 657] on button "Finalizar" at bounding box center [618, 657] width 290 height 29
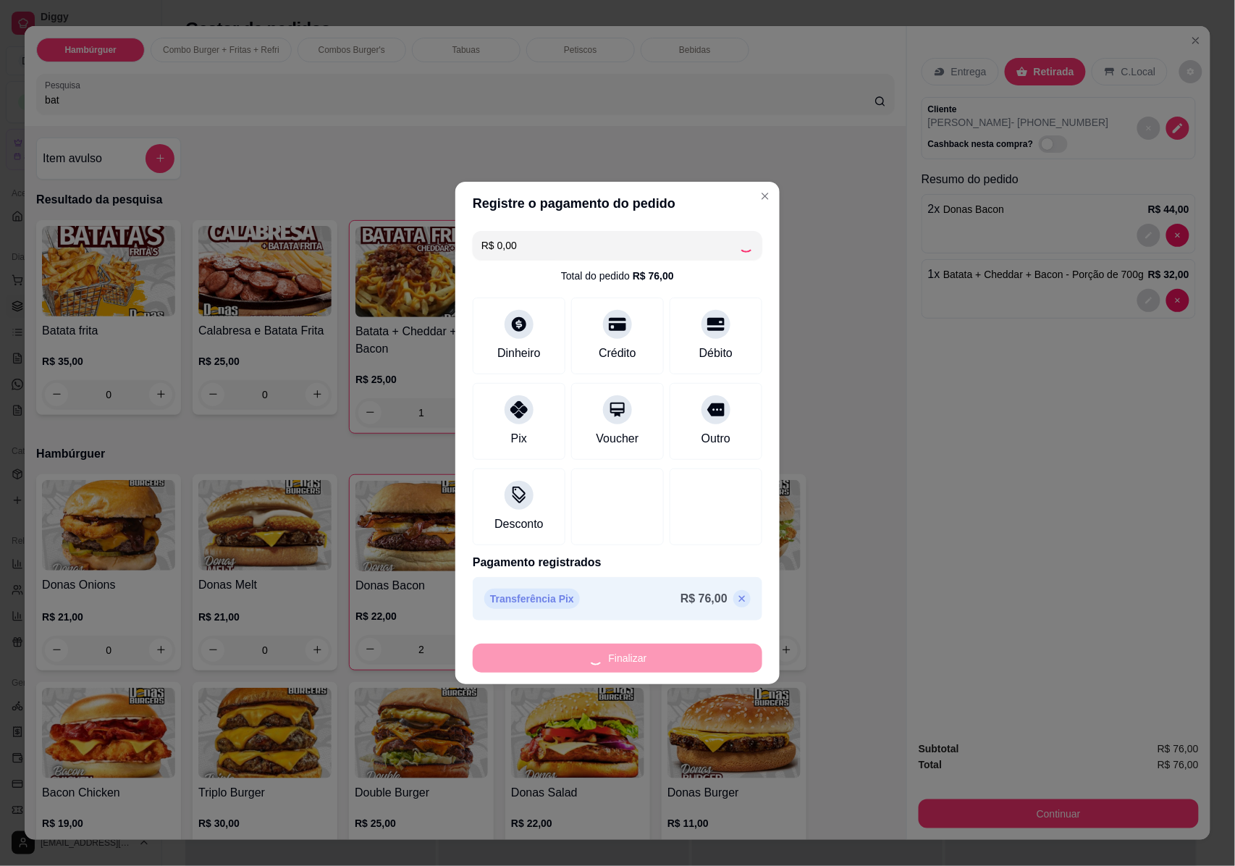
type input "0"
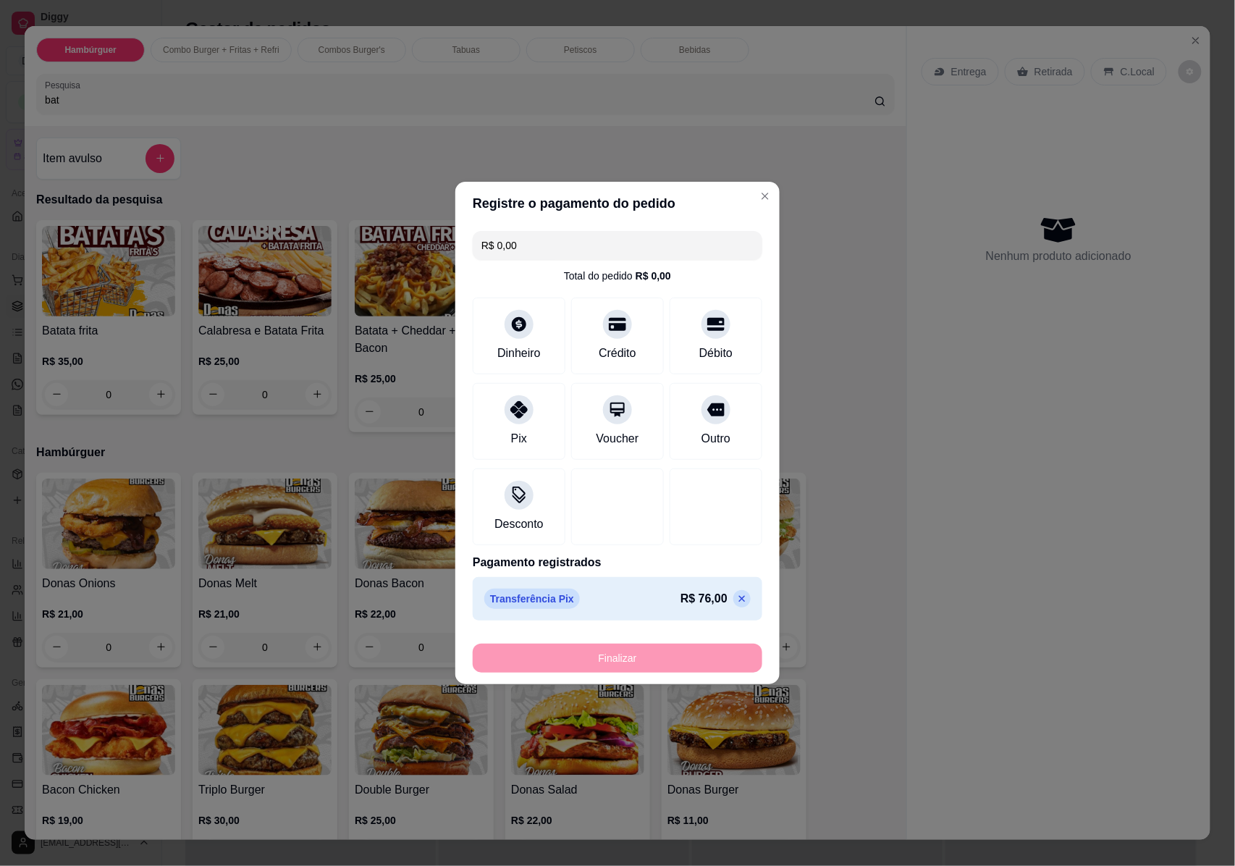
type input "-R$ 76,00"
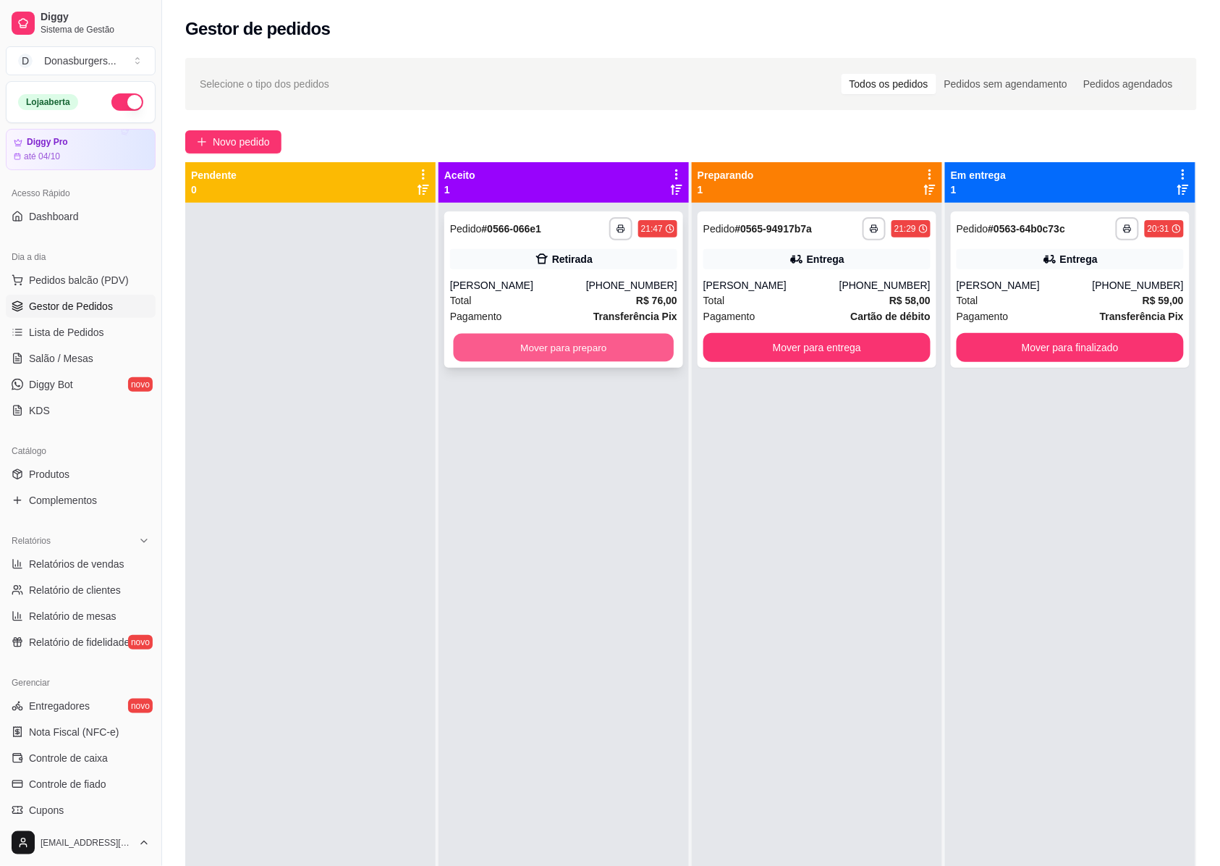
click at [607, 349] on button "Mover para preparo" at bounding box center [564, 348] width 221 height 28
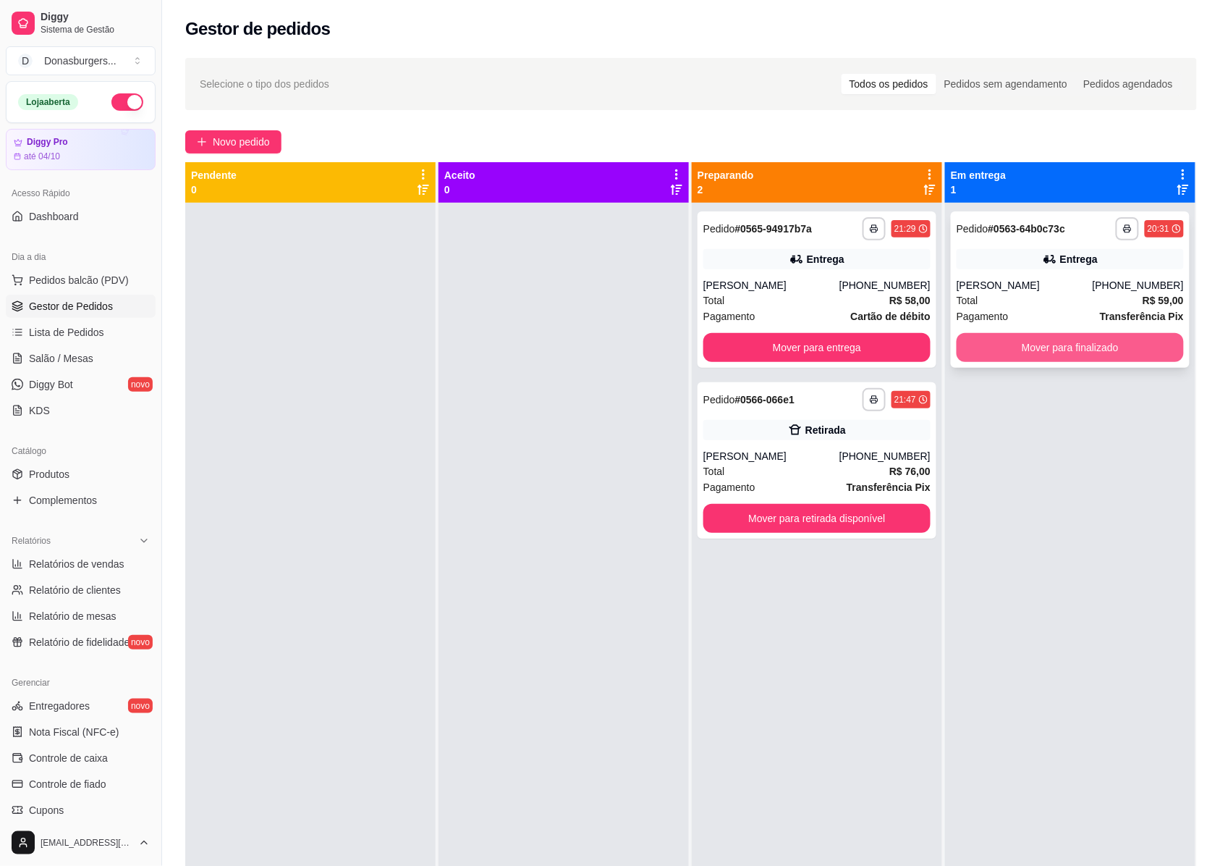
click at [1106, 339] on button "Mover para finalizado" at bounding box center [1070, 347] width 227 height 29
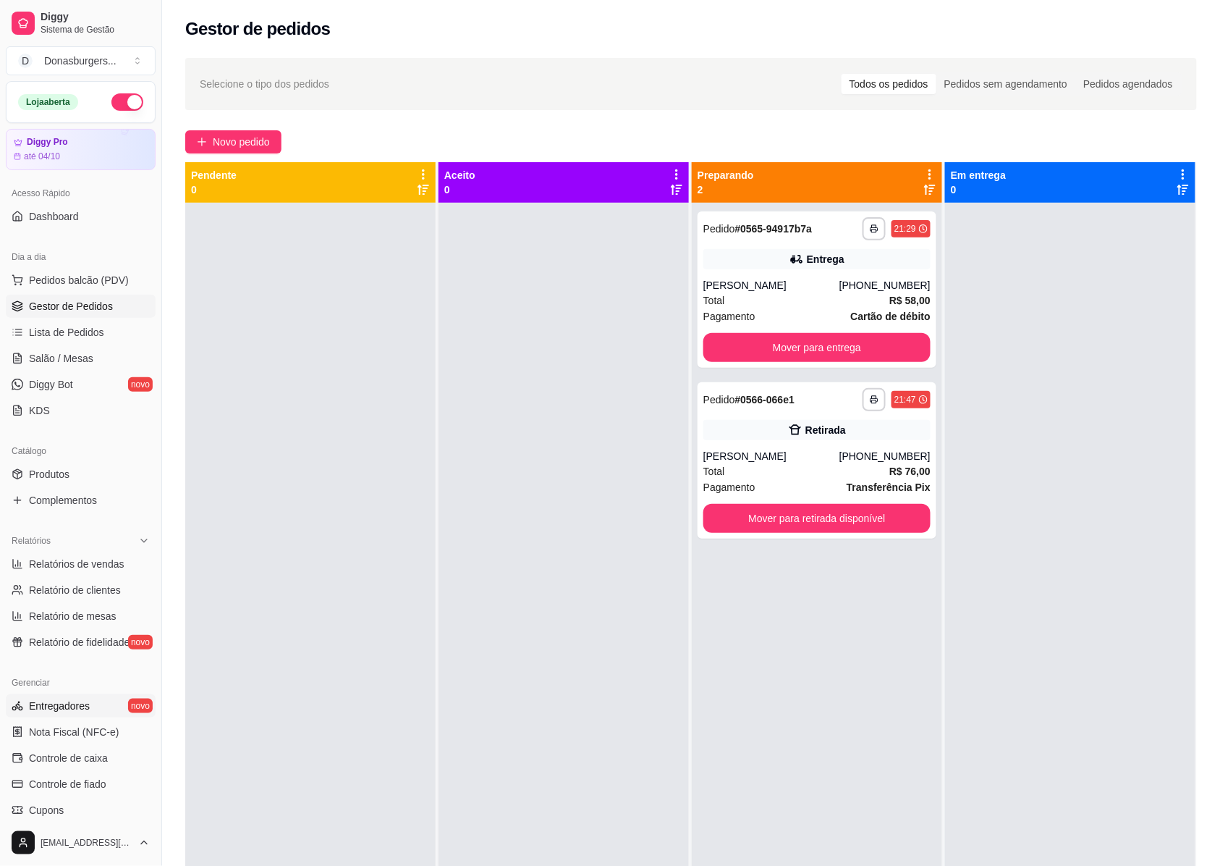
scroll to position [177, 0]
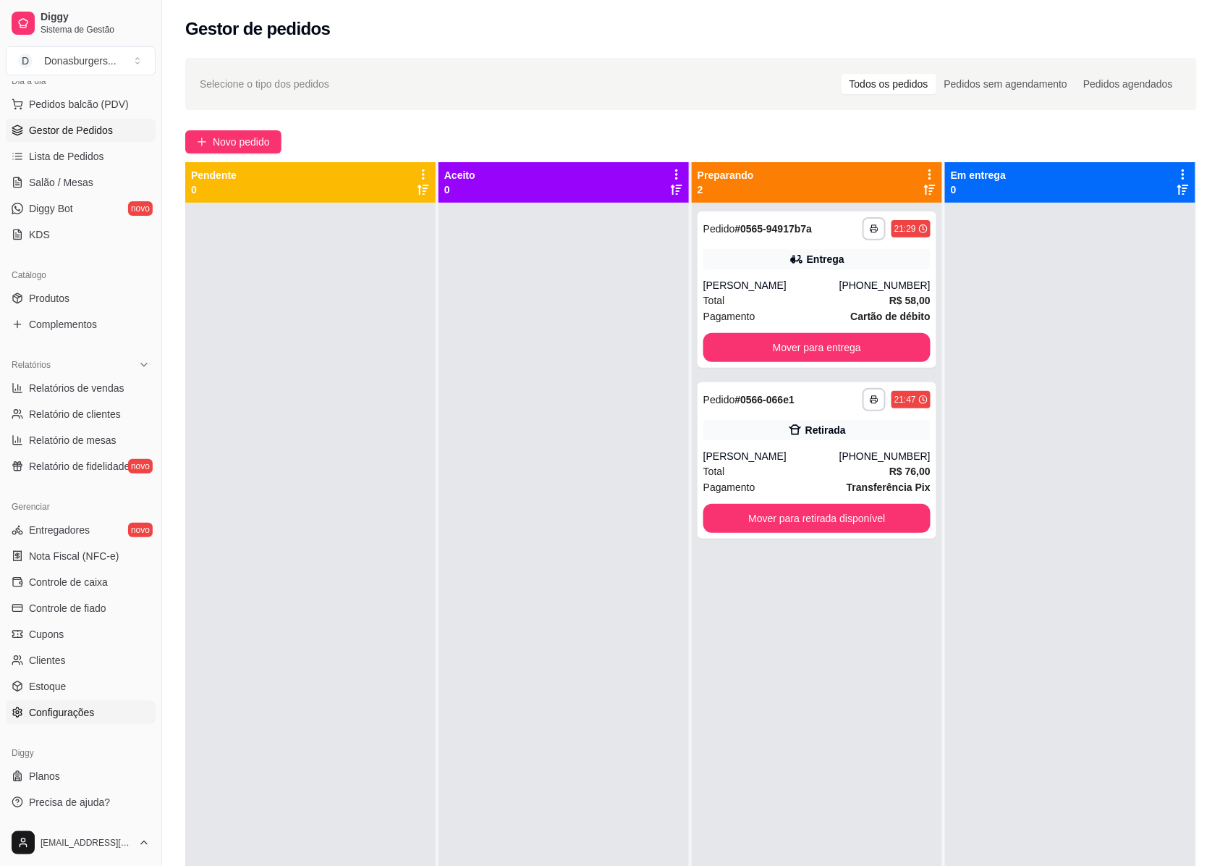
click at [73, 705] on span "Configurações" at bounding box center [61, 712] width 65 height 14
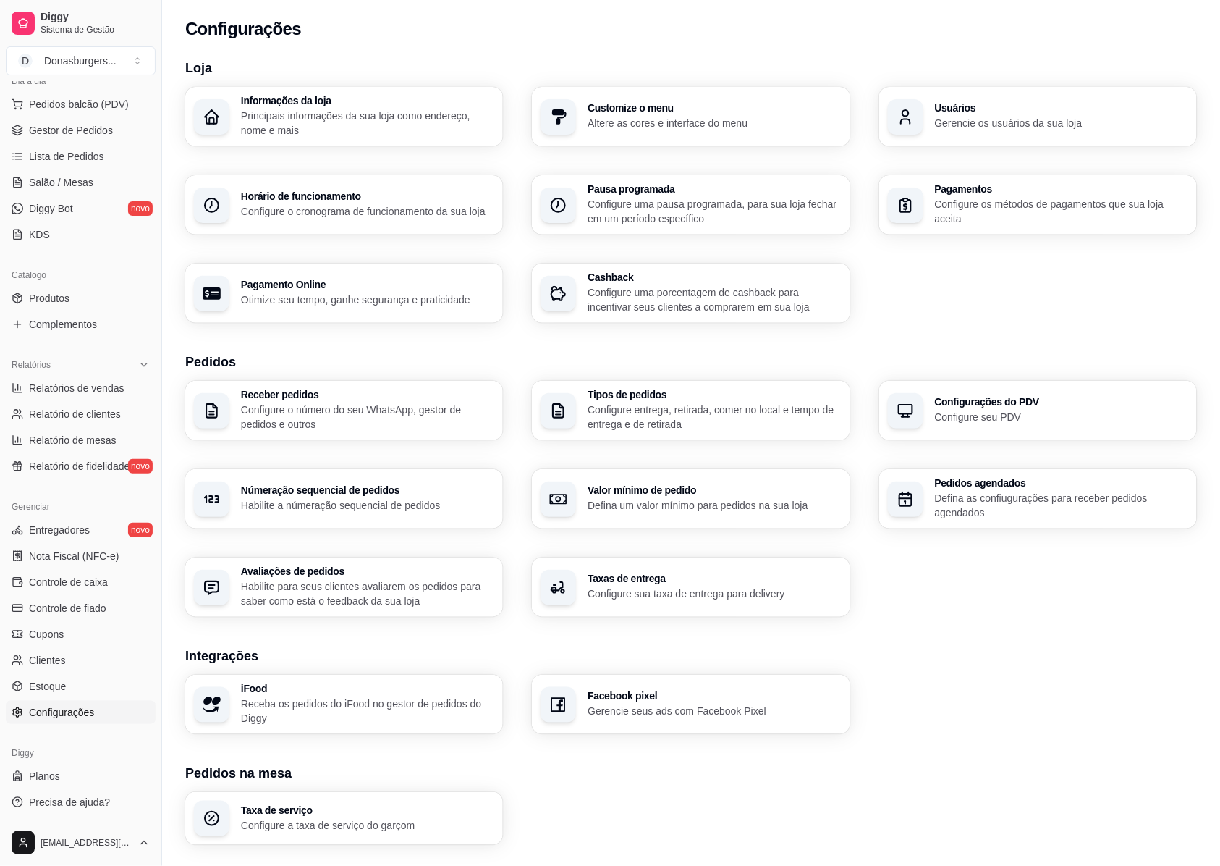
click at [279, 216] on p "Configure o cronograma de funcionamento da sua loja" at bounding box center [367, 211] width 253 height 14
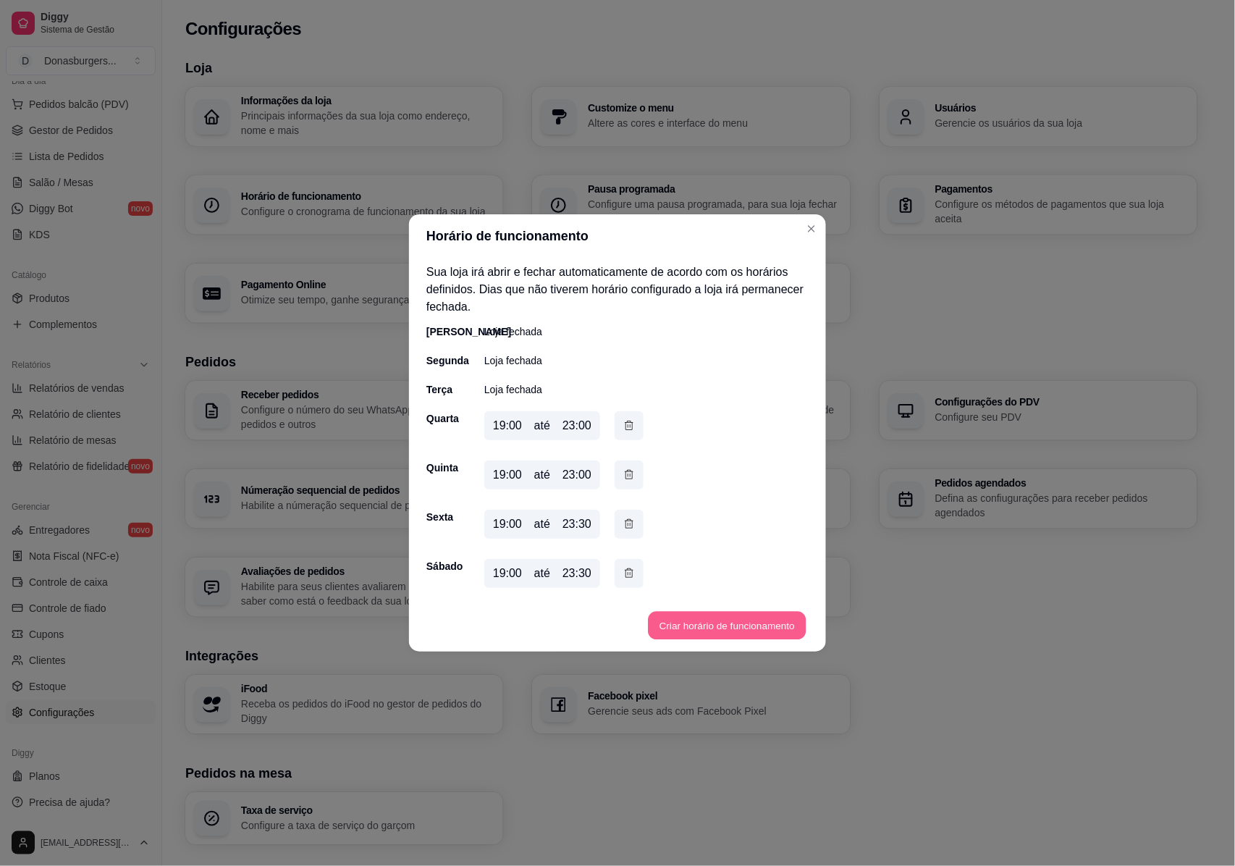
click at [688, 620] on button "Criar horário de funcionamento" at bounding box center [727, 626] width 158 height 28
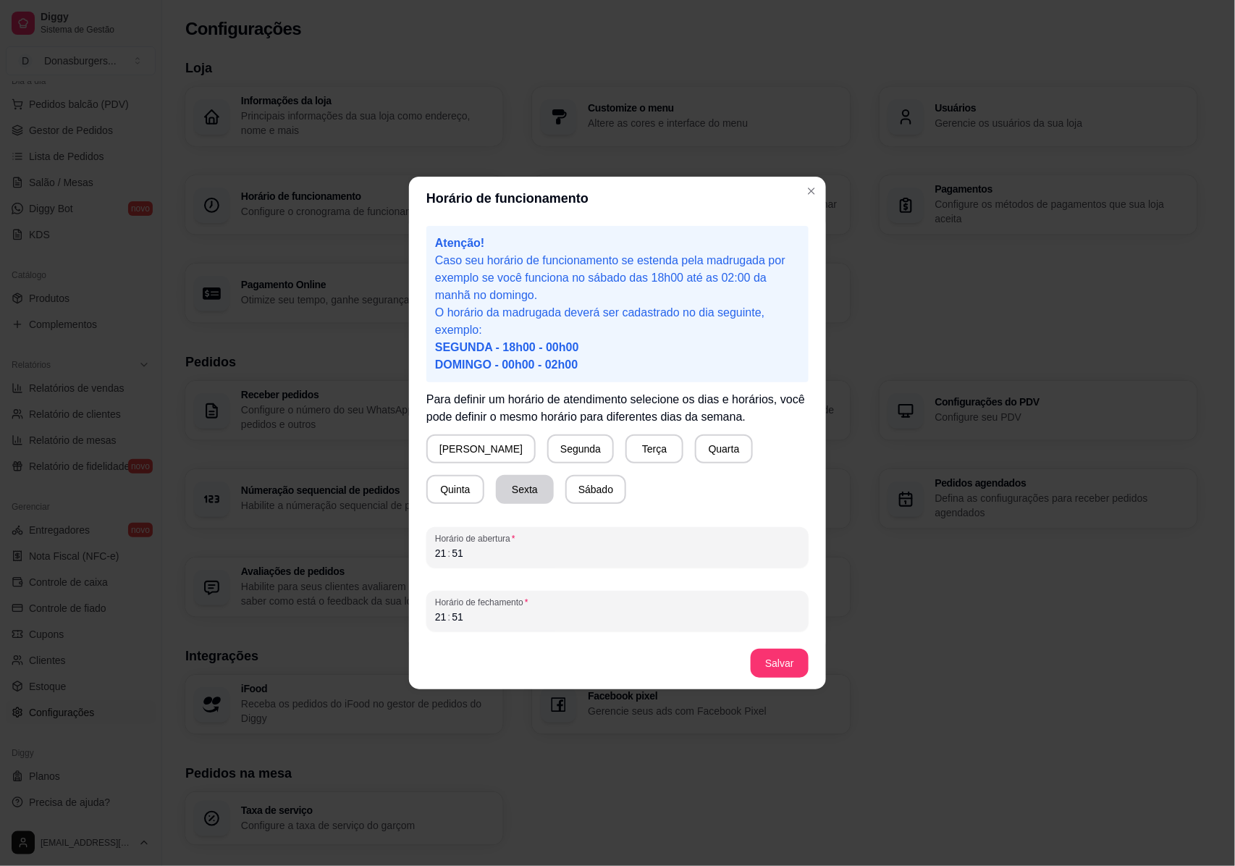
click at [496, 490] on button "Sexta" at bounding box center [525, 489] width 58 height 29
click at [475, 553] on div "21 : 51" at bounding box center [617, 552] width 365 height 17
click at [478, 618] on div "21 : 51" at bounding box center [617, 616] width 365 height 17
click at [791, 657] on button "Salvar" at bounding box center [780, 662] width 58 height 29
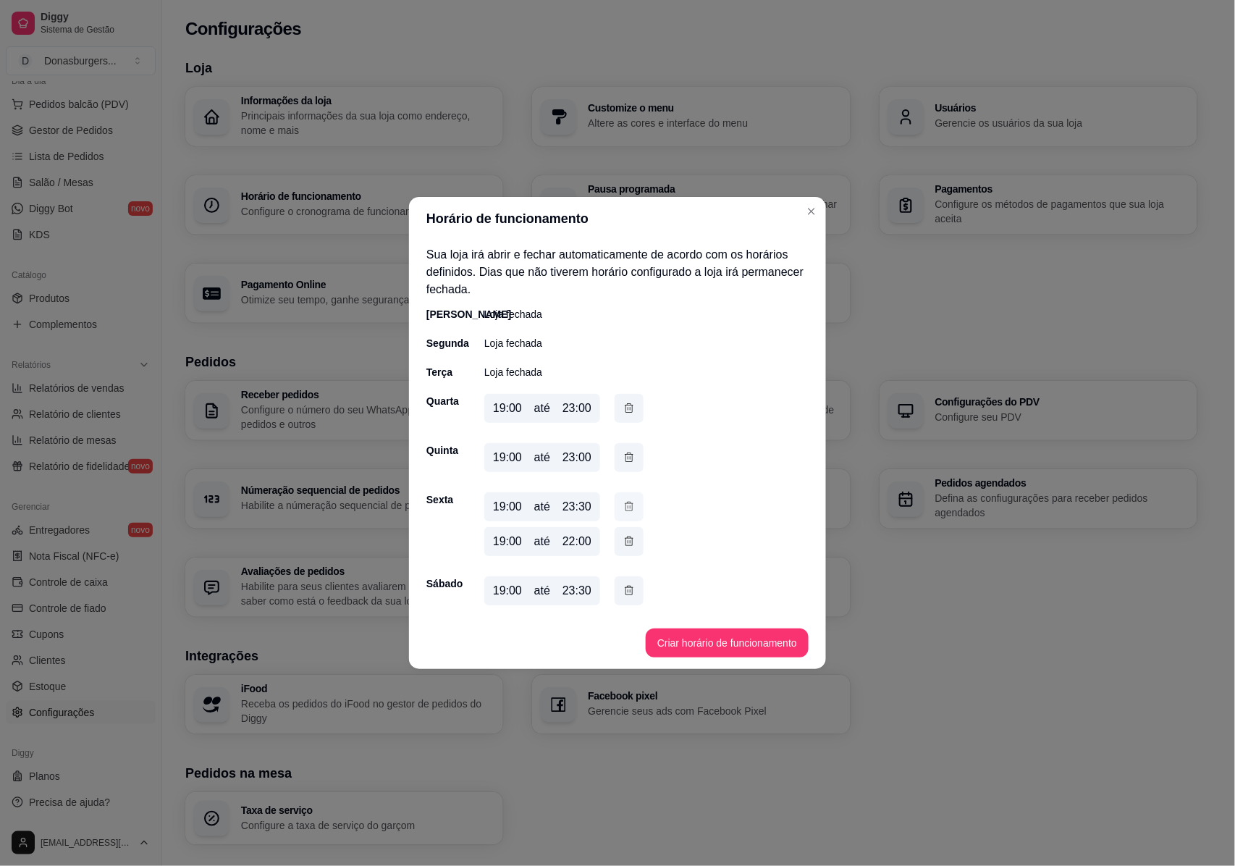
click at [627, 502] on icon "button" at bounding box center [629, 507] width 12 height 16
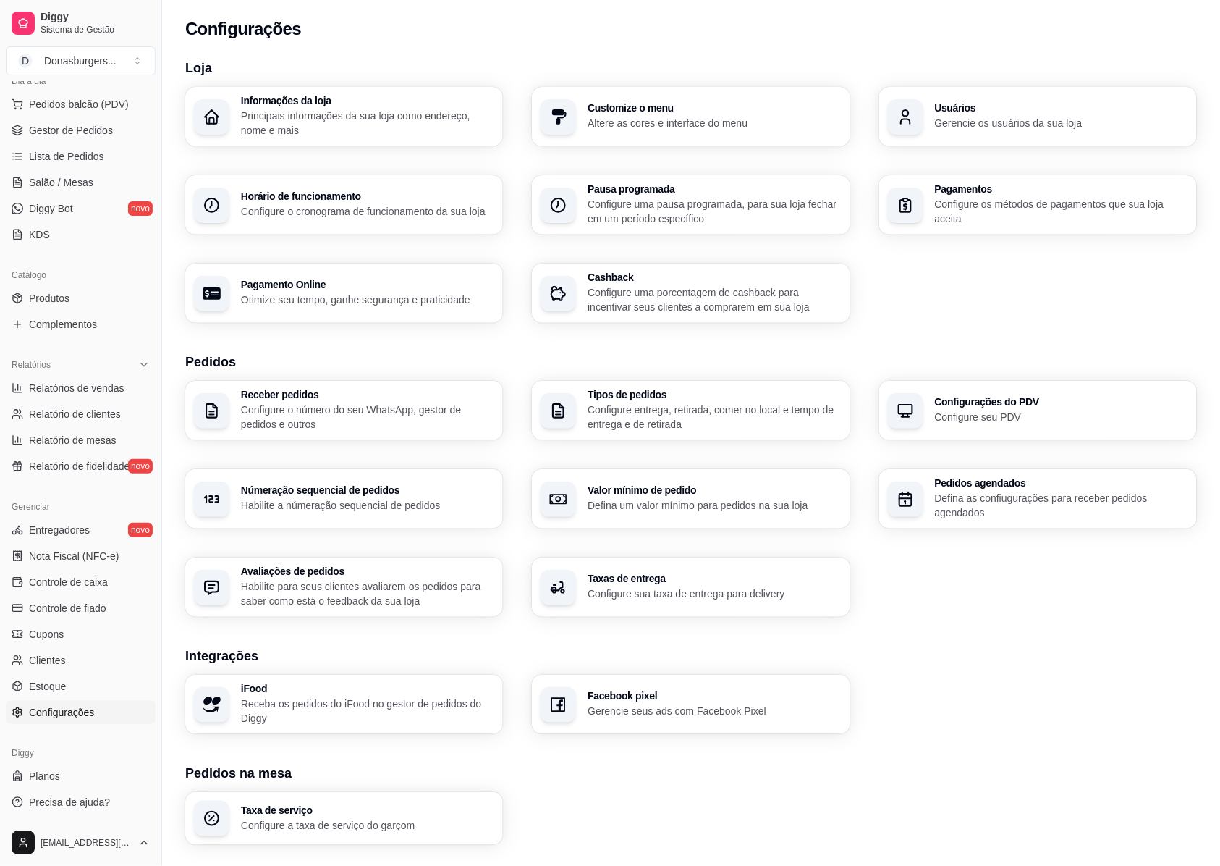
click at [951, 640] on div "Loja Informações da loja Principais informações da sua loja como endereço, nome…" at bounding box center [691, 506] width 1012 height 897
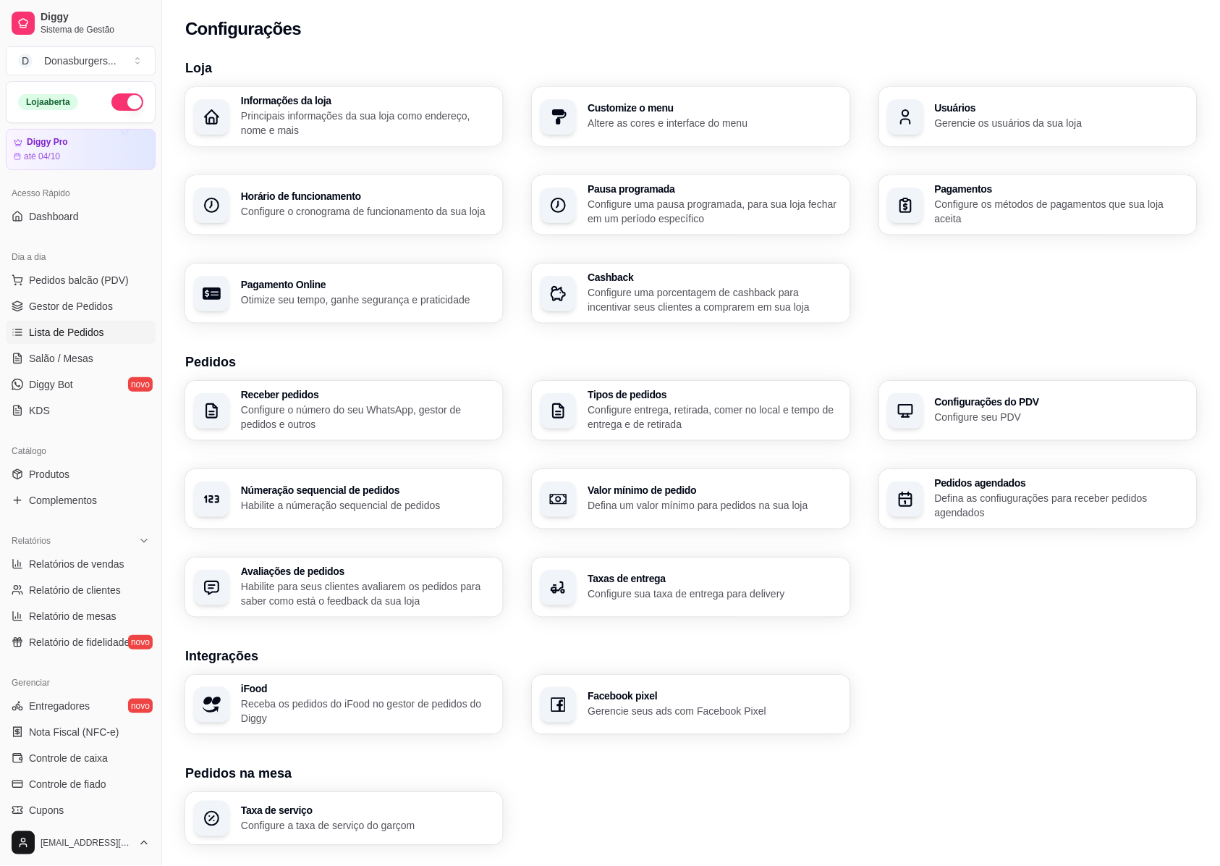
click at [94, 325] on span "Lista de Pedidos" at bounding box center [66, 332] width 75 height 14
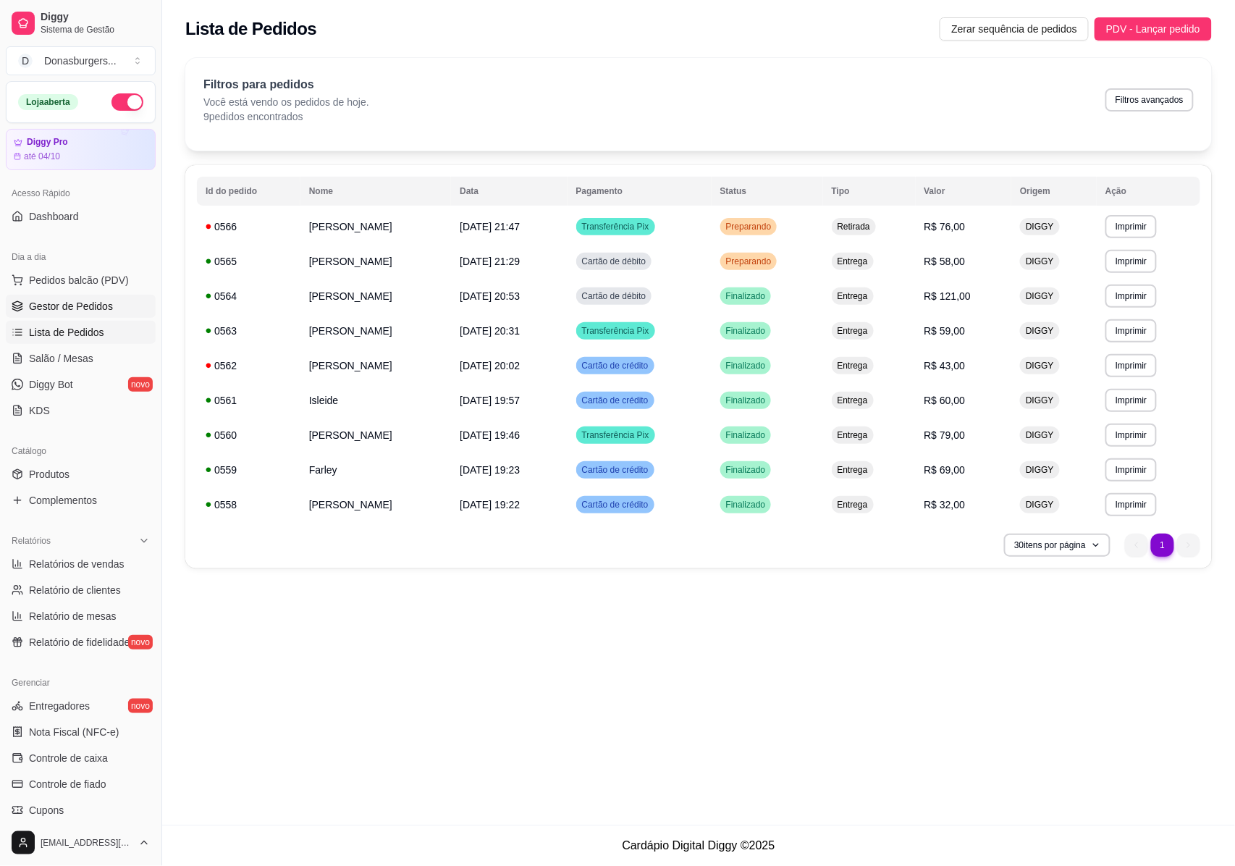
click at [82, 305] on span "Gestor de Pedidos" at bounding box center [71, 306] width 84 height 14
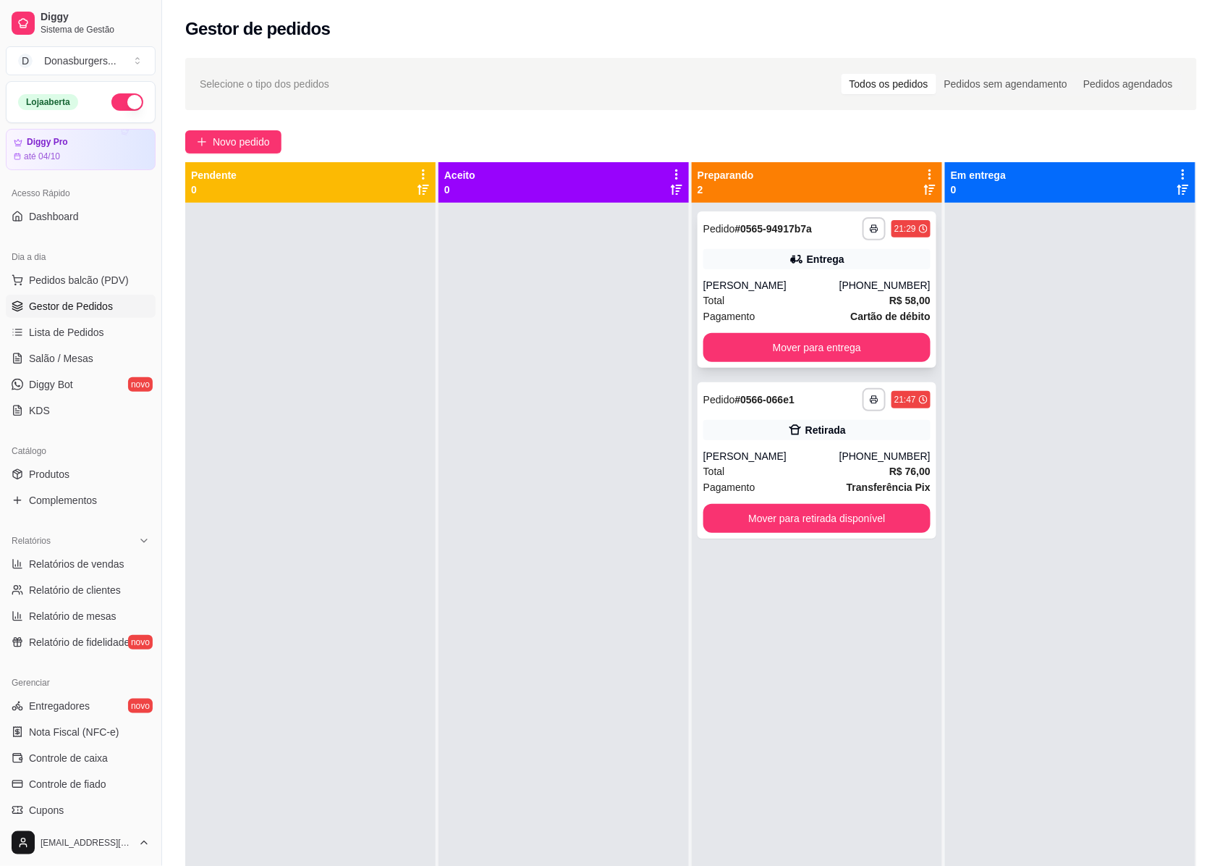
click at [782, 302] on div "Total R$ 58,00" at bounding box center [817, 300] width 227 height 16
click at [48, 470] on span "Produtos" at bounding box center [49, 474] width 41 height 14
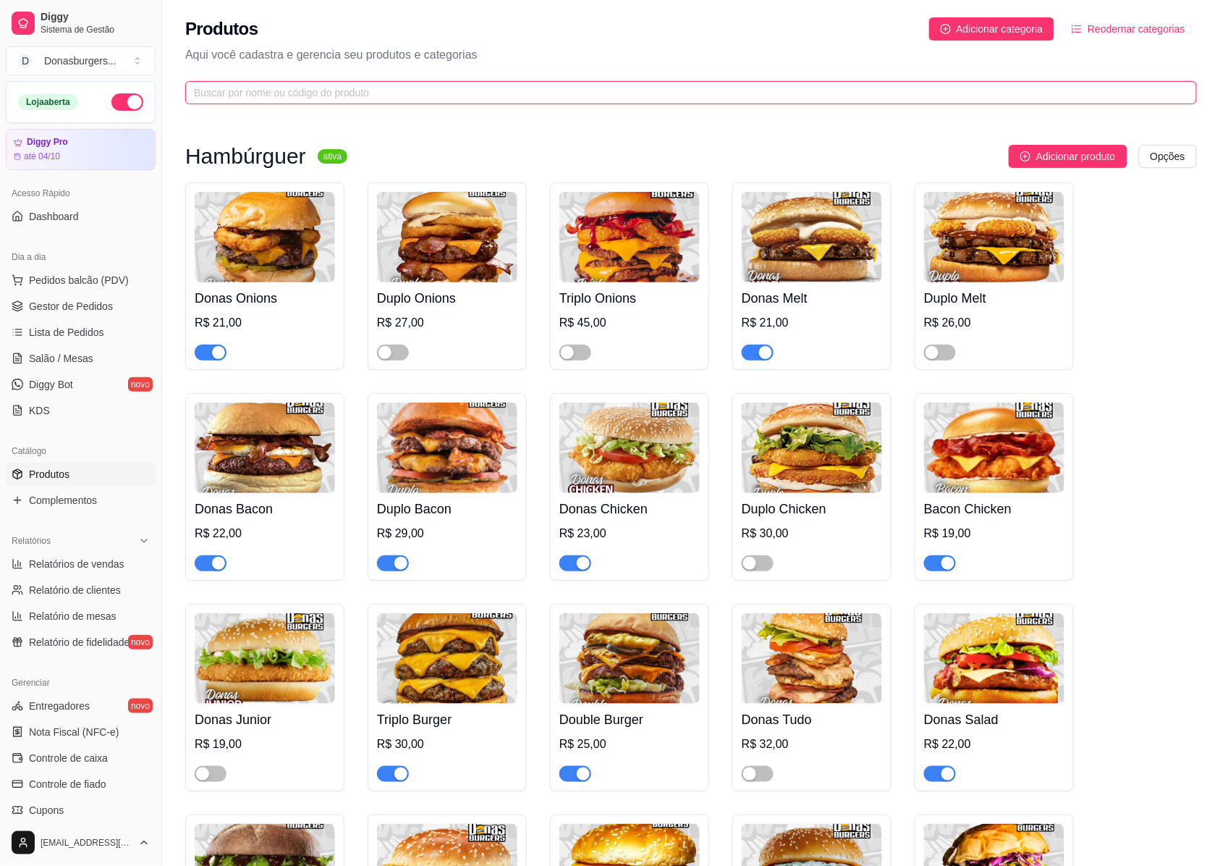
click at [348, 94] on input "text" at bounding box center [685, 93] width 983 height 16
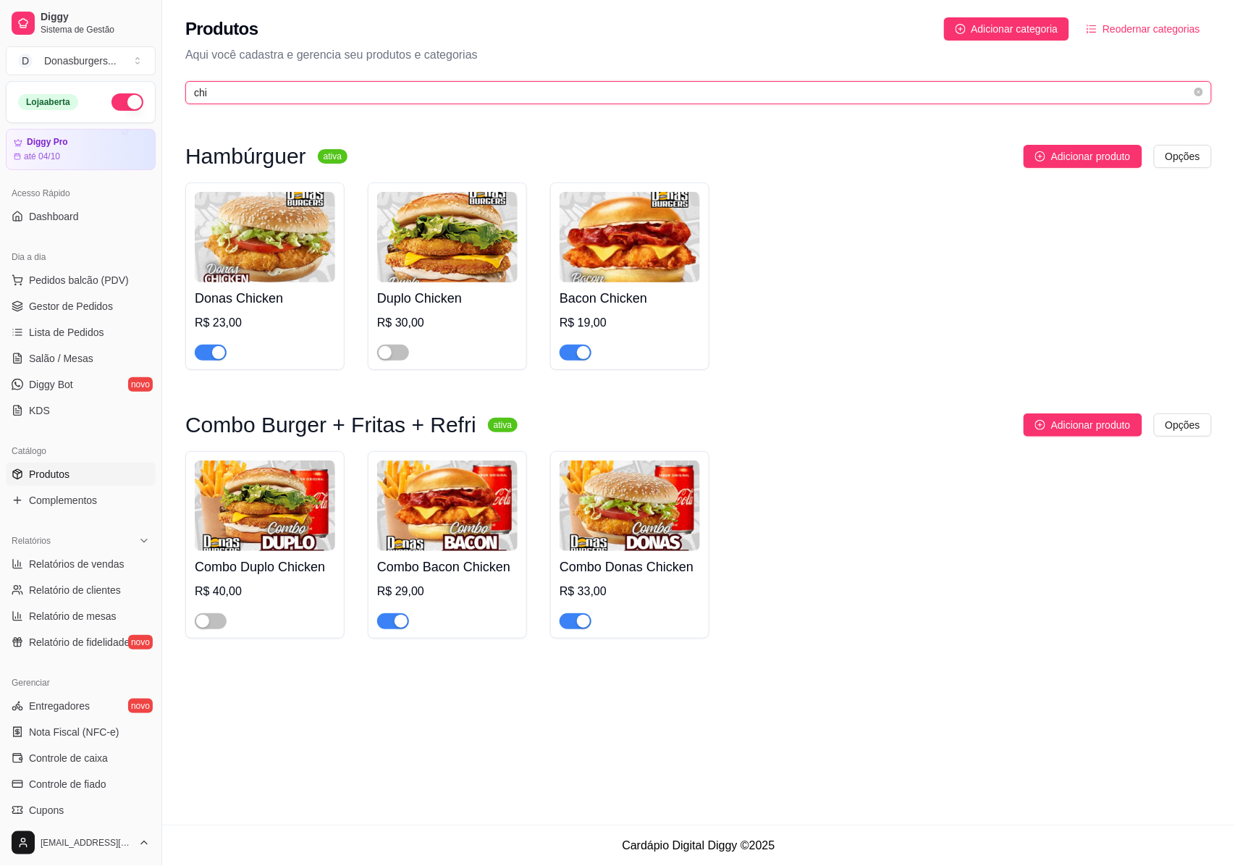
type input "chi"
click at [290, 261] on img at bounding box center [265, 237] width 140 height 90
click at [35, 310] on span "Gestor de Pedidos" at bounding box center [71, 306] width 84 height 14
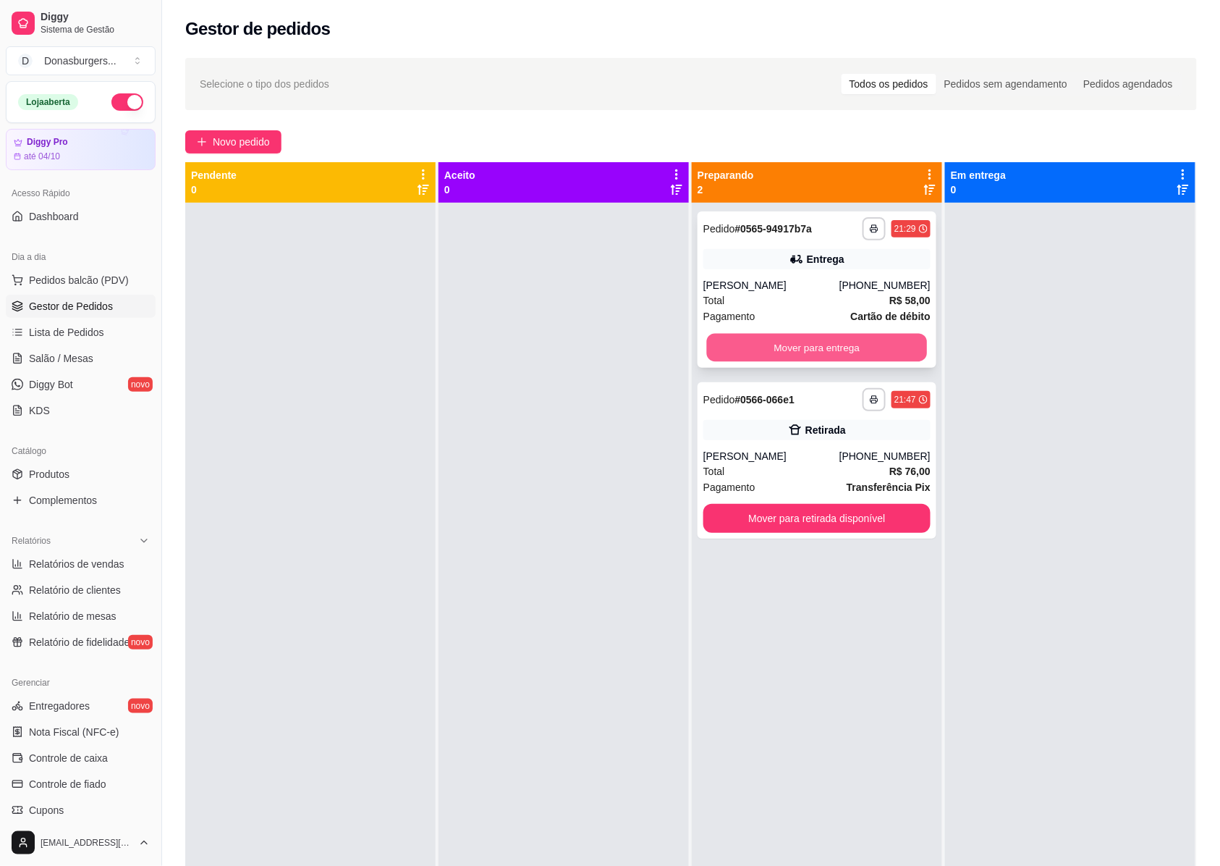
click at [785, 349] on button "Mover para entrega" at bounding box center [817, 348] width 221 height 28
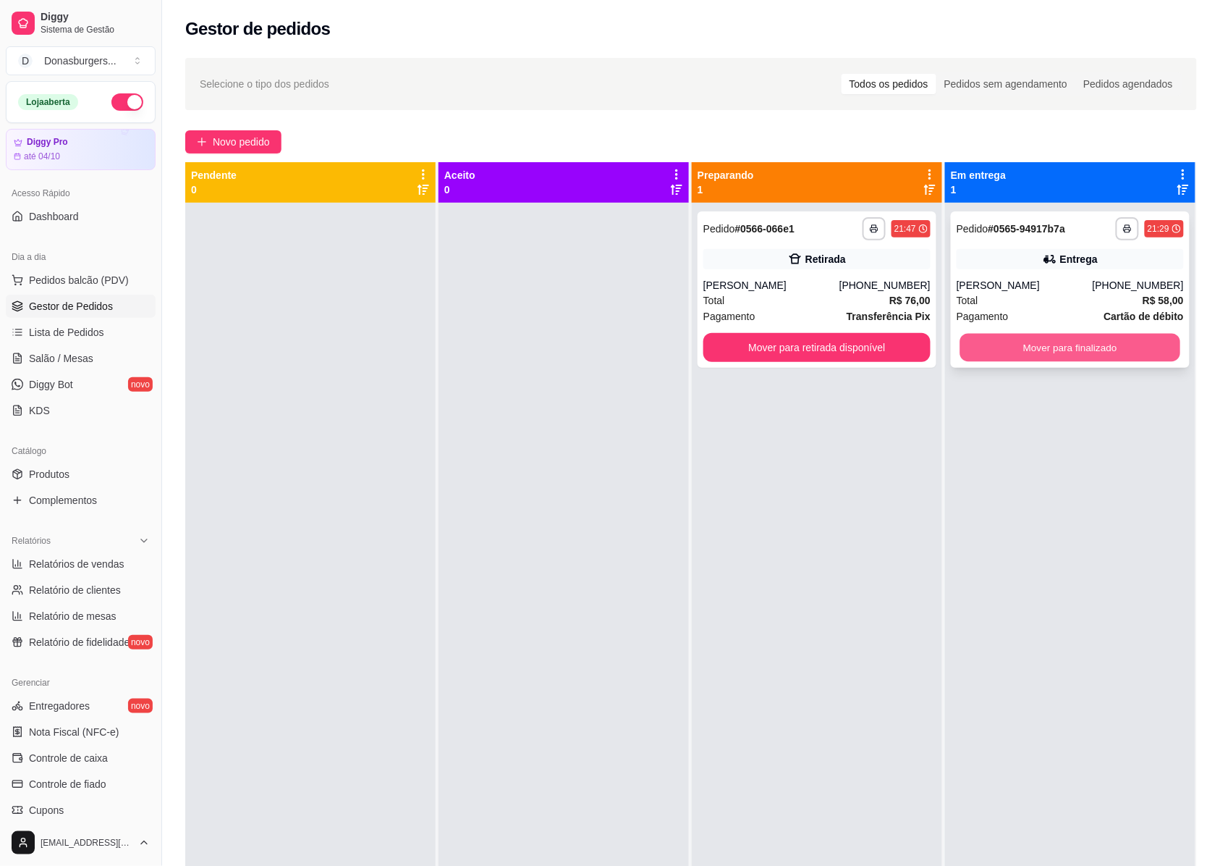
click at [1089, 357] on button "Mover para finalizado" at bounding box center [1070, 348] width 221 height 28
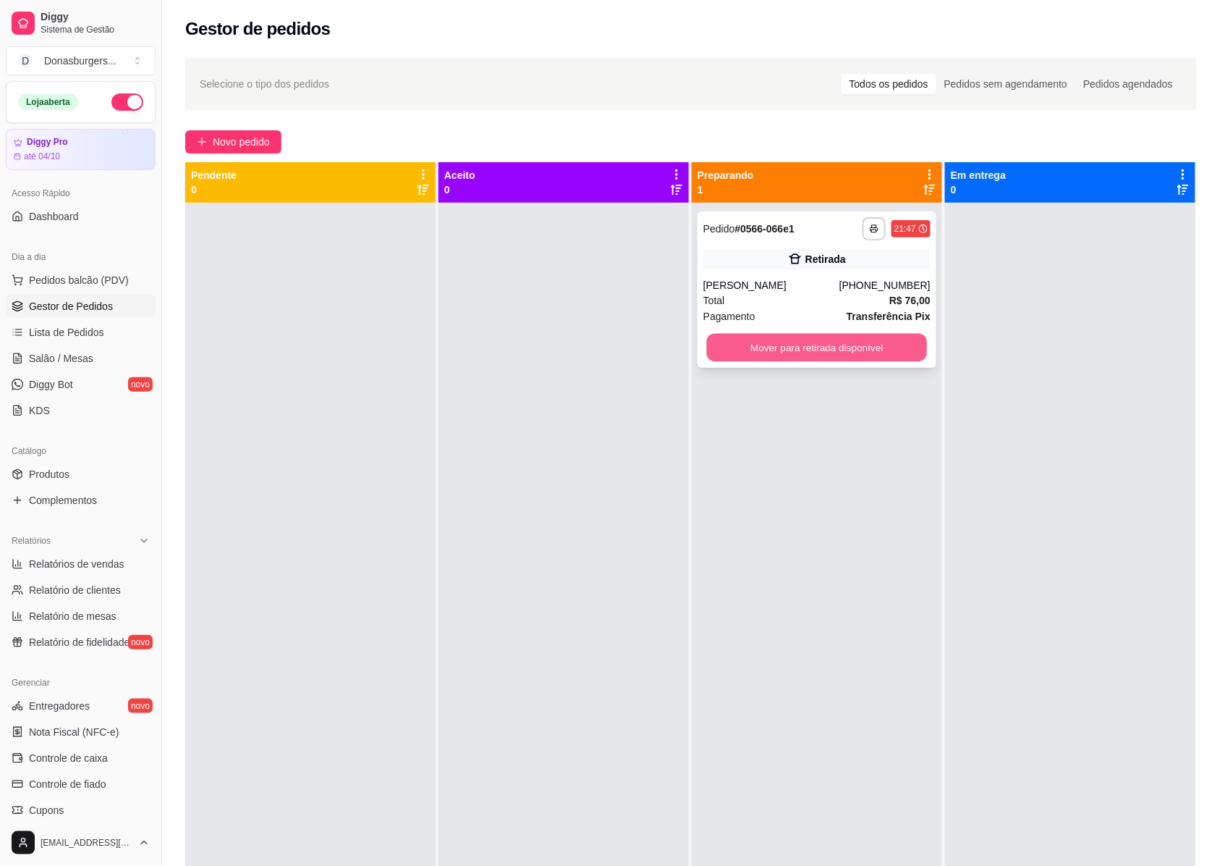
click at [843, 347] on button "Mover para retirada disponível" at bounding box center [817, 348] width 221 height 28
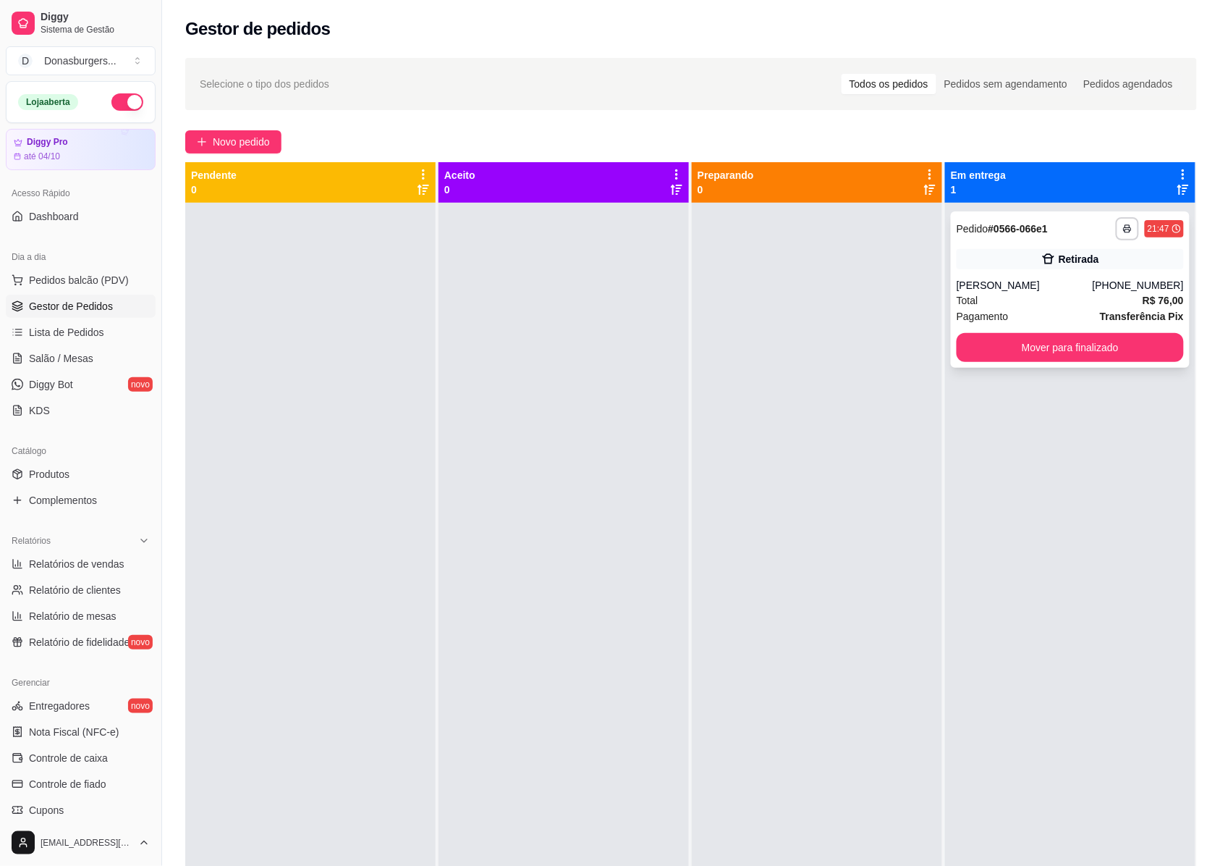
click at [1038, 325] on div "**********" at bounding box center [1070, 289] width 239 height 156
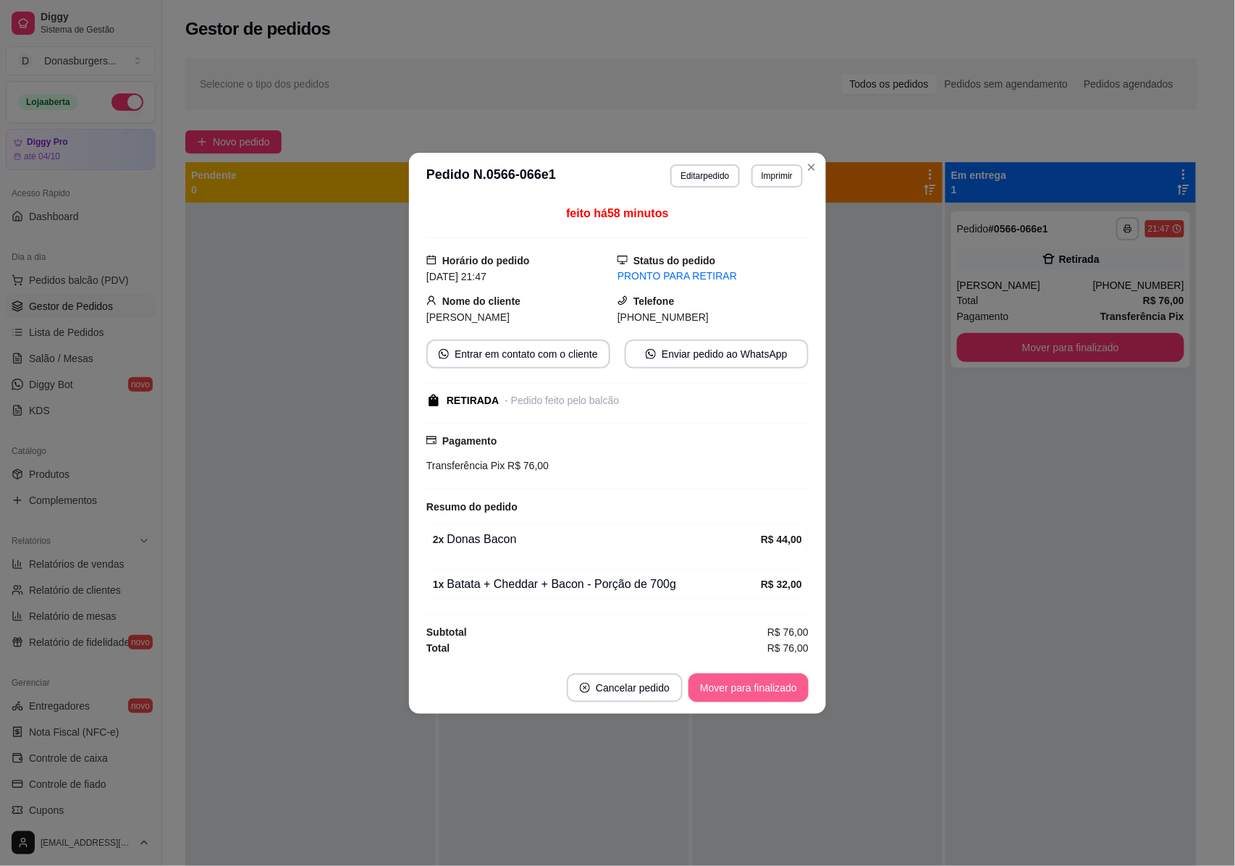
click at [779, 686] on button "Mover para finalizado" at bounding box center [748, 687] width 120 height 29
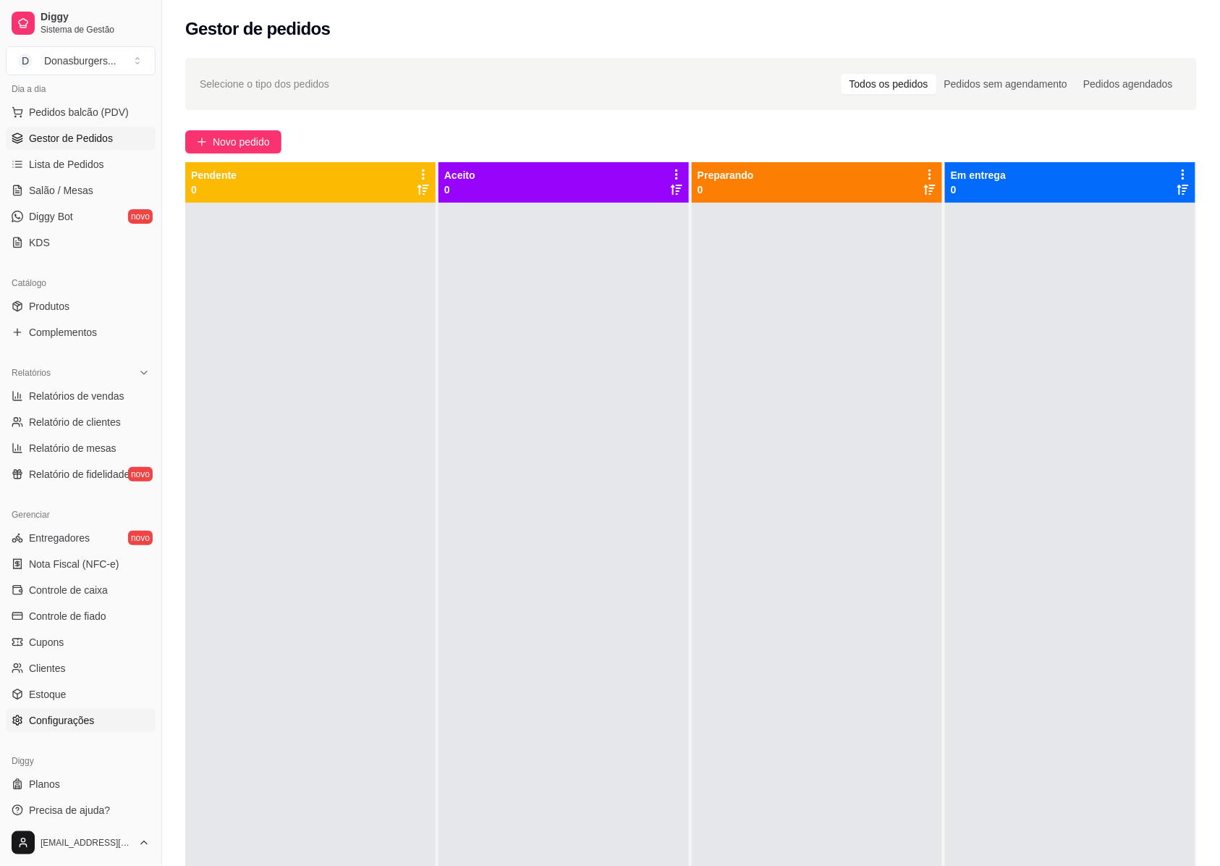
scroll to position [177, 0]
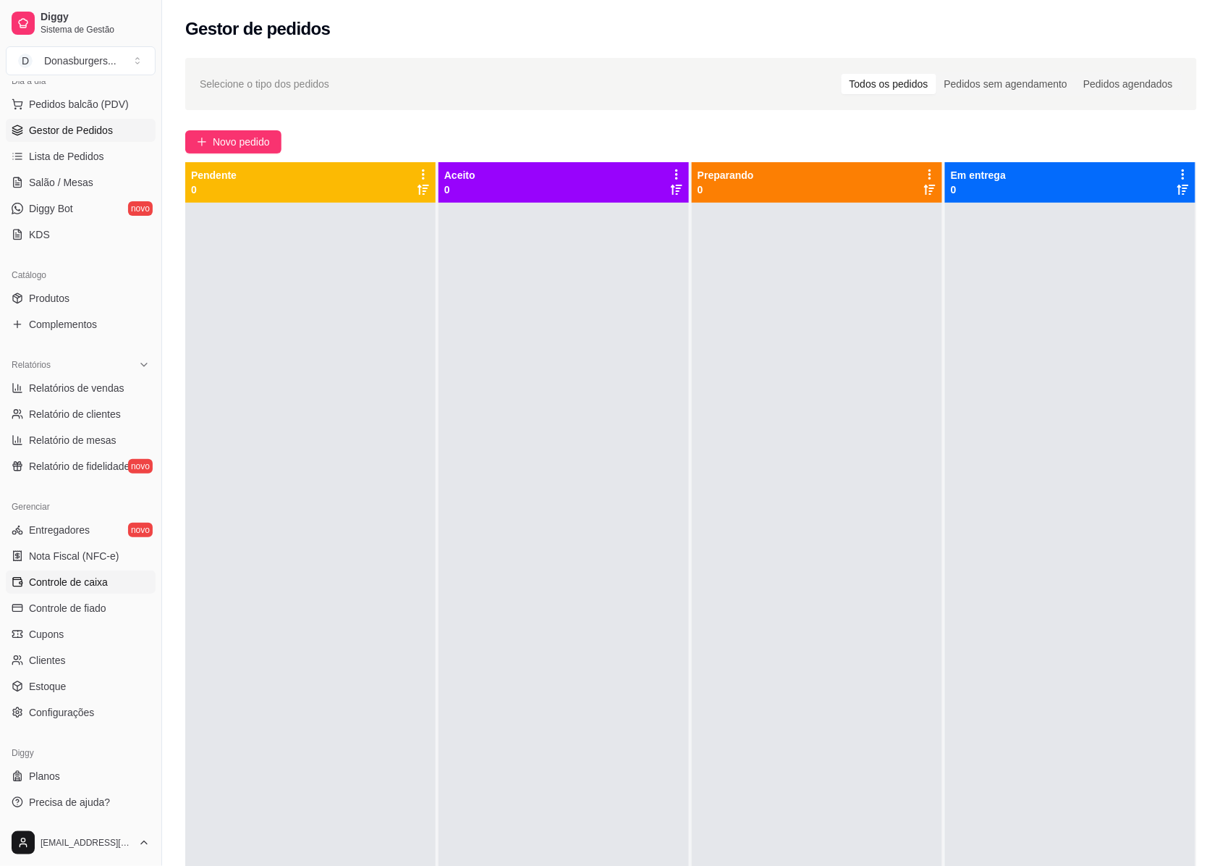
click at [85, 575] on span "Controle de caixa" at bounding box center [68, 582] width 79 height 14
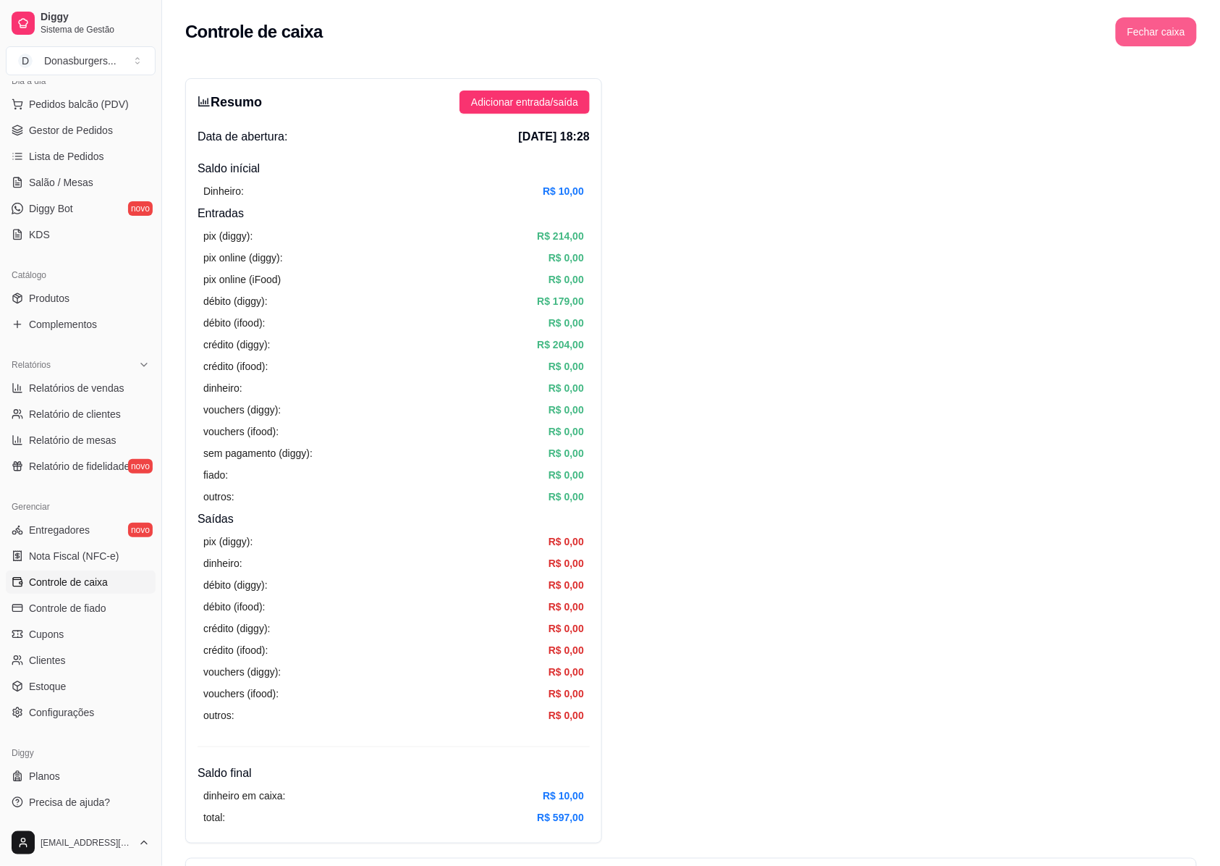
click at [1155, 20] on button "Fechar caixa" at bounding box center [1156, 31] width 81 height 29
click at [1205, 121] on span "Sim" at bounding box center [1196, 129] width 17 height 16
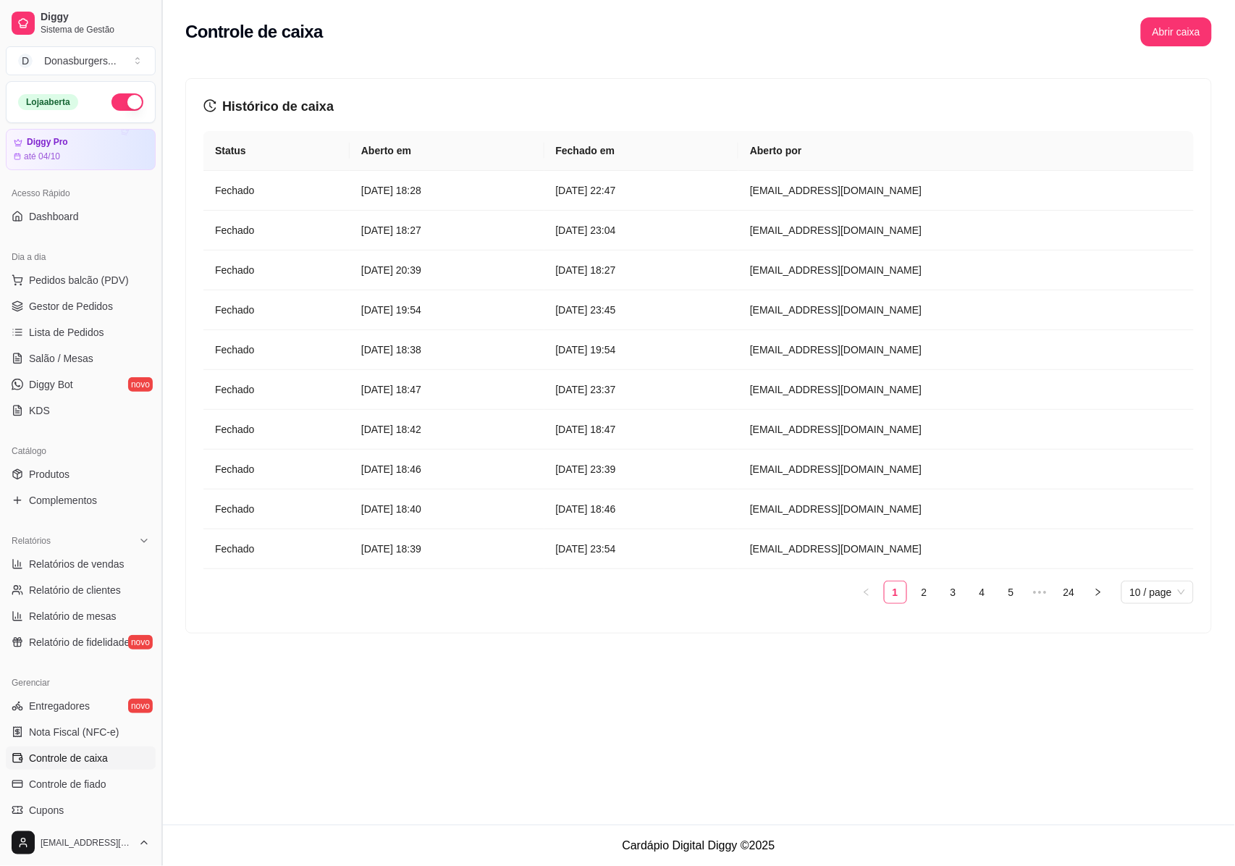
click at [163, 624] on button "Toggle Sidebar" at bounding box center [162, 433] width 12 height 866
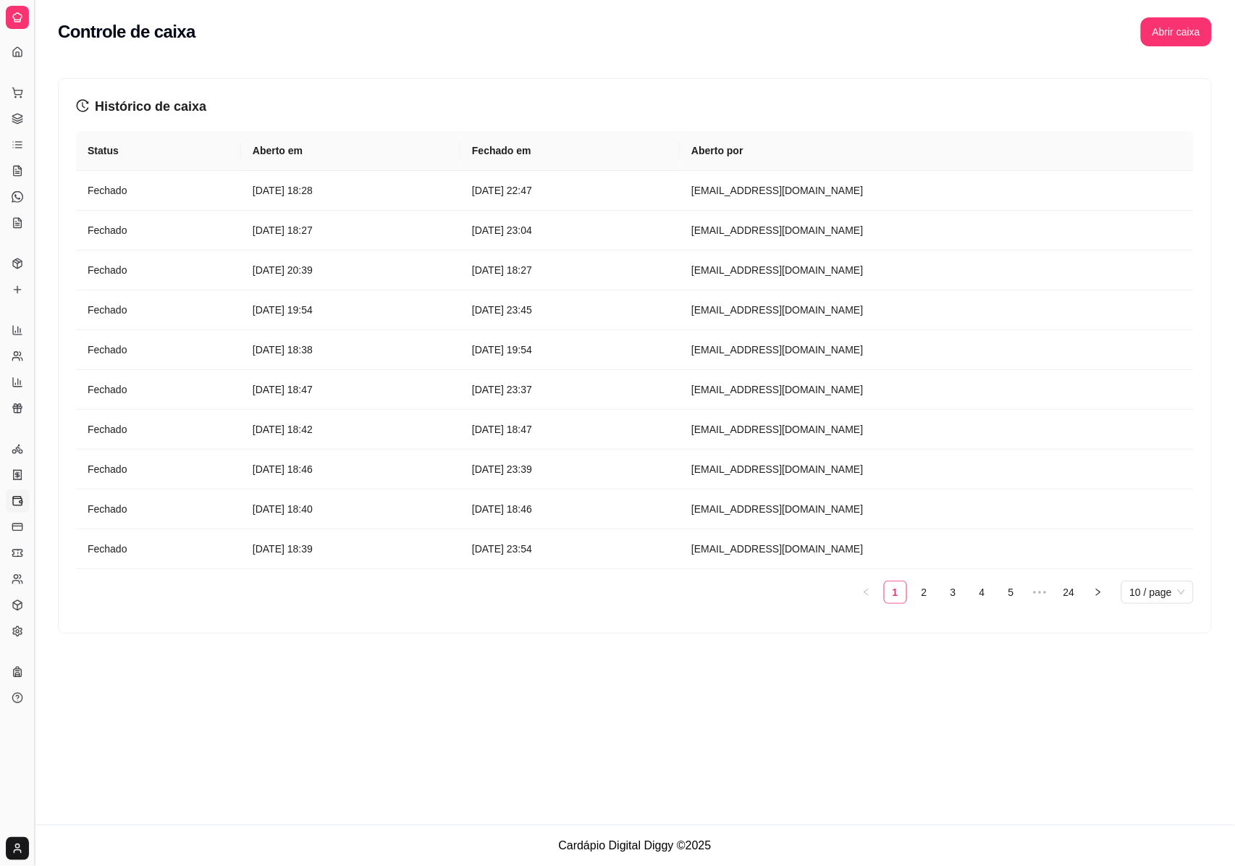
click at [33, 621] on button "Toggle Sidebar" at bounding box center [34, 433] width 12 height 866
